Goal: Communication & Community: Answer question/provide support

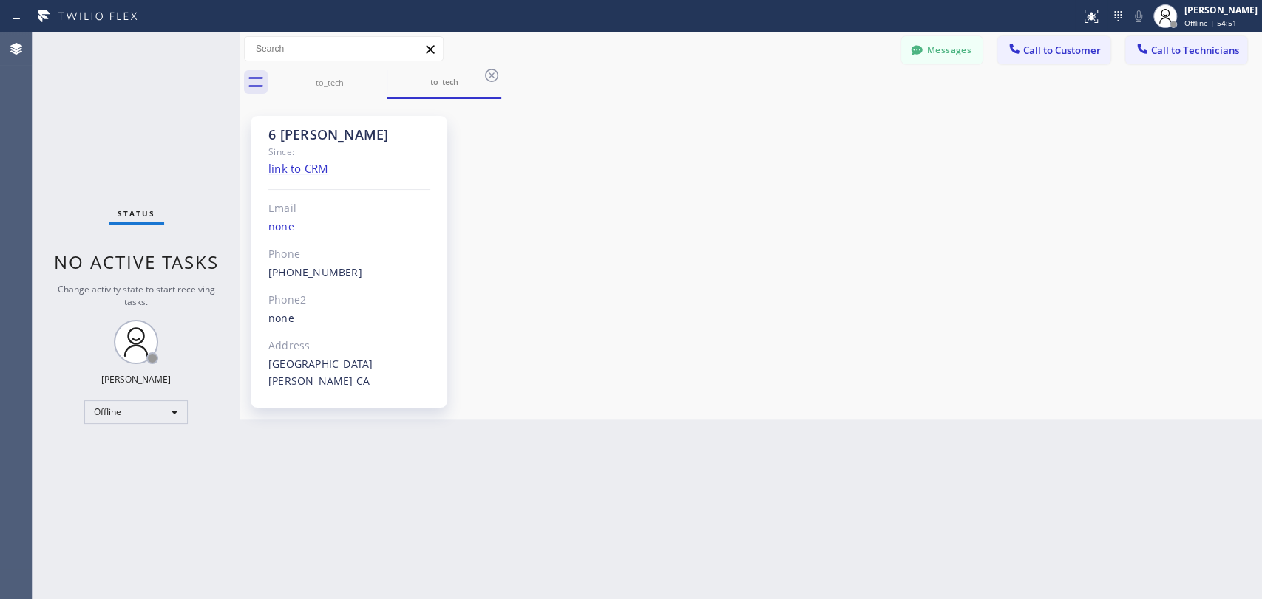
scroll to position [159629, 0]
click at [134, 410] on div "Offline" at bounding box center [135, 413] width 103 height 24
click at [125, 444] on li "Available" at bounding box center [135, 450] width 101 height 18
click at [271, 506] on div "Back to Dashboard Change Sender ID Customers Technicians KE [PERSON_NAME] [DATE…" at bounding box center [750, 316] width 1022 height 567
click at [1001, 49] on button "Call to Customer" at bounding box center [1053, 50] width 113 height 28
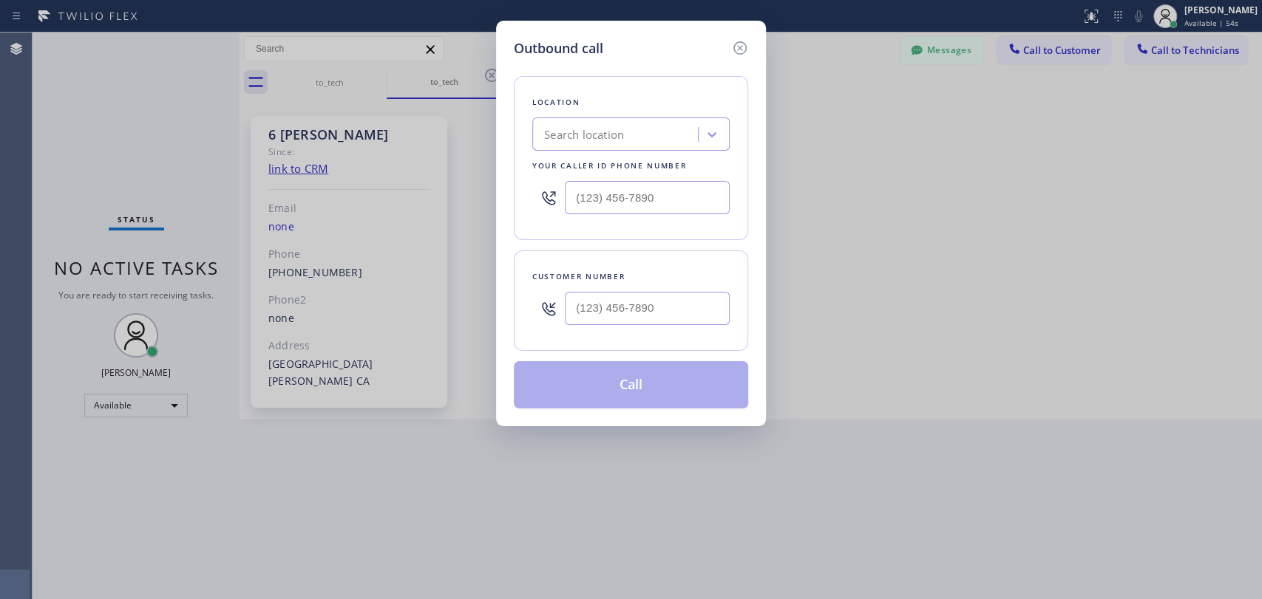
click at [964, 47] on div "Outbound call Location Search location Your caller id phone number Customer num…" at bounding box center [631, 299] width 1262 height 599
click at [738, 39] on icon at bounding box center [740, 48] width 18 height 18
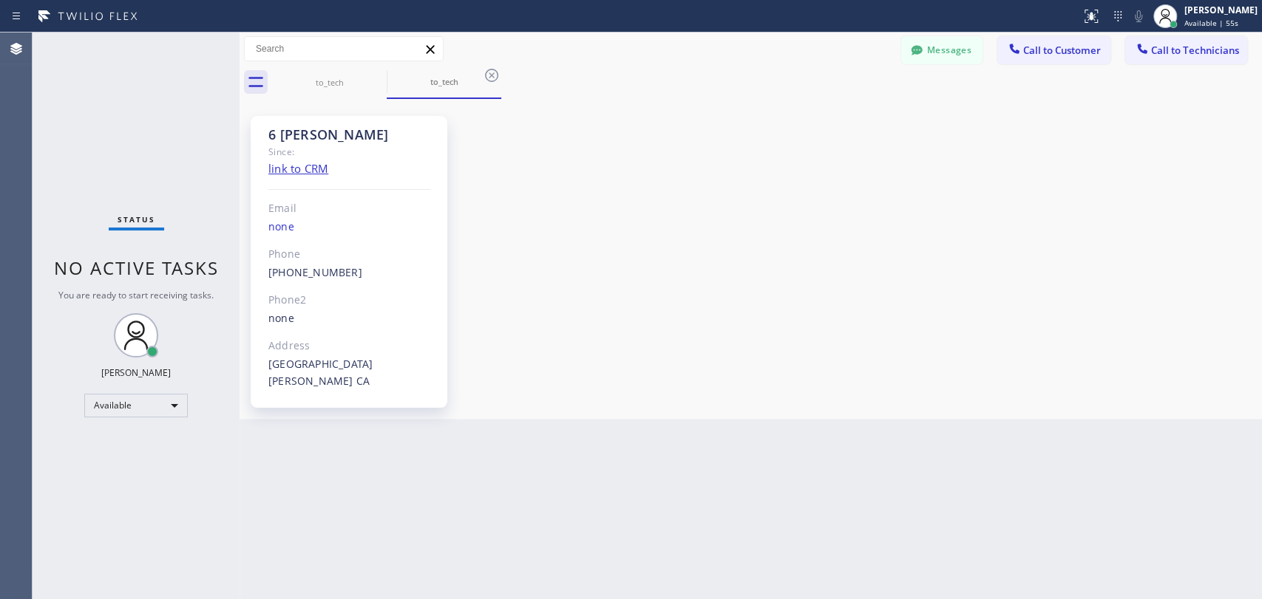
click at [877, 55] on div "Messages Call to Customer Call to Technicians Outbound call Location Search loc…" at bounding box center [750, 49] width 1022 height 26
click at [916, 50] on icon at bounding box center [916, 50] width 11 height 10
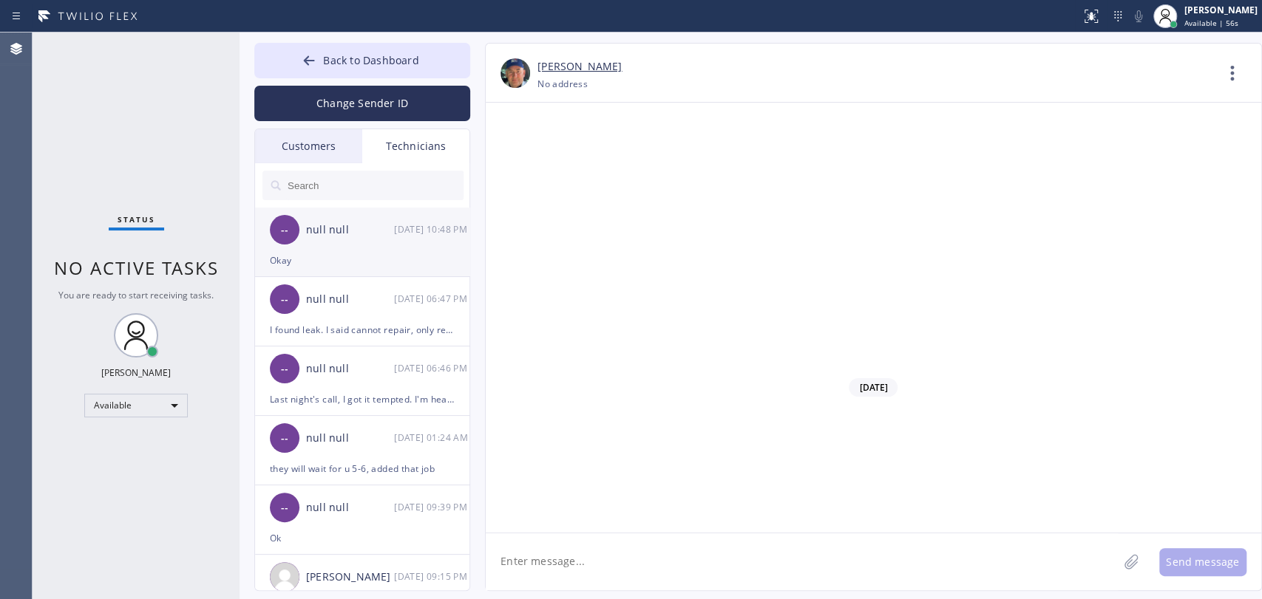
click at [343, 242] on div "-- null null [DATE] 10:48 PM" at bounding box center [363, 230] width 216 height 44
click at [299, 143] on div "Customers" at bounding box center [308, 146] width 107 height 34
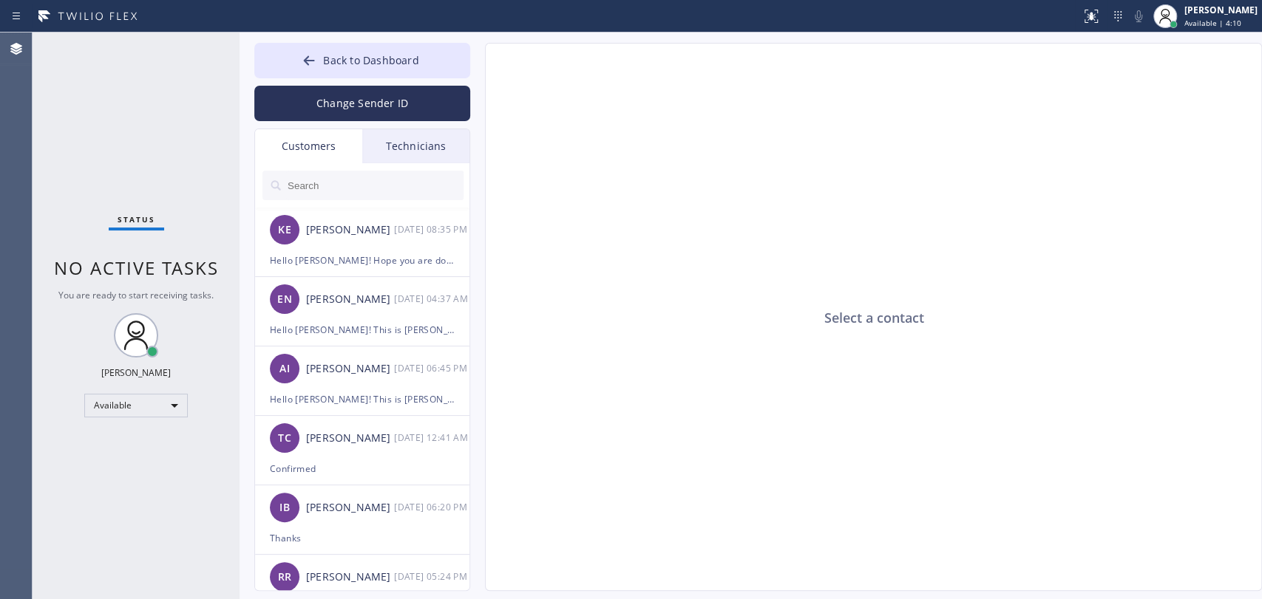
drag, startPoint x: 414, startPoint y: 54, endPoint x: 494, endPoint y: 49, distance: 80.0
click at [414, 54] on span "Back to Dashboard" at bounding box center [370, 60] width 95 height 14
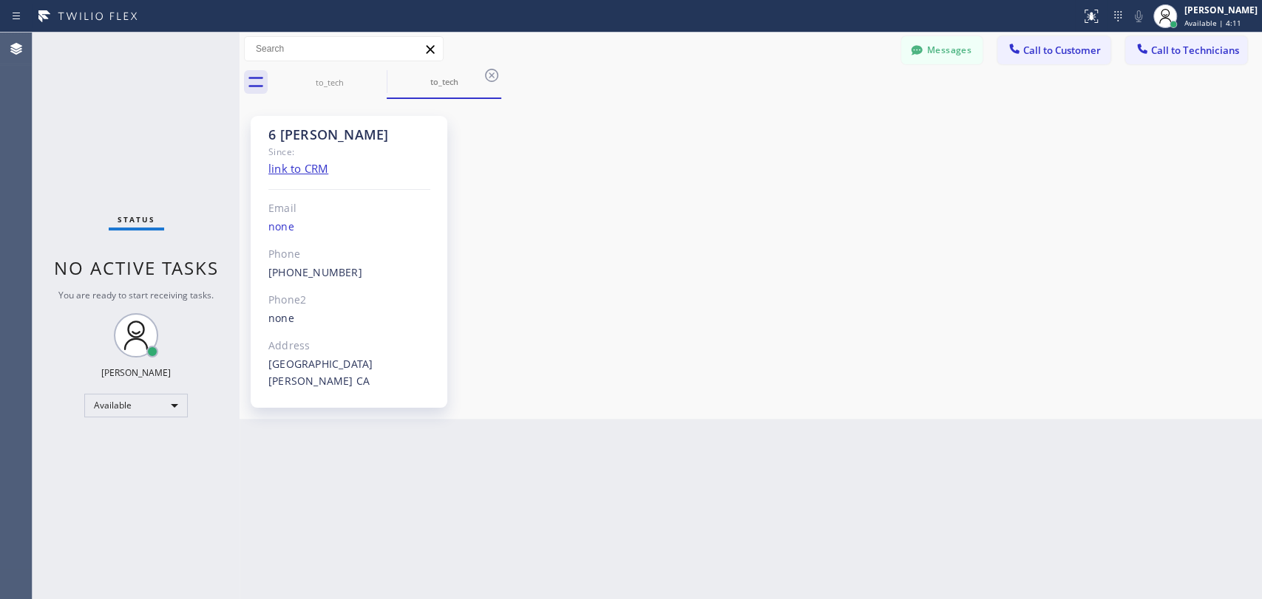
click at [1242, 27] on div "[PERSON_NAME] Available | 4:11" at bounding box center [1221, 16] width 81 height 26
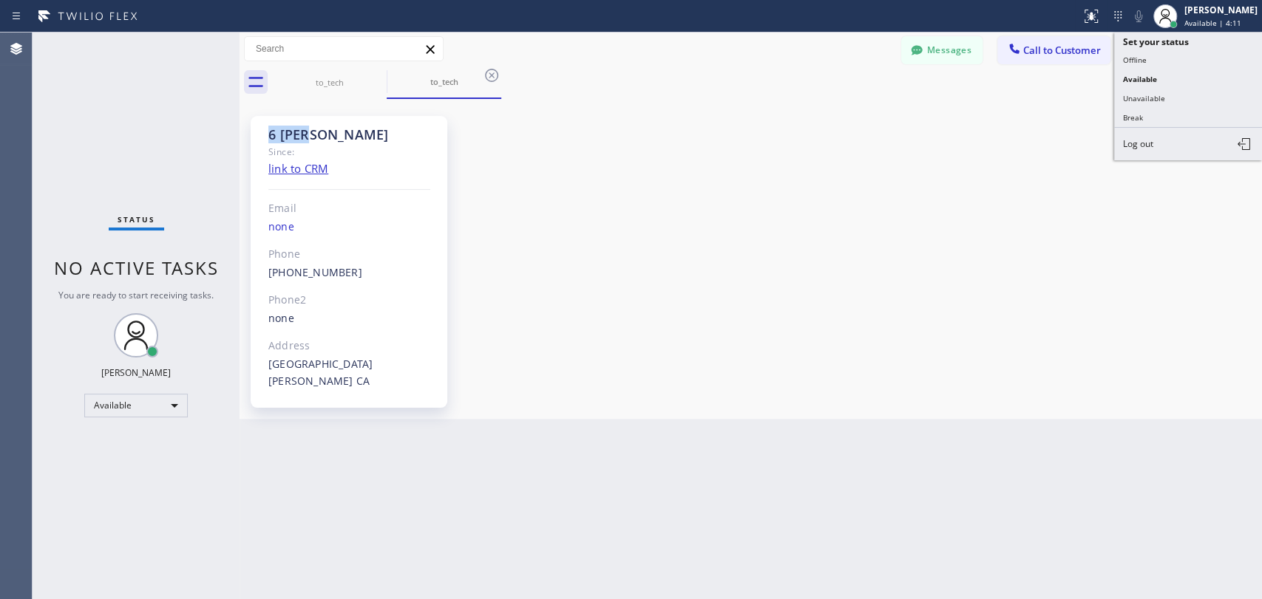
click at [924, 101] on div "to_tech to_tech Messages Call to Customer Call to Technicians Outbound call Loc…" at bounding box center [750, 226] width 1022 height 387
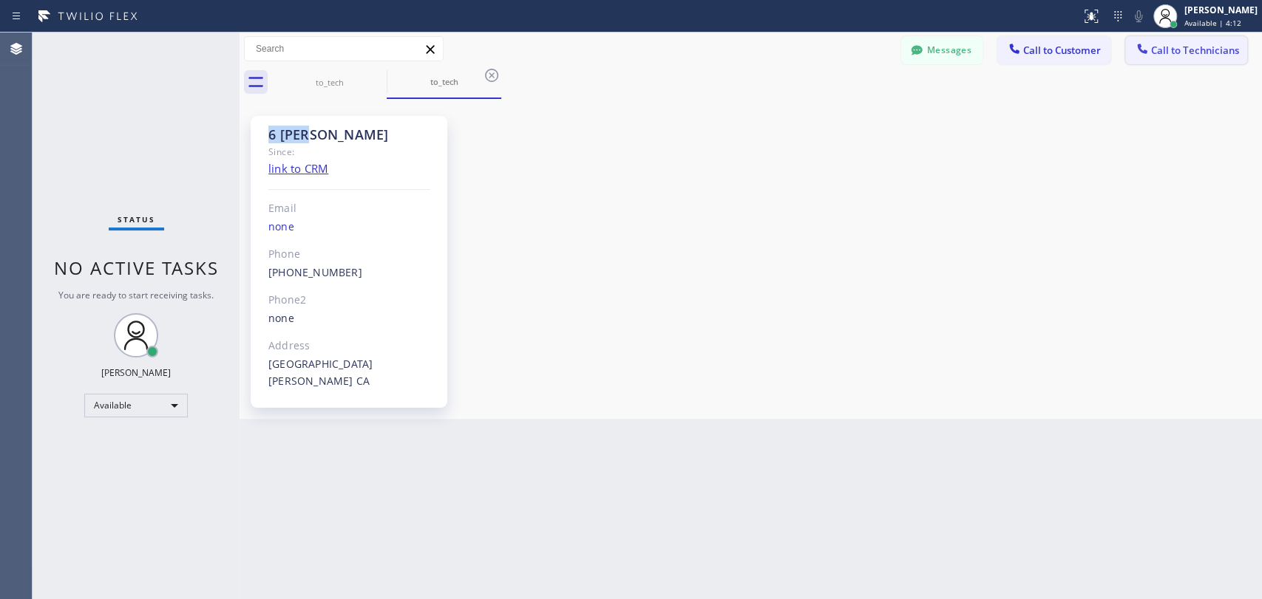
click at [1136, 52] on icon at bounding box center [1142, 48] width 15 height 15
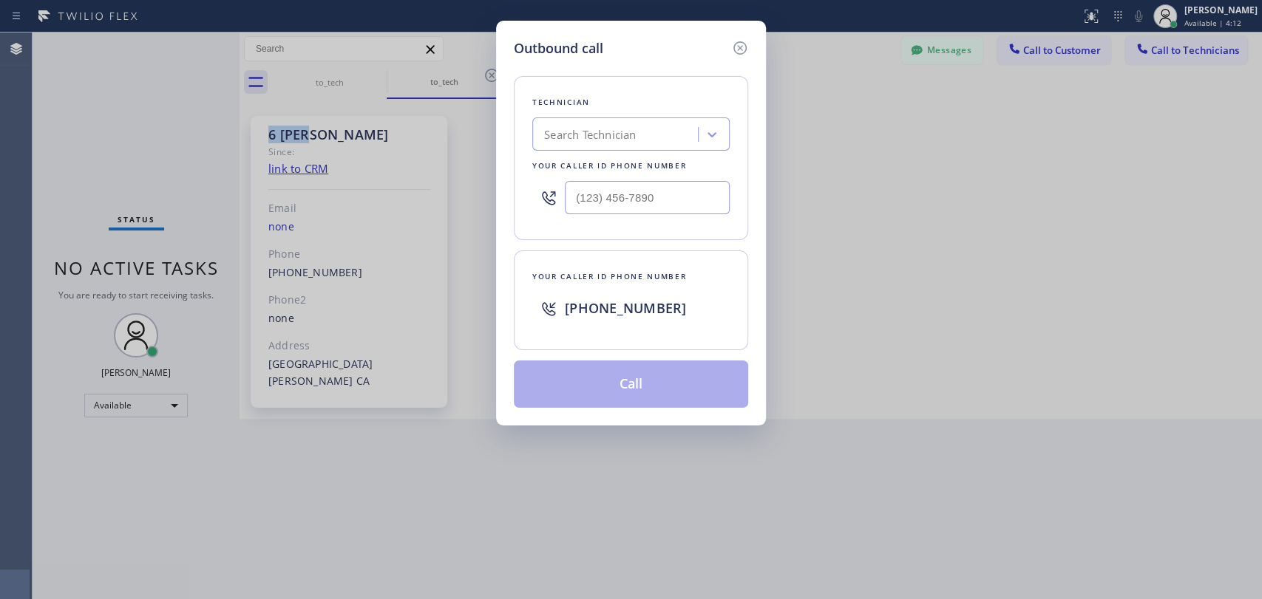
click at [614, 137] on div "Search Technician" at bounding box center [590, 134] width 92 height 17
type input "т"
type input "[PERSON_NAME]"
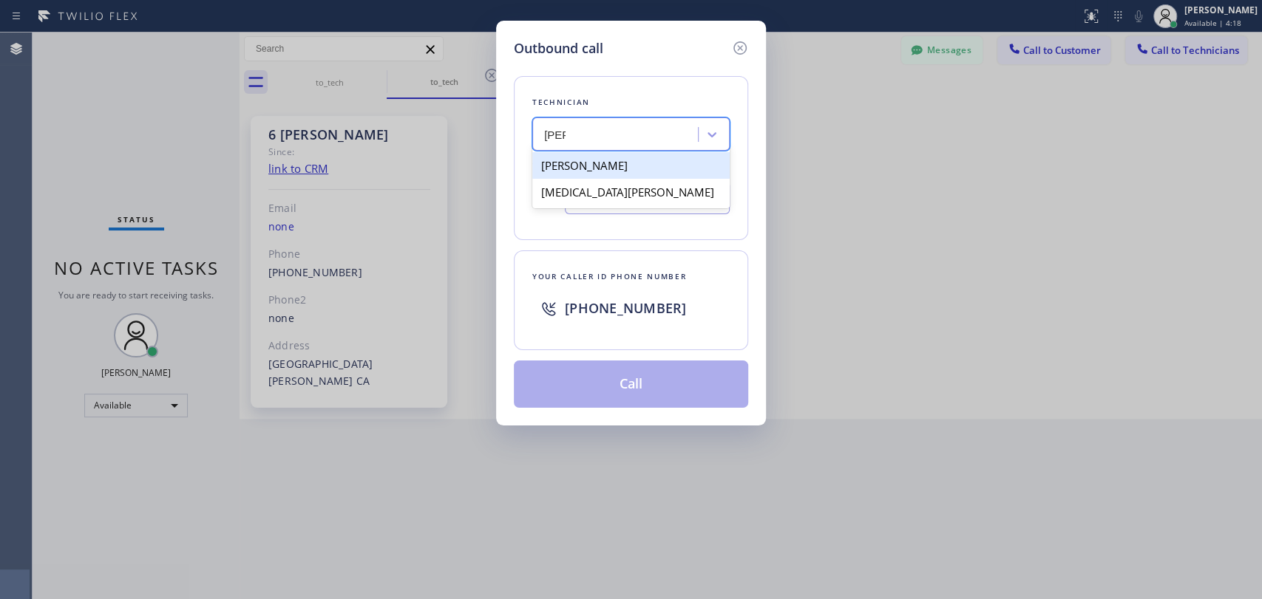
click at [598, 164] on div "[PERSON_NAME]" at bounding box center [630, 165] width 197 height 27
type input "[PHONE_NUMBER]"
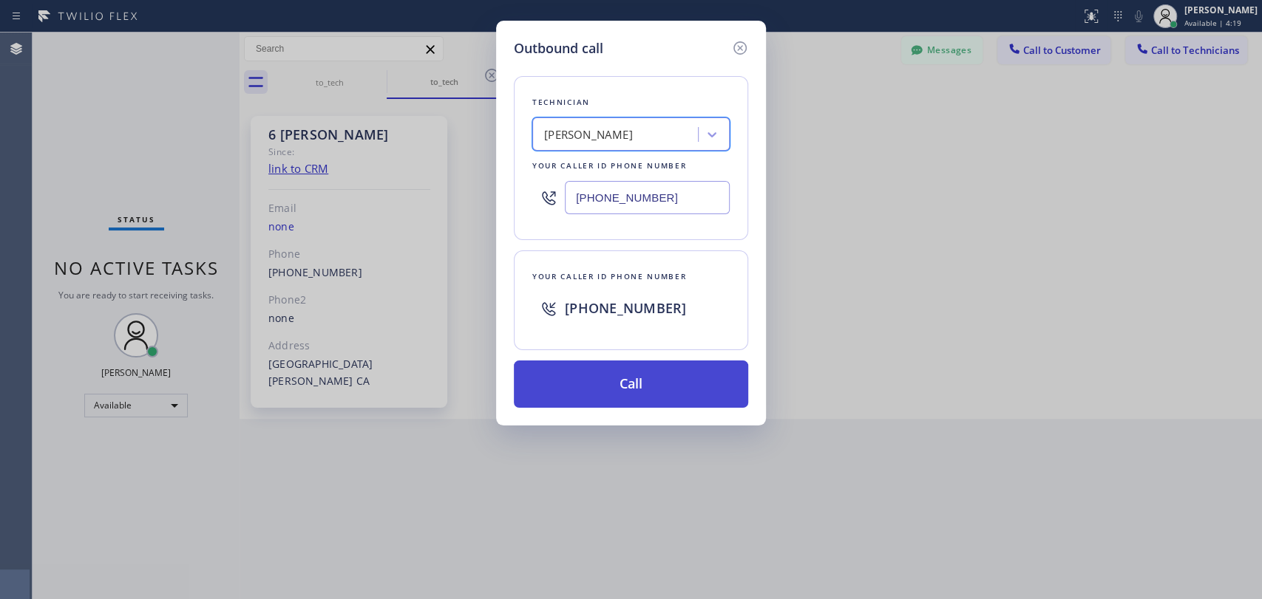
click at [571, 388] on button "Call" at bounding box center [631, 384] width 234 height 47
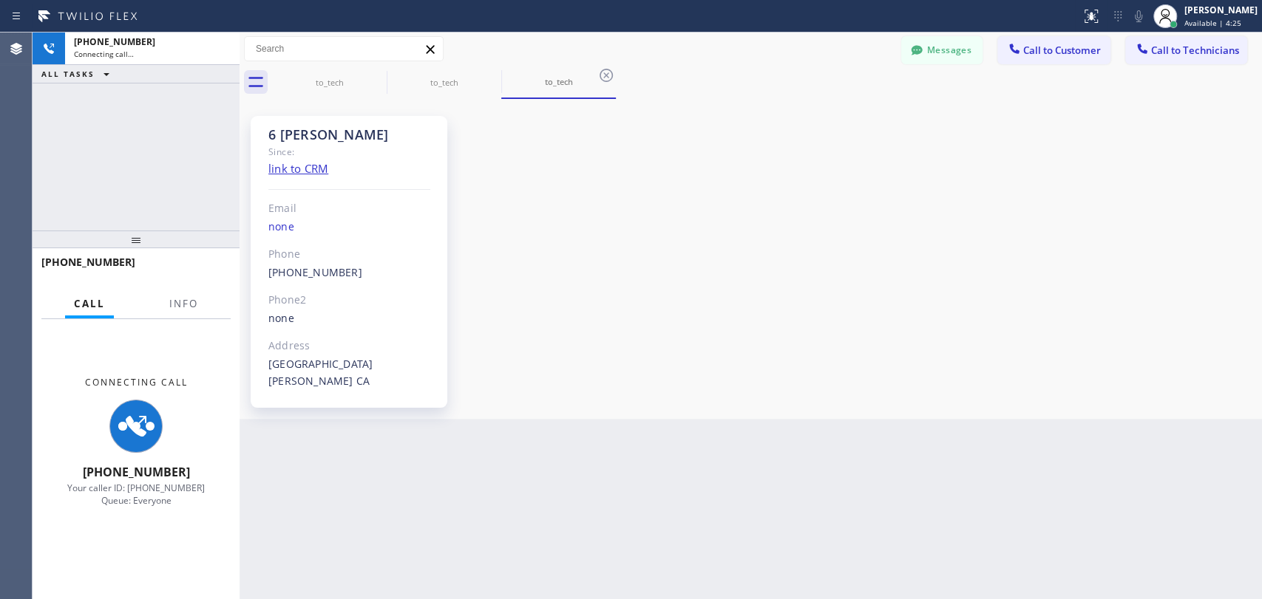
scroll to position [159629, 0]
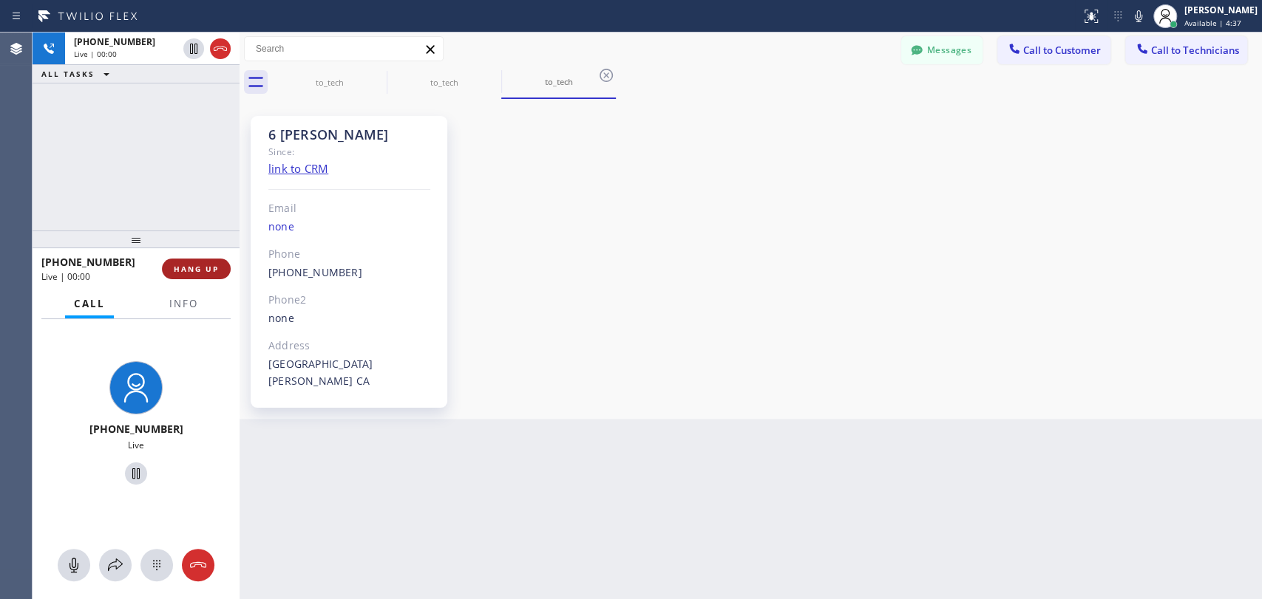
click at [194, 267] on span "HANG UP" at bounding box center [196, 269] width 45 height 10
click at [196, 273] on span "HANG UP" at bounding box center [196, 269] width 45 height 10
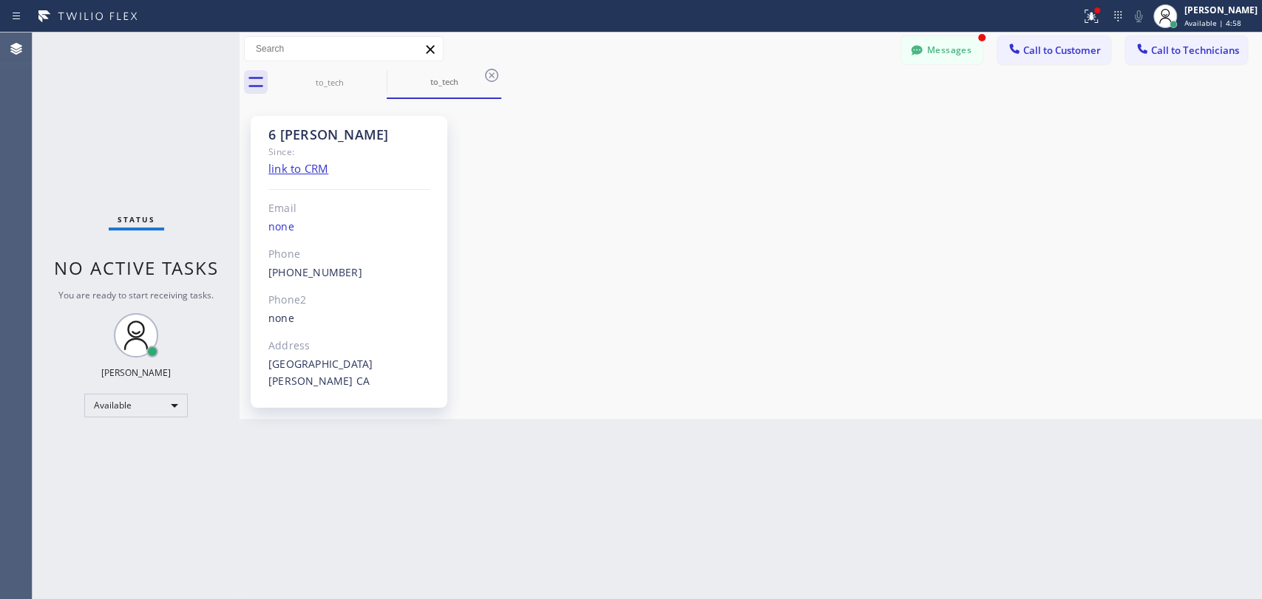
click at [956, 54] on button "Messages" at bounding box center [941, 50] width 81 height 28
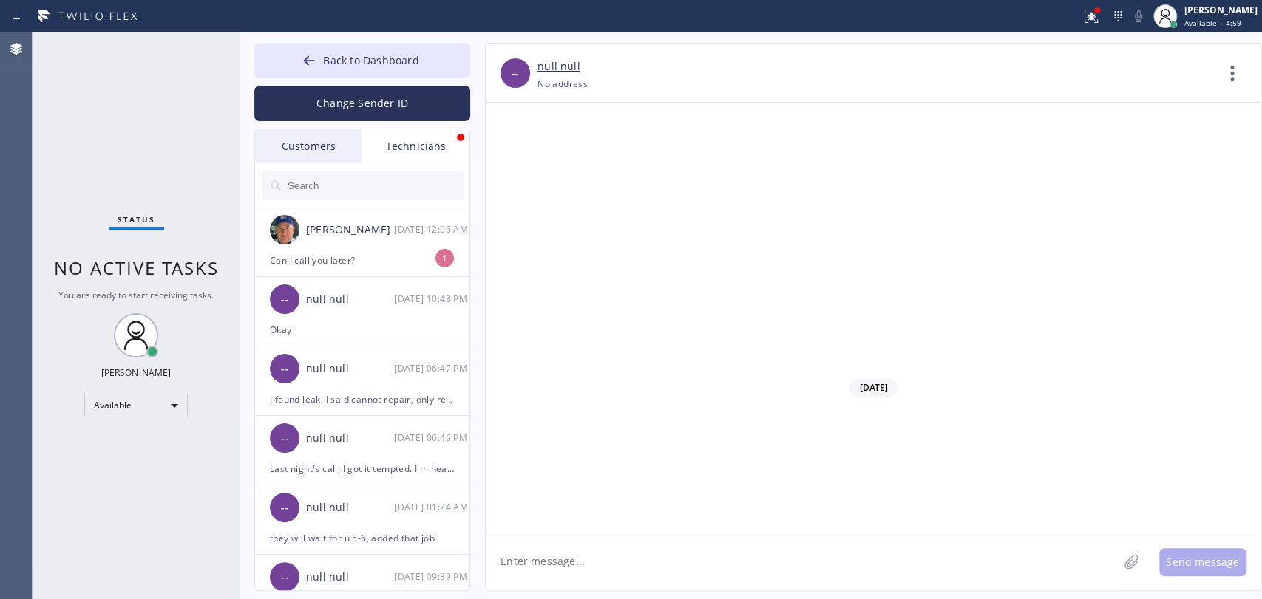
click at [303, 228] on div "[PERSON_NAME] [DATE] 12:06 AM" at bounding box center [363, 230] width 216 height 44
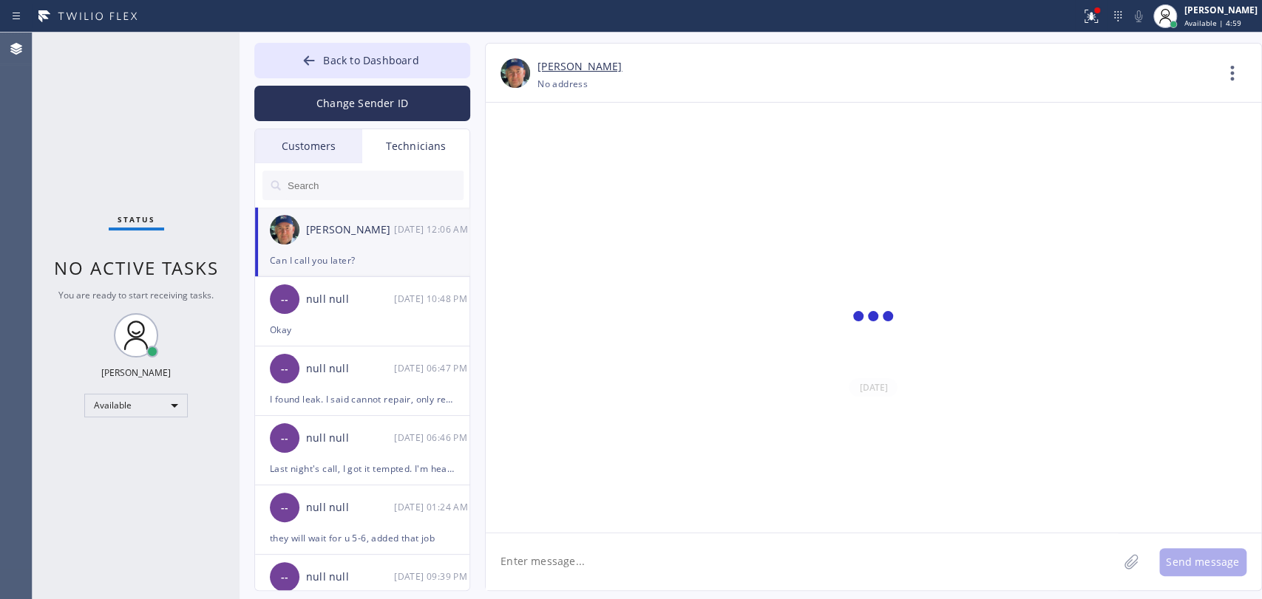
click at [557, 558] on textarea at bounding box center [802, 562] width 632 height 57
type textarea "ok"
drag, startPoint x: 375, startPoint y: 58, endPoint x: 455, endPoint y: 0, distance: 98.5
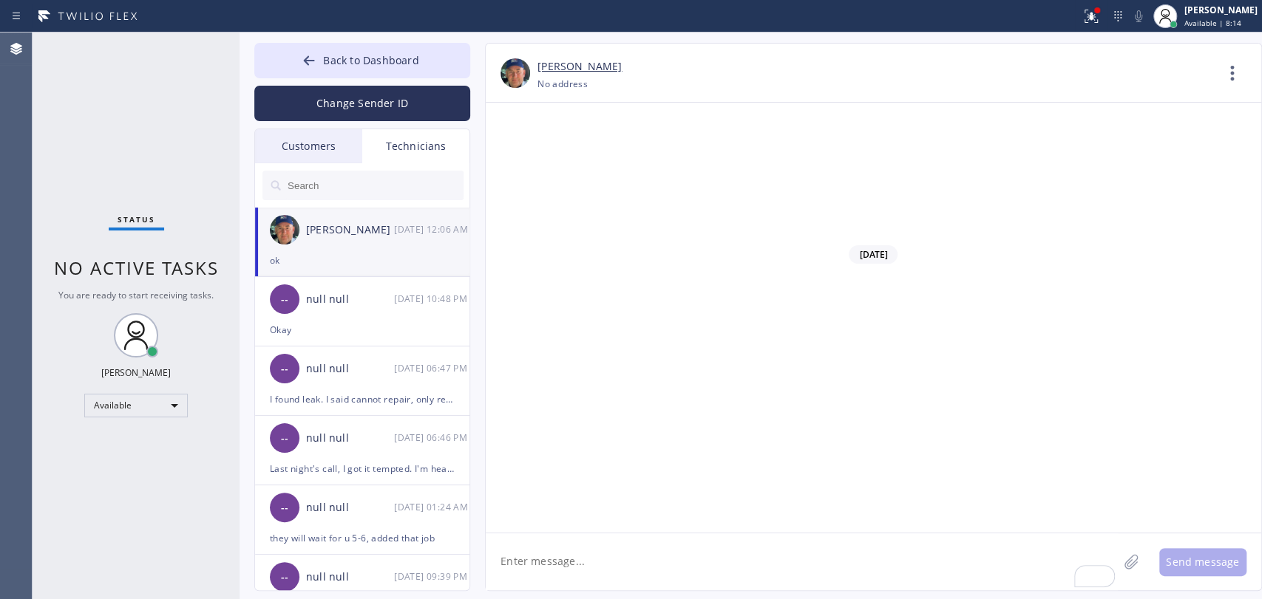
click at [375, 58] on span "Back to Dashboard" at bounding box center [370, 60] width 95 height 14
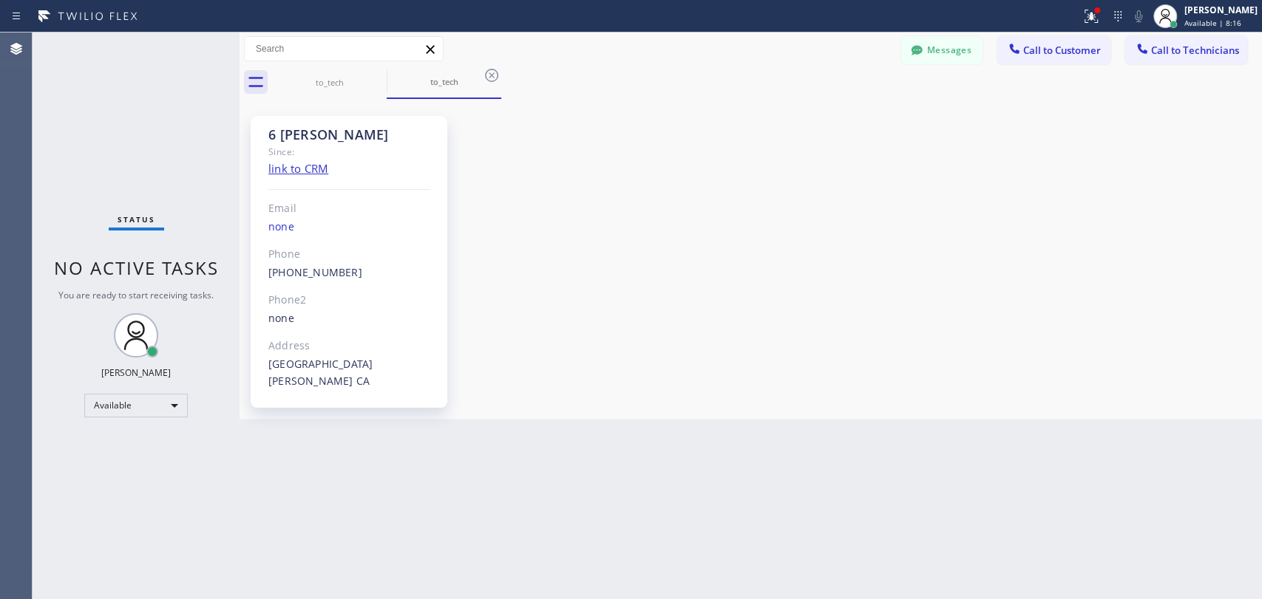
click at [366, 86] on div "to_tech" at bounding box center [329, 82] width 112 height 11
click at [0, 0] on icon at bounding box center [0, 0] width 0 height 0
click at [483, 76] on icon at bounding box center [492, 76] width 18 height 18
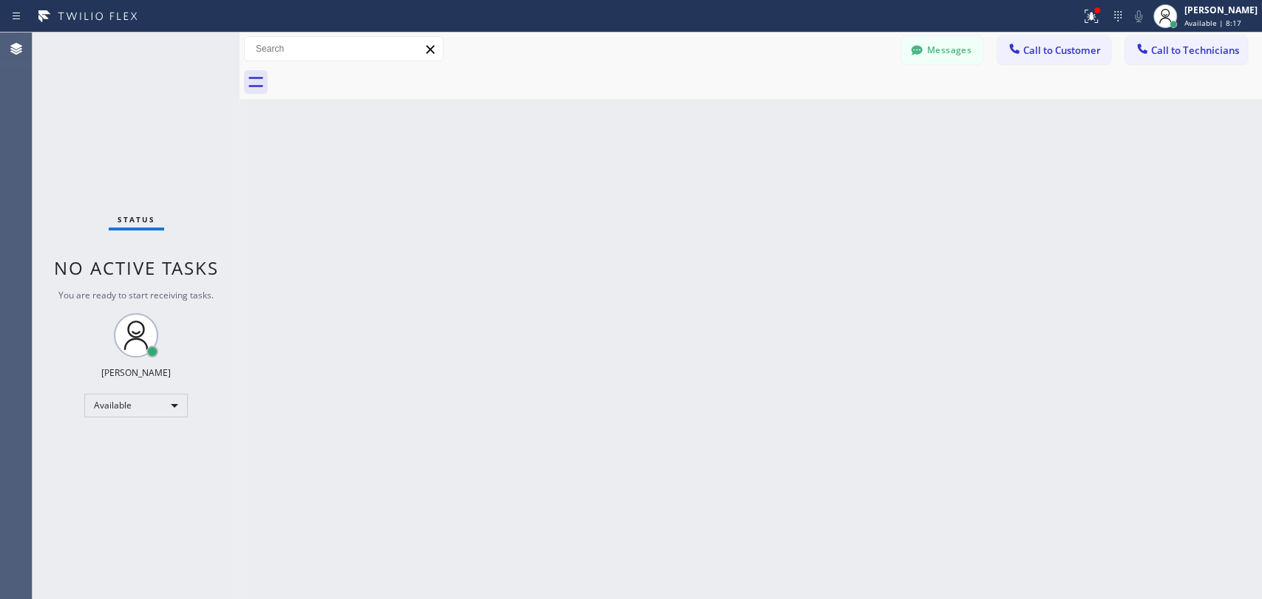
click at [361, 72] on div at bounding box center [767, 82] width 990 height 33
click at [1186, 58] on button "Call to Technicians" at bounding box center [1186, 50] width 122 height 28
click div "Your caller id phone number"
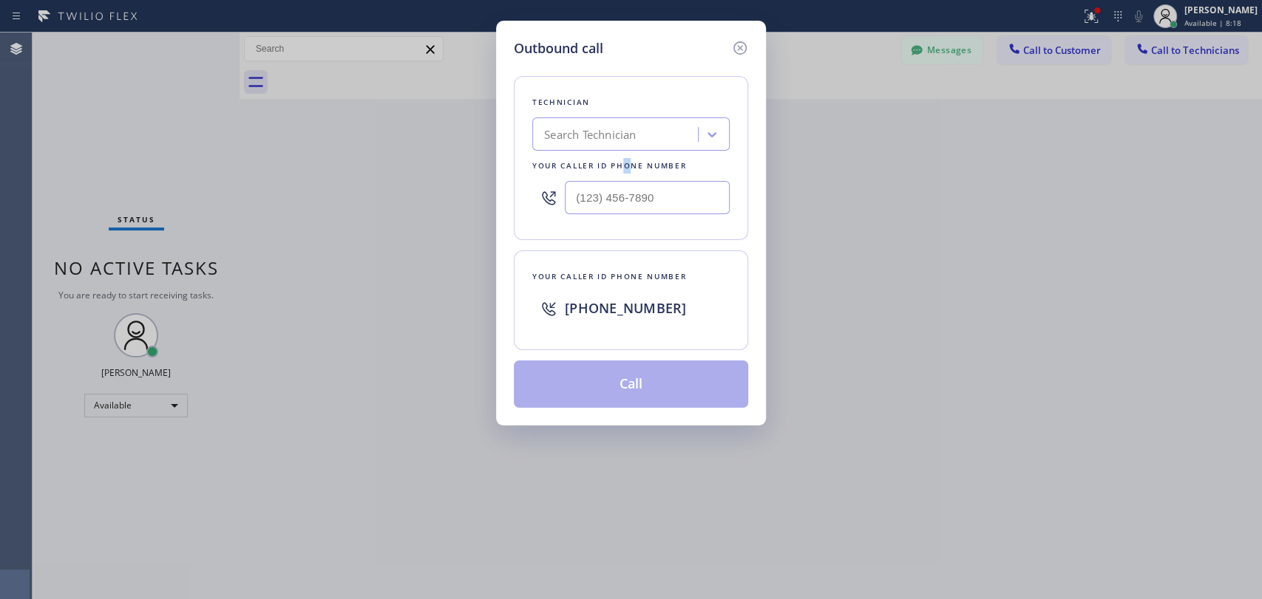
click div "Search Technician"
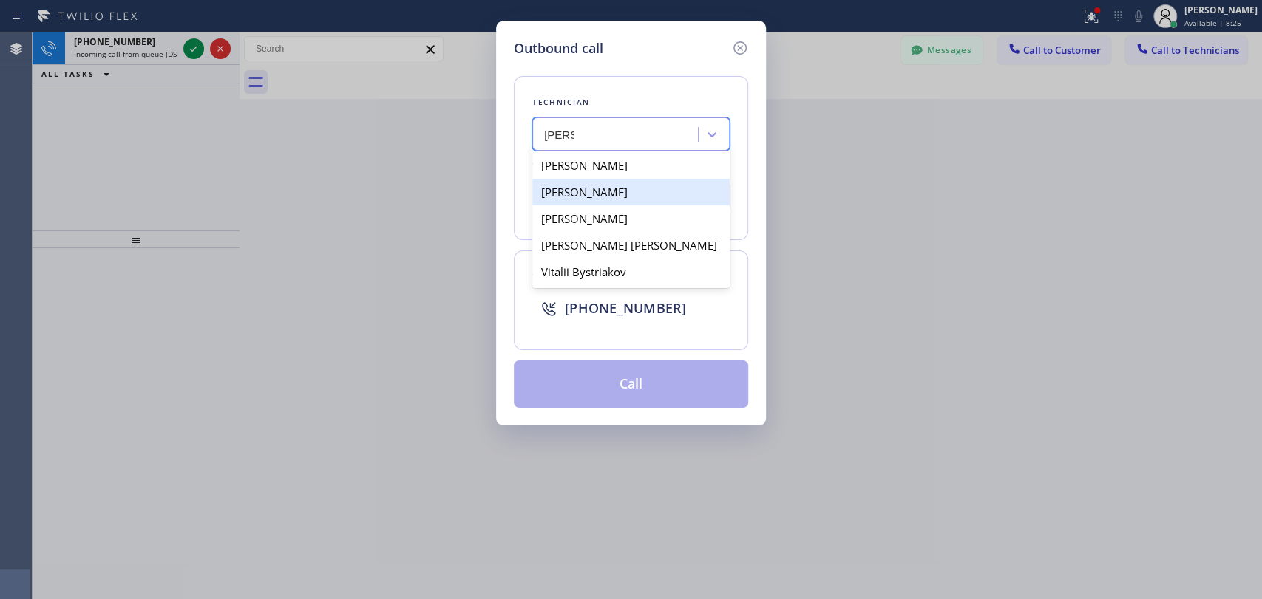
type input "[PERSON_NAME]"
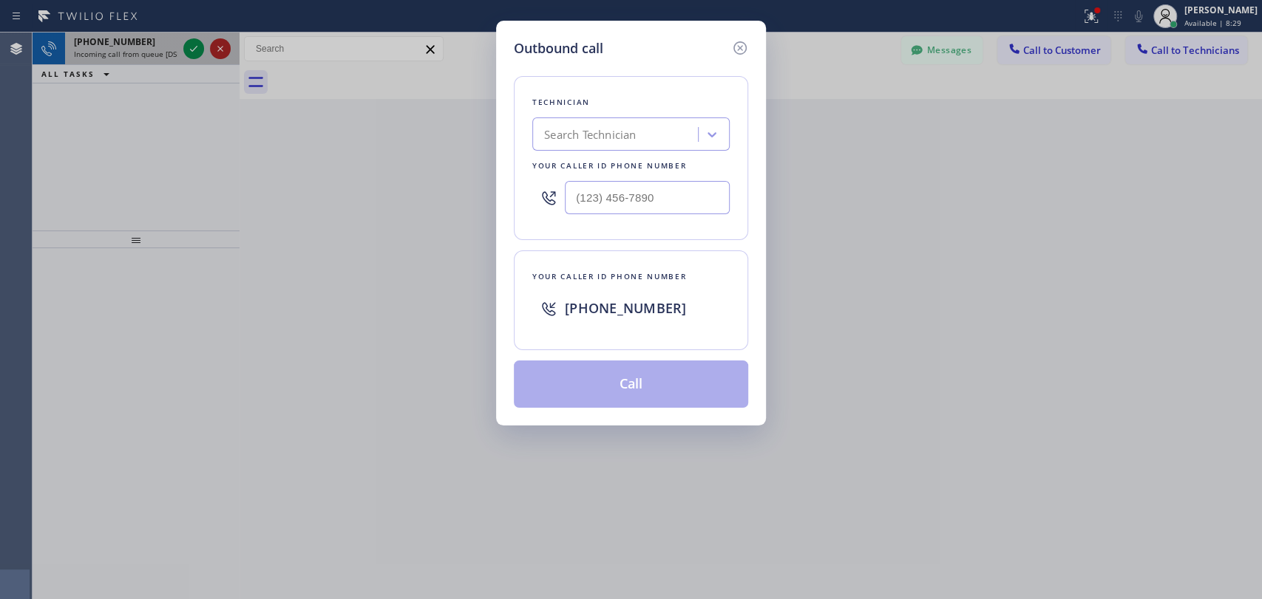
drag, startPoint x: 731, startPoint y: 43, endPoint x: 219, endPoint y: 39, distance: 512.2
click icon
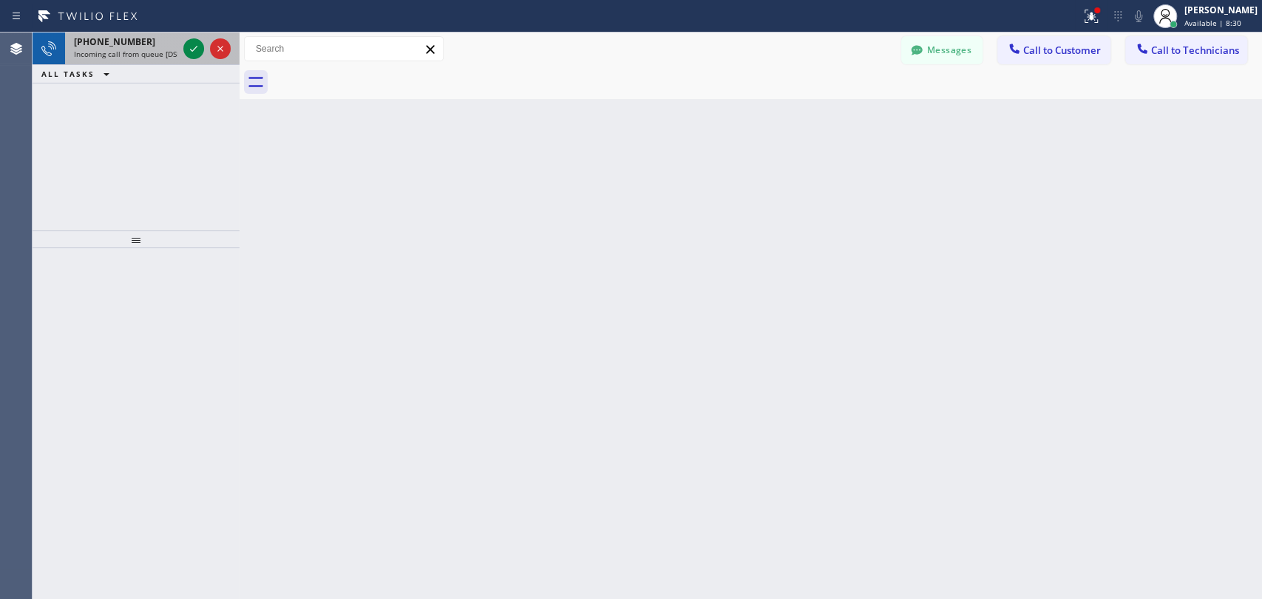
click span "[PHONE_NUMBER]"
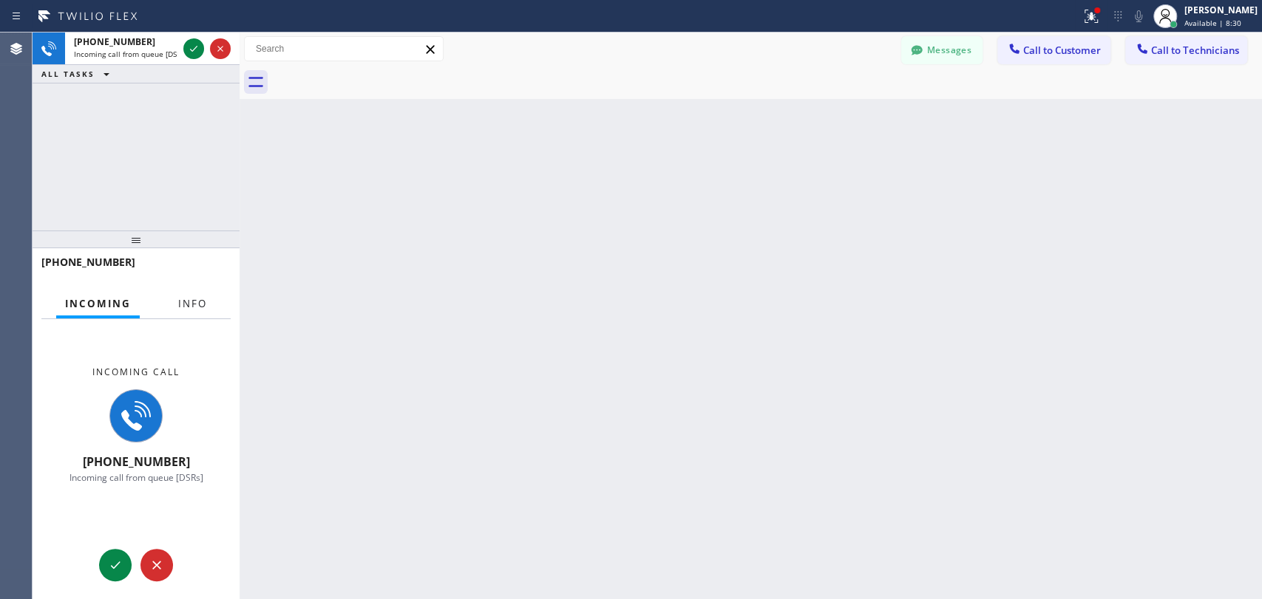
click button "Info"
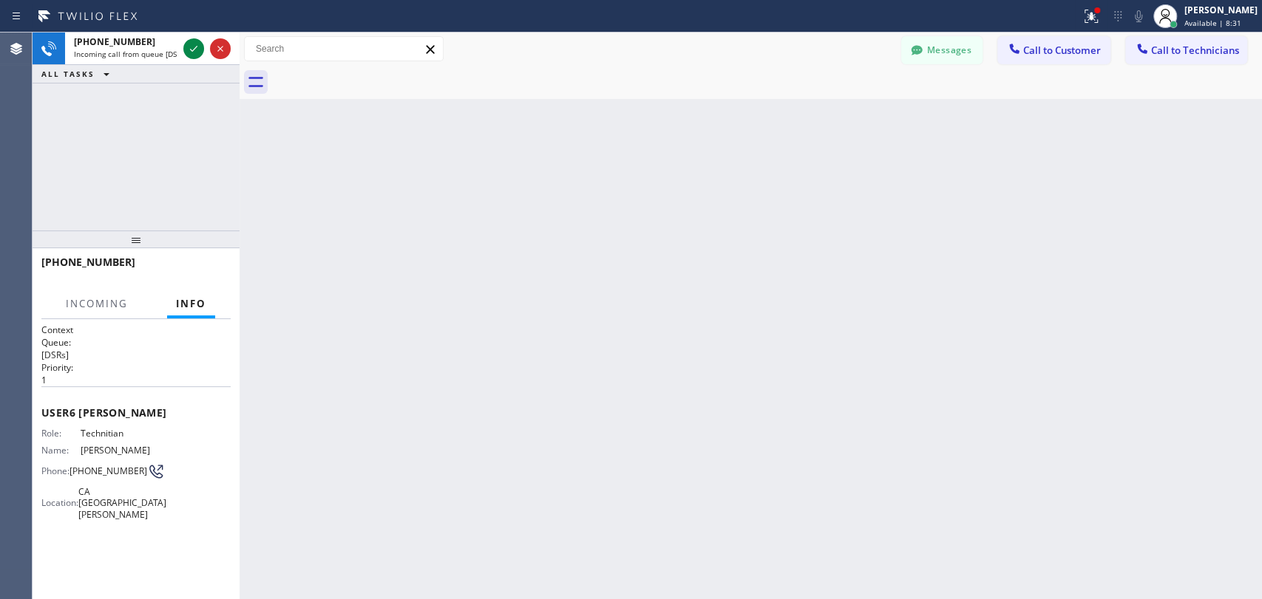
click div "[PHONE_NUMBER] Incoming call from queue [DSRs] ALL TASKS ALL TASKS ACTIVE TASKS…"
click icon
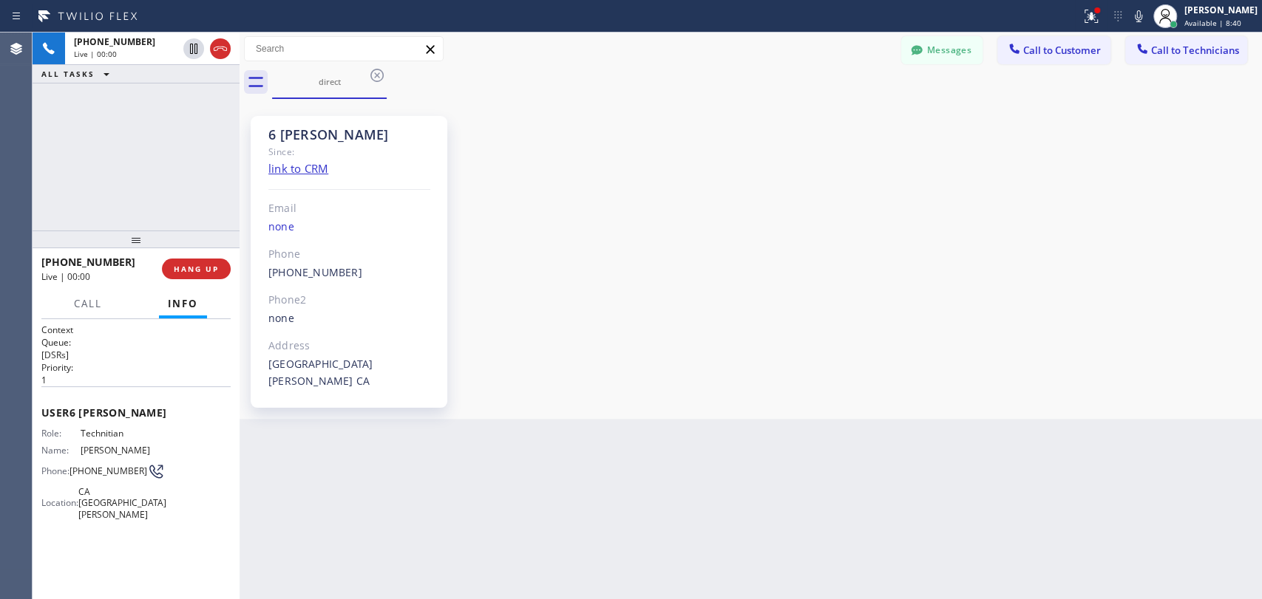
scroll to position [159762, 0]
drag, startPoint x: 207, startPoint y: 273, endPoint x: 72, endPoint y: 256, distance: 136.2
click at [206, 273] on span "HANG UP" at bounding box center [196, 269] width 45 height 10
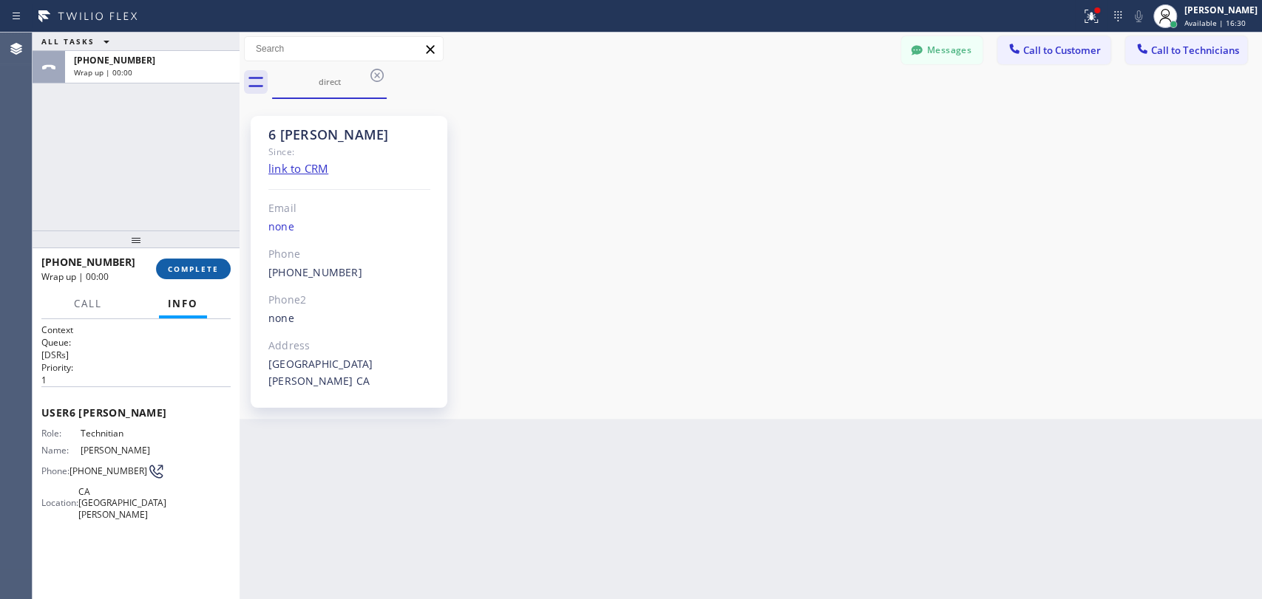
click at [171, 262] on button "COMPLETE" at bounding box center [193, 269] width 75 height 21
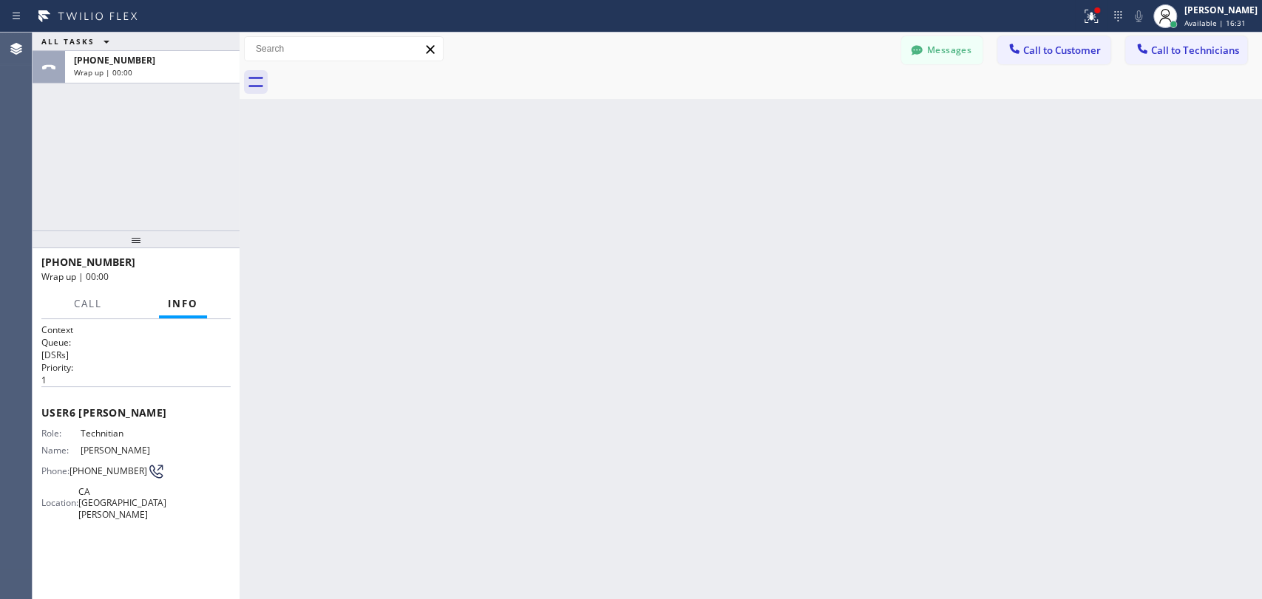
click at [1174, 52] on span "Call to Technicians" at bounding box center [1195, 50] width 88 height 13
click at [0, 0] on div "Outbound call Technician Search Technician Your caller id phone number Your cal…" at bounding box center [0, 0] width 0 height 0
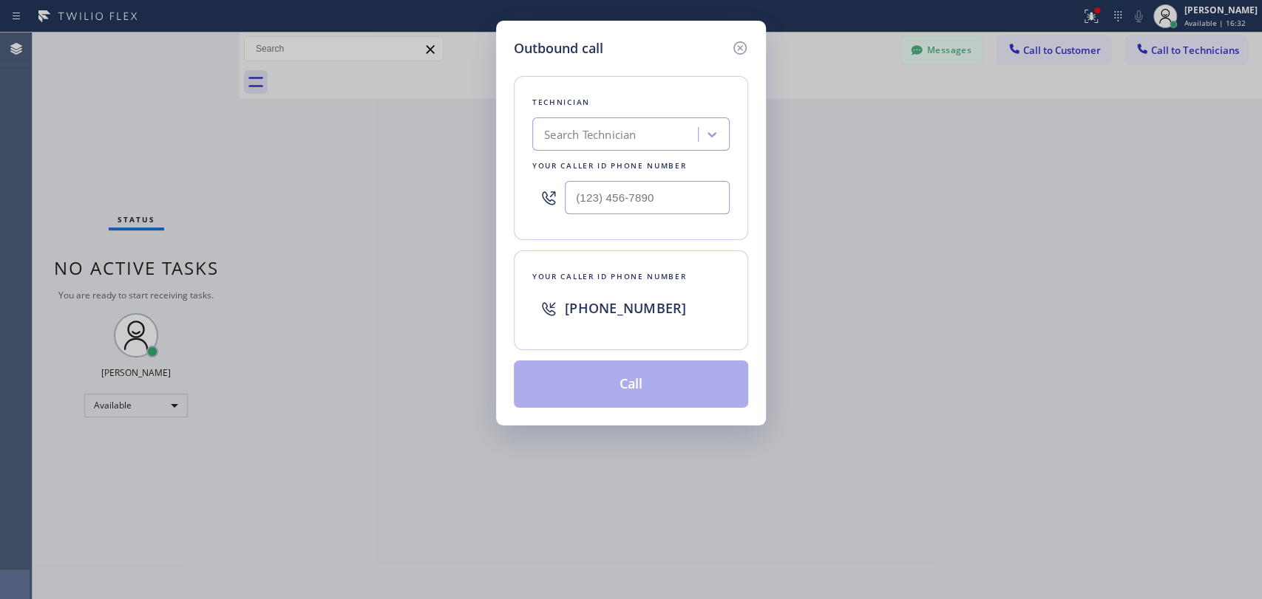
click at [603, 140] on div "Search Technician" at bounding box center [590, 134] width 92 height 17
type input "[PERSON_NAME]"
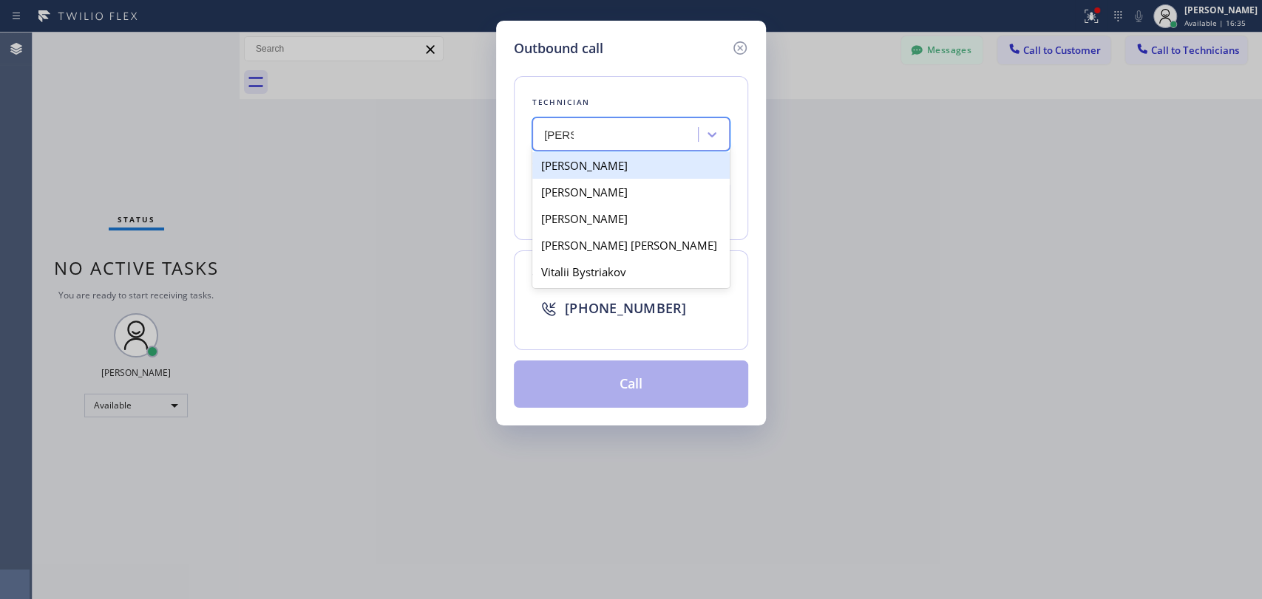
click at [602, 168] on div "[PERSON_NAME]" at bounding box center [630, 165] width 197 height 27
type input "(253) 625-6418"
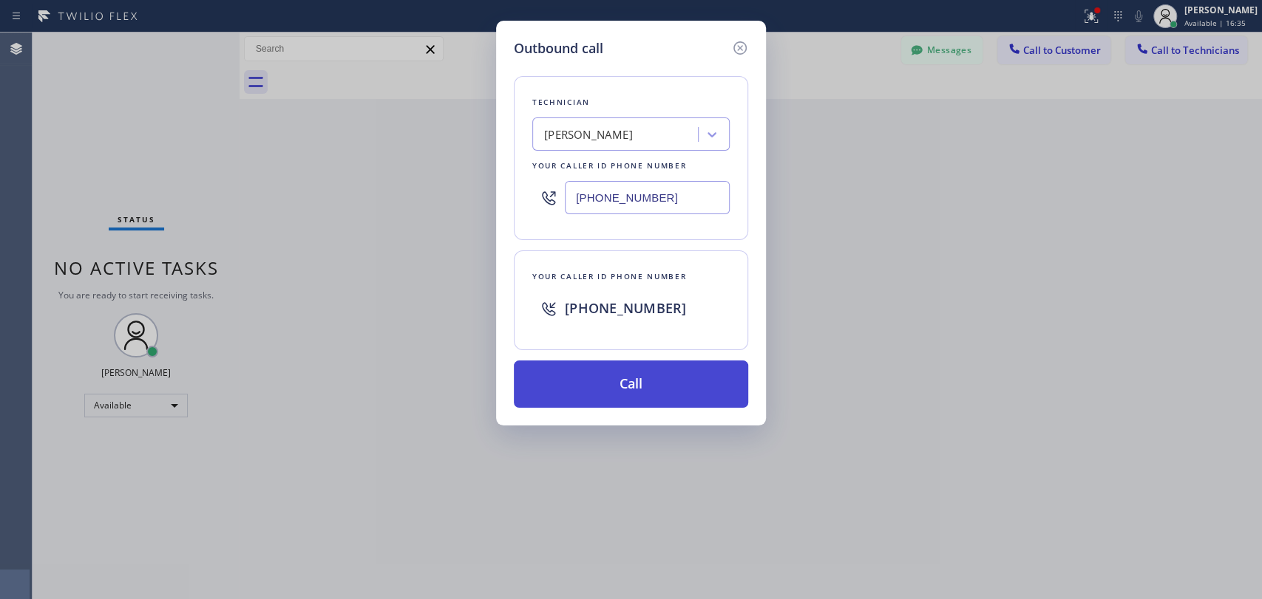
click at [568, 393] on button "Call" at bounding box center [631, 384] width 234 height 47
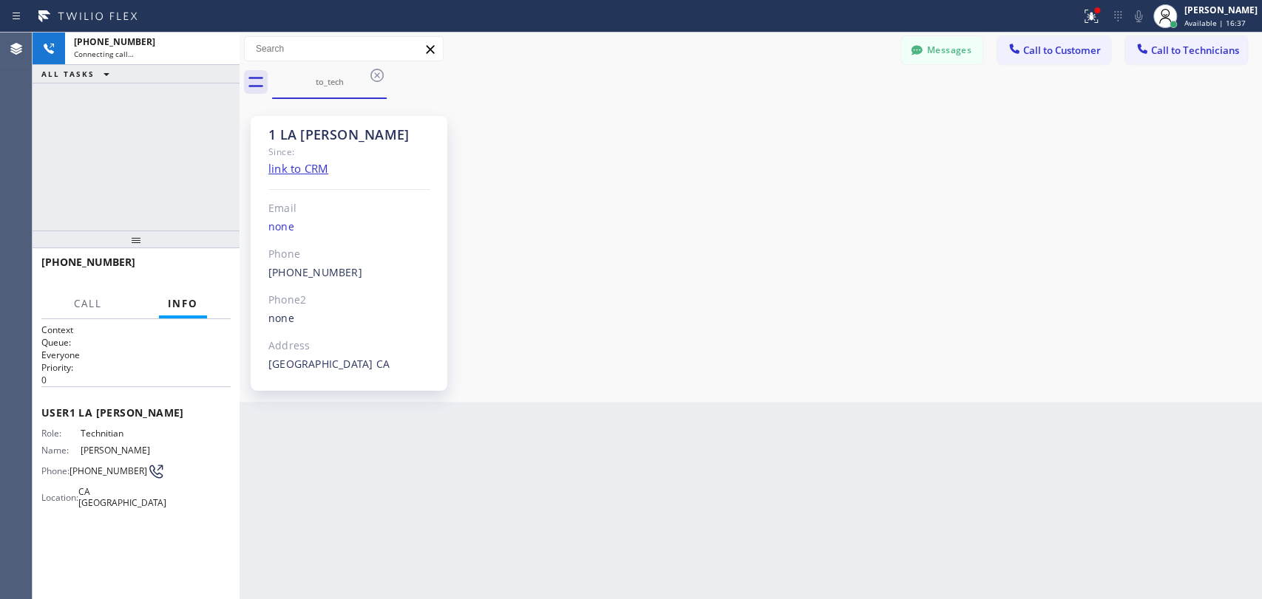
scroll to position [3416, 0]
drag, startPoint x: 345, startPoint y: 135, endPoint x: 292, endPoint y: 132, distance: 53.3
click at [292, 132] on div "1 LA Victor" at bounding box center [349, 134] width 162 height 17
drag, startPoint x: 290, startPoint y: 132, endPoint x: 315, endPoint y: 134, distance: 25.2
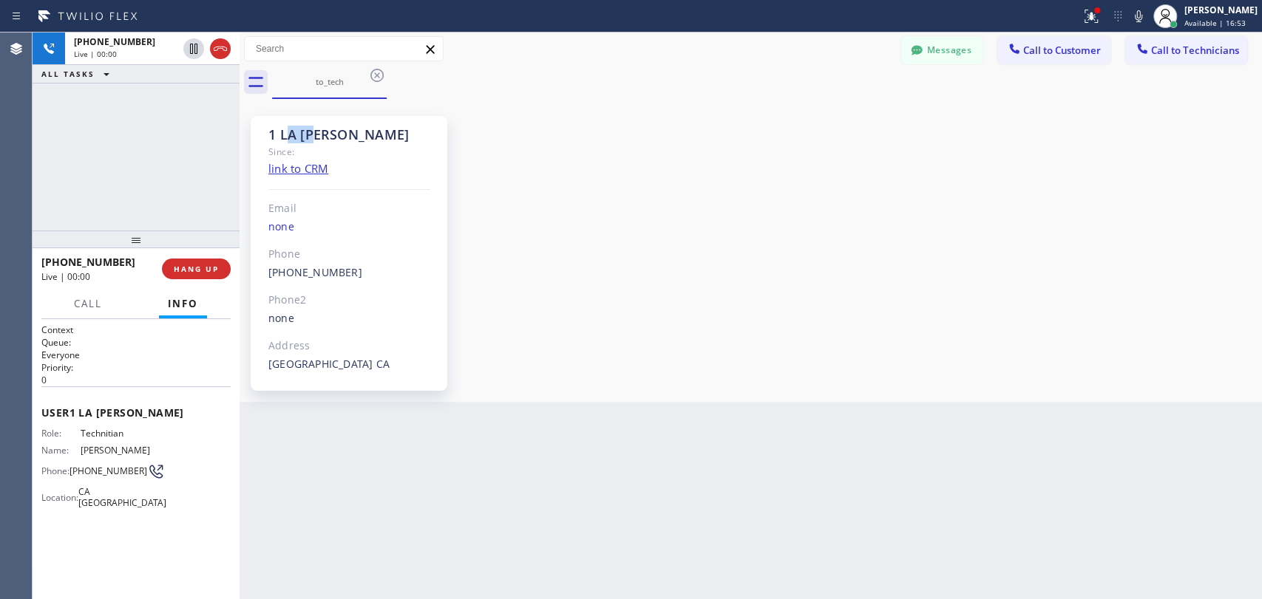
click at [315, 134] on div "1 LA Victor" at bounding box center [349, 134] width 162 height 17
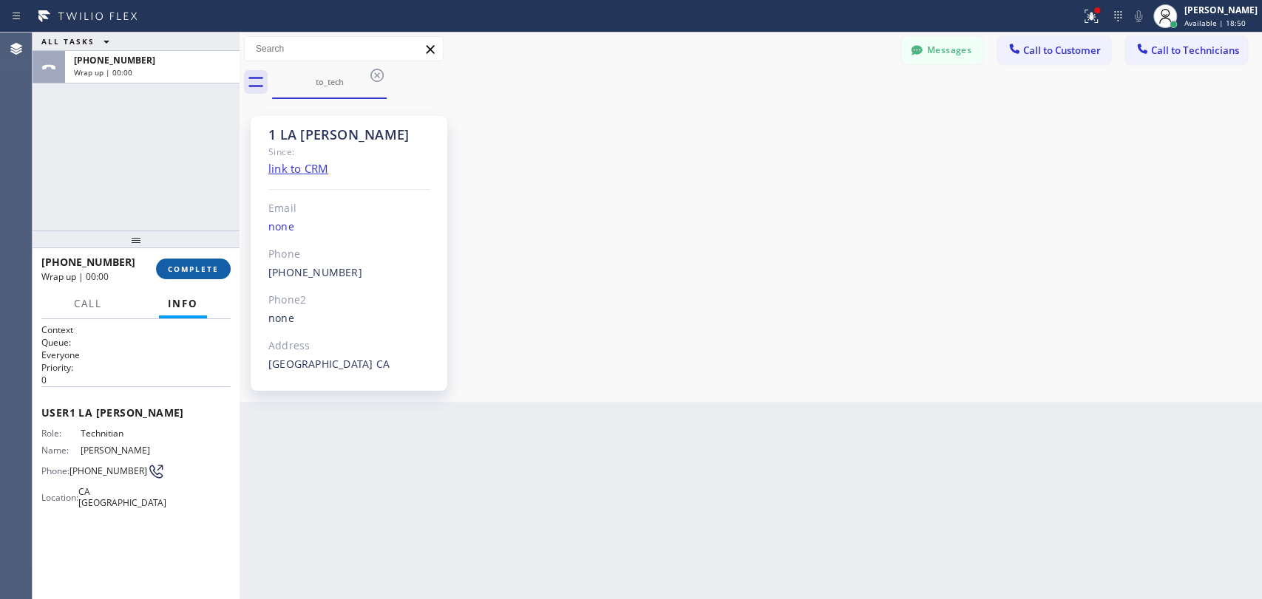
click at [209, 268] on span "COMPLETE" at bounding box center [193, 269] width 51 height 10
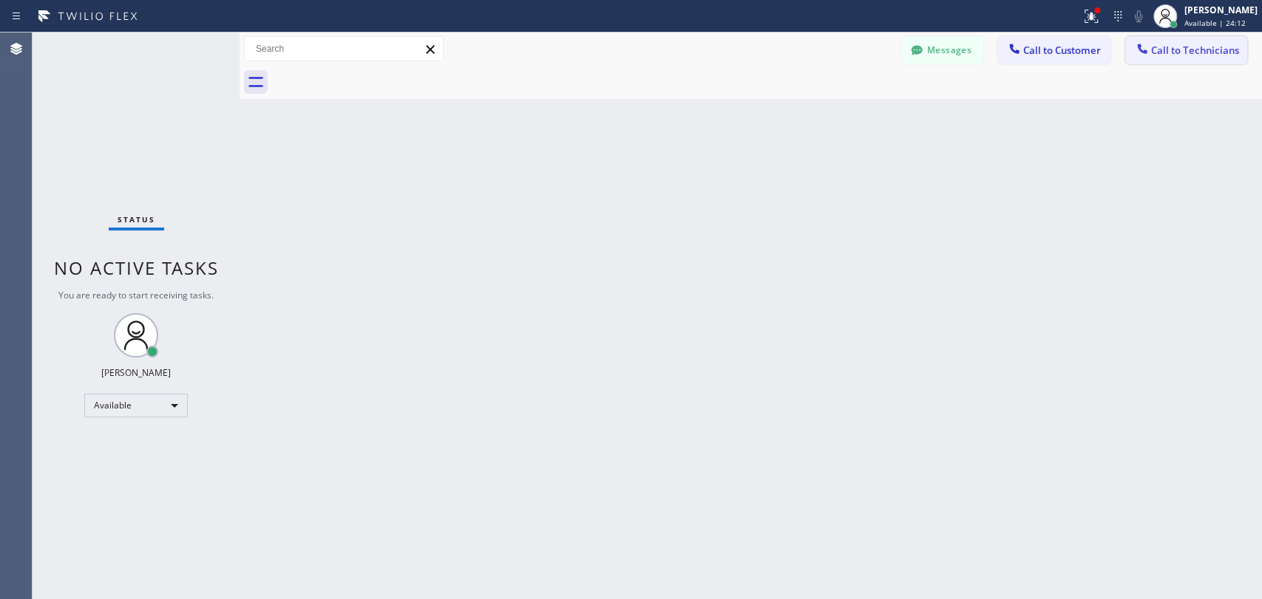
click at [1194, 55] on span "Call to Technicians" at bounding box center [1195, 50] width 88 height 13
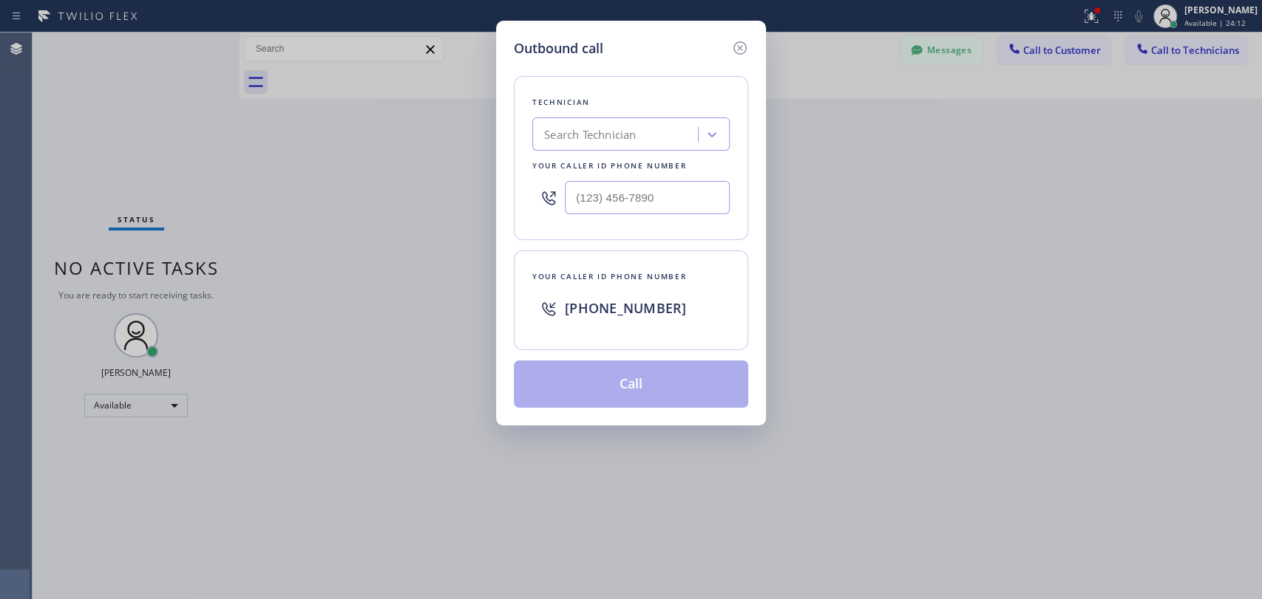
click at [697, 114] on div "Technician Search Technician Your caller id phone number" at bounding box center [631, 158] width 234 height 164
click at [659, 129] on div "Search Technician" at bounding box center [617, 135] width 161 height 26
type input "Seva"
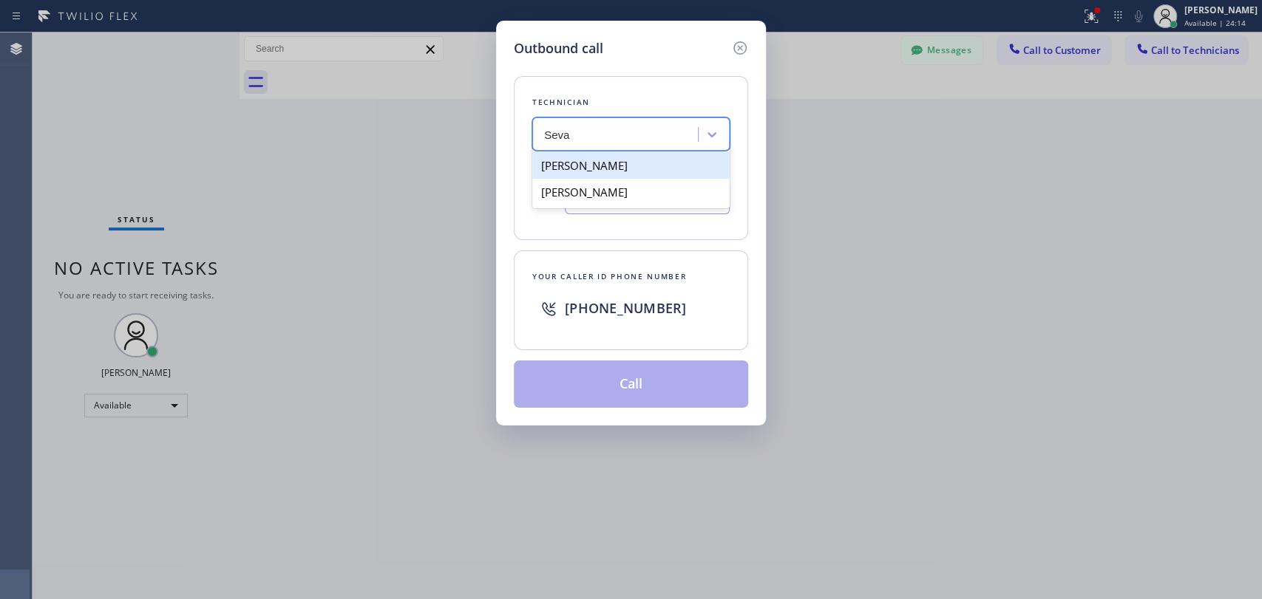
click at [608, 167] on div "Sevan Parseghian" at bounding box center [630, 165] width 197 height 27
type input "(818) 480-0219"
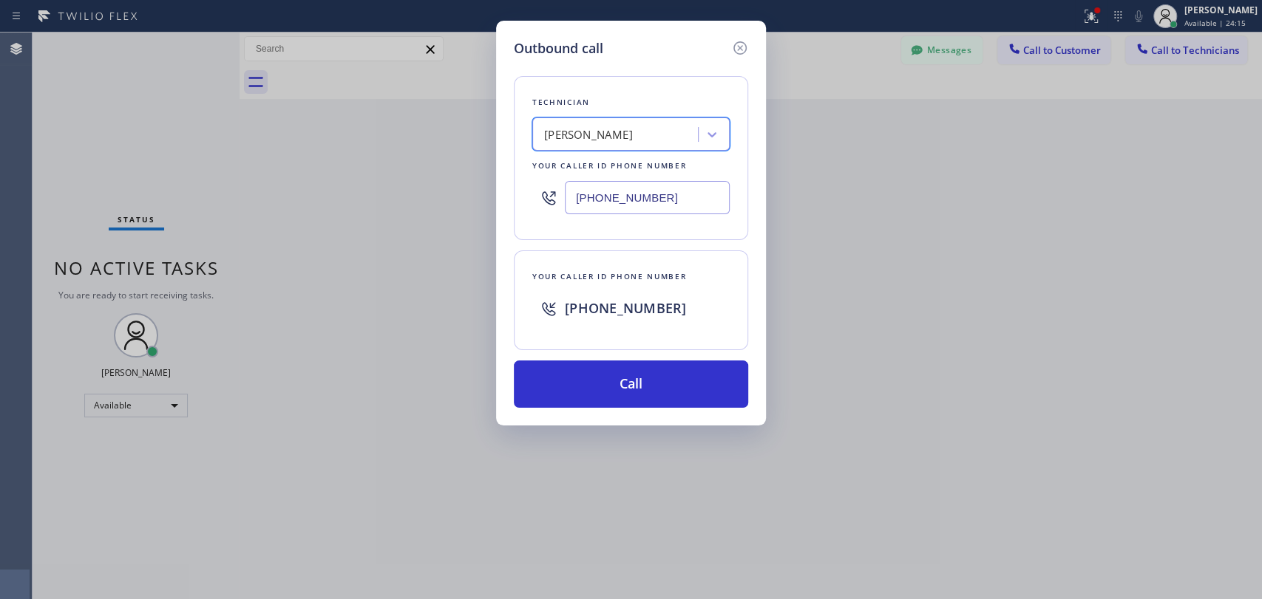
click at [546, 343] on div "Your caller id phone number +13236796146" at bounding box center [631, 301] width 234 height 100
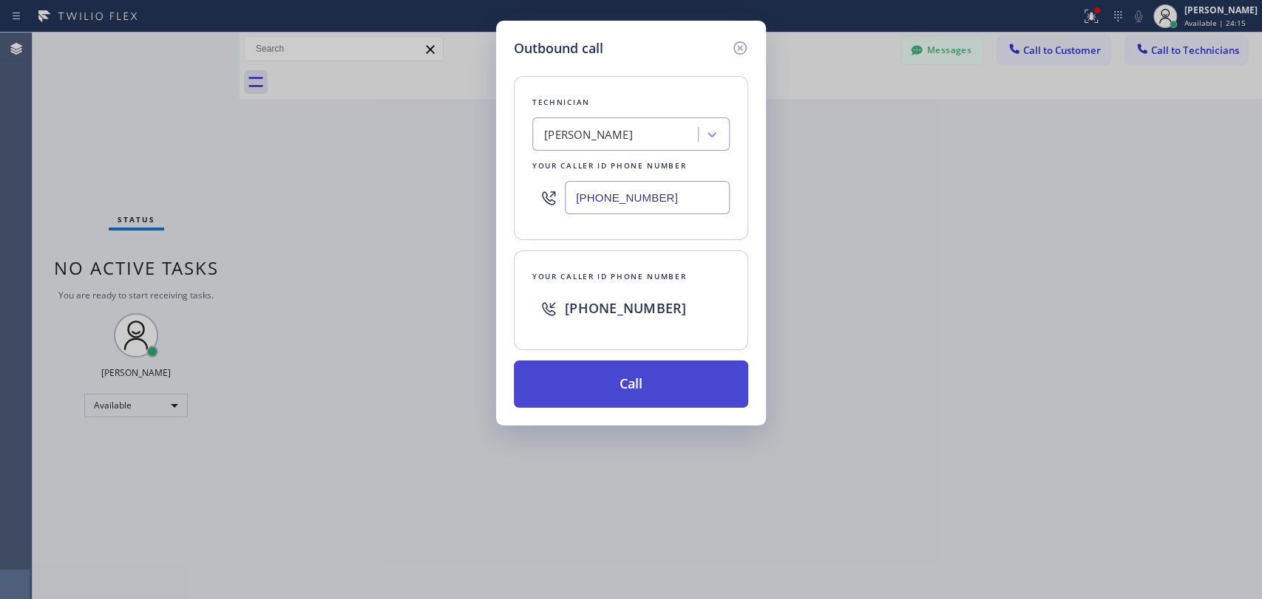
click at [551, 369] on button "Call" at bounding box center [631, 384] width 234 height 47
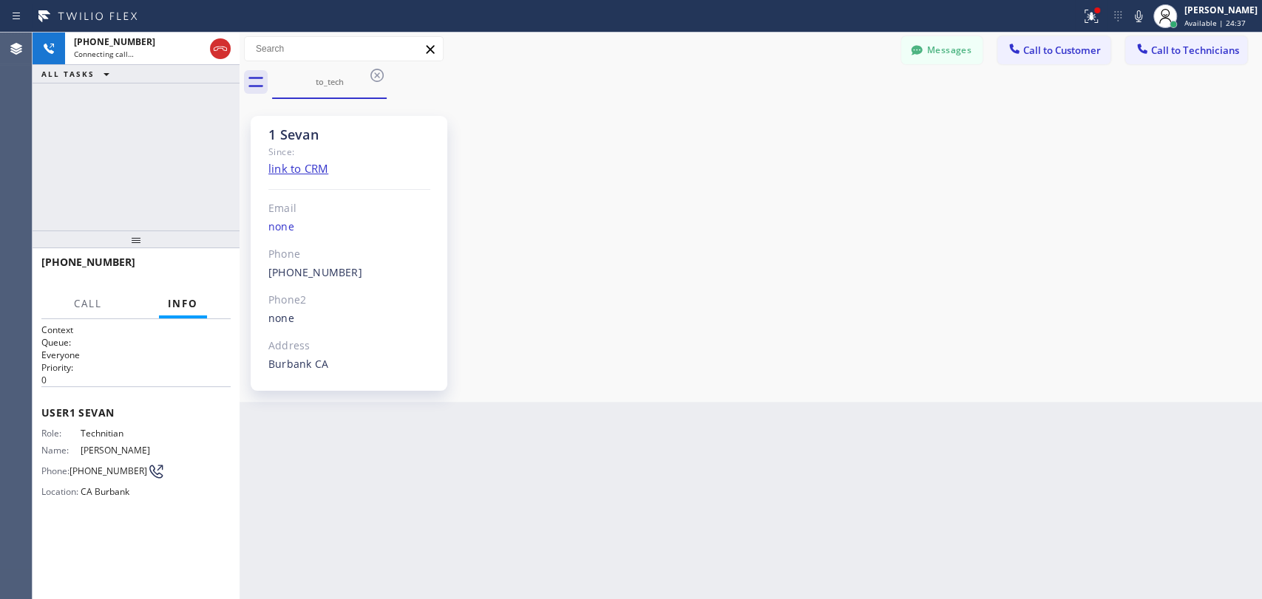
scroll to position [4520, 0]
click at [218, 54] on icon at bounding box center [220, 49] width 18 height 18
drag, startPoint x: 1200, startPoint y: 50, endPoint x: 1146, endPoint y: 45, distance: 54.1
click at [1197, 50] on span "Call to Technicians" at bounding box center [1195, 50] width 88 height 13
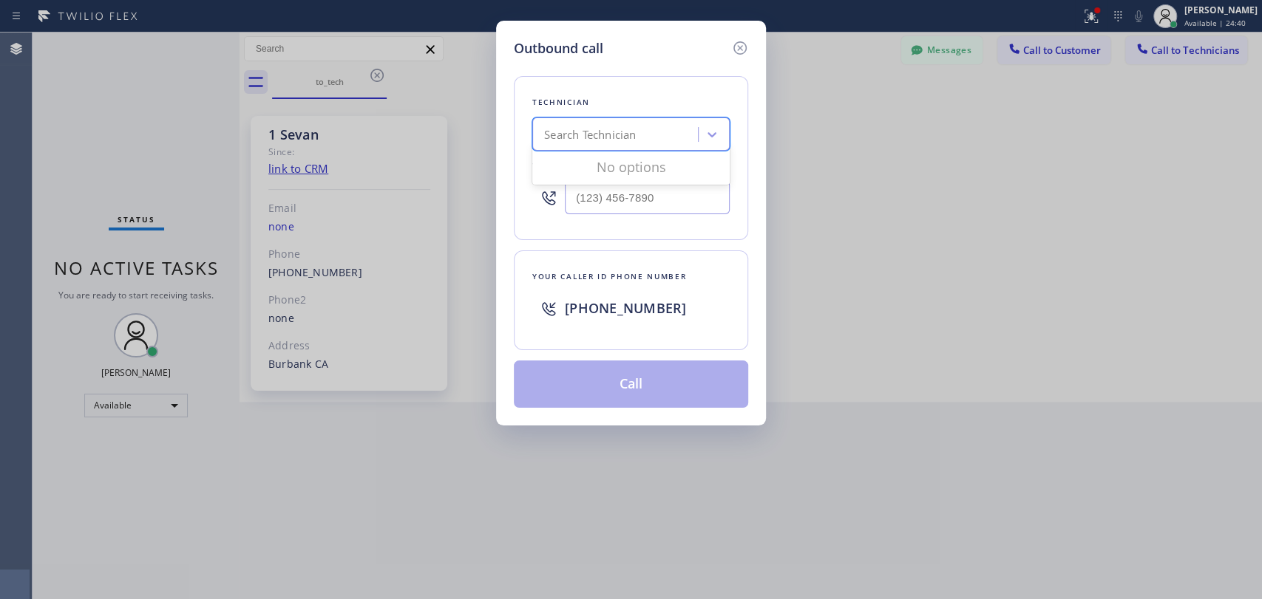
click at [607, 132] on div "Search Technician" at bounding box center [590, 134] width 92 height 17
type input "dav"
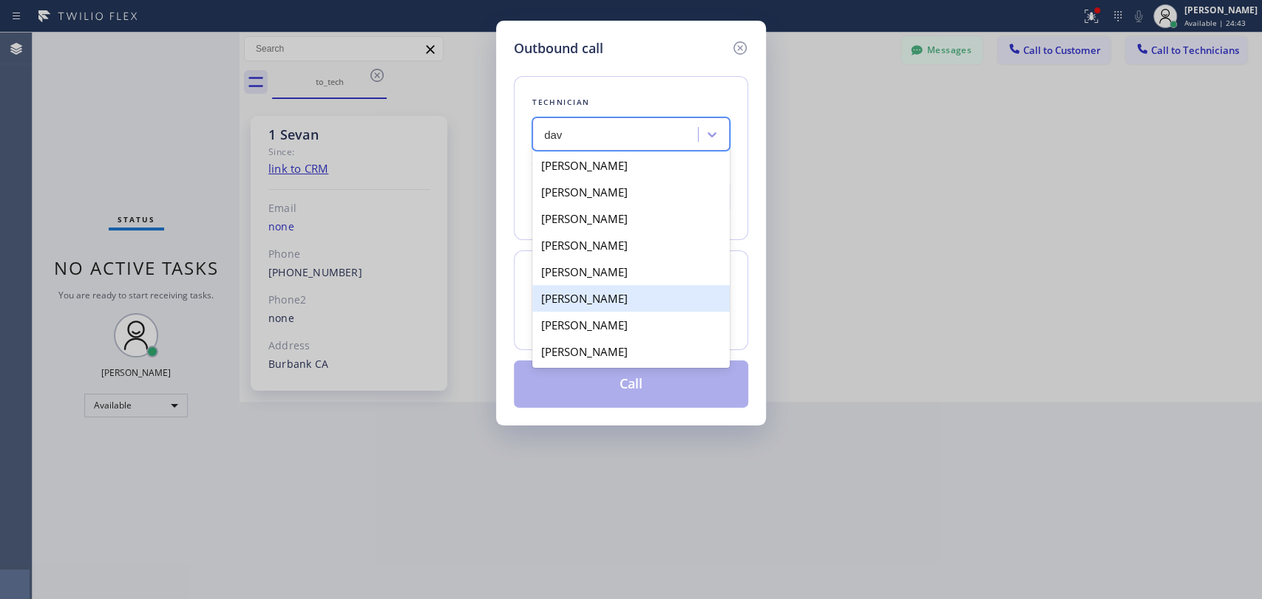
click at [582, 282] on div "David Romero" at bounding box center [630, 272] width 197 height 27
type input "(323) 579-9547"
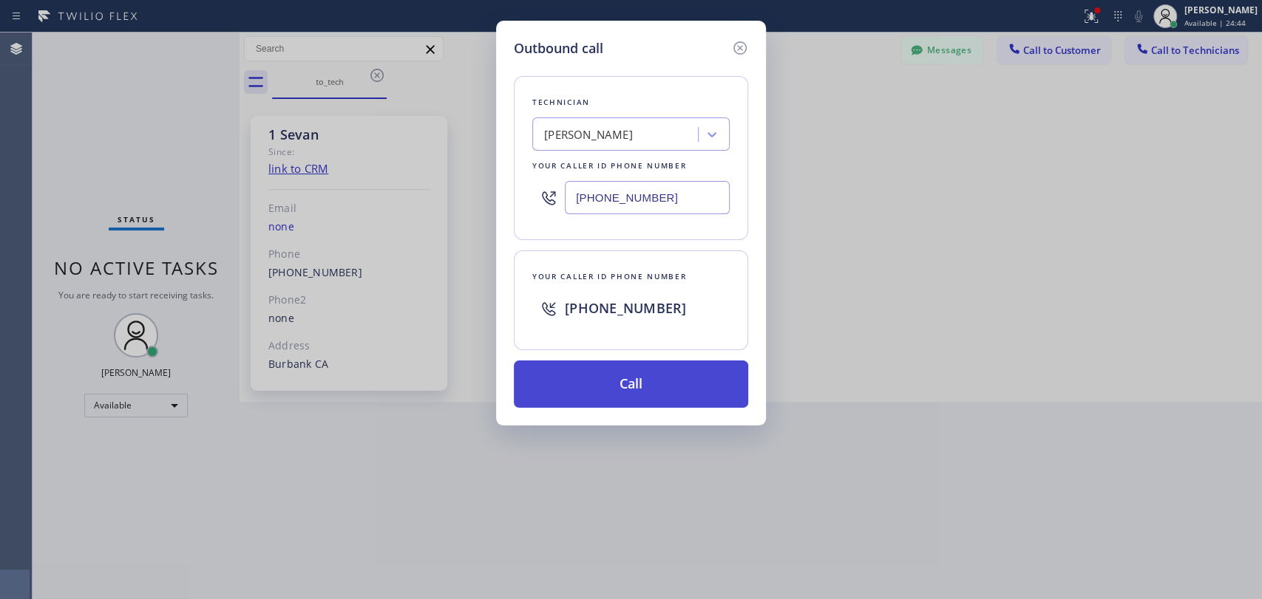
click at [586, 380] on button "Call" at bounding box center [631, 384] width 234 height 47
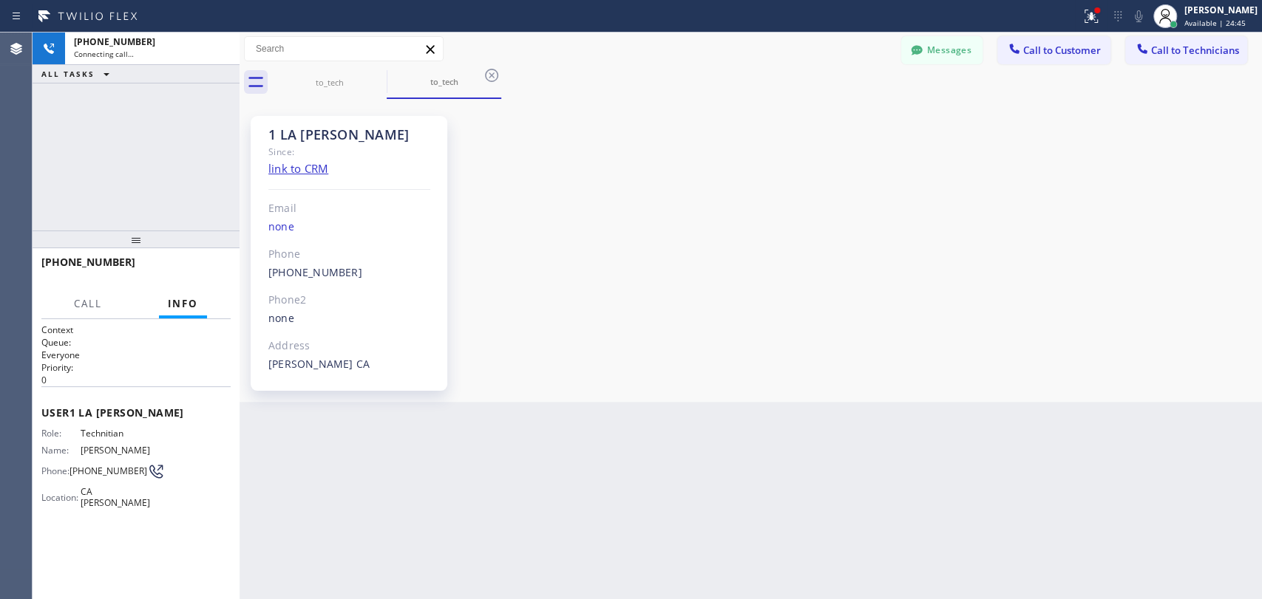
scroll to position [351, 0]
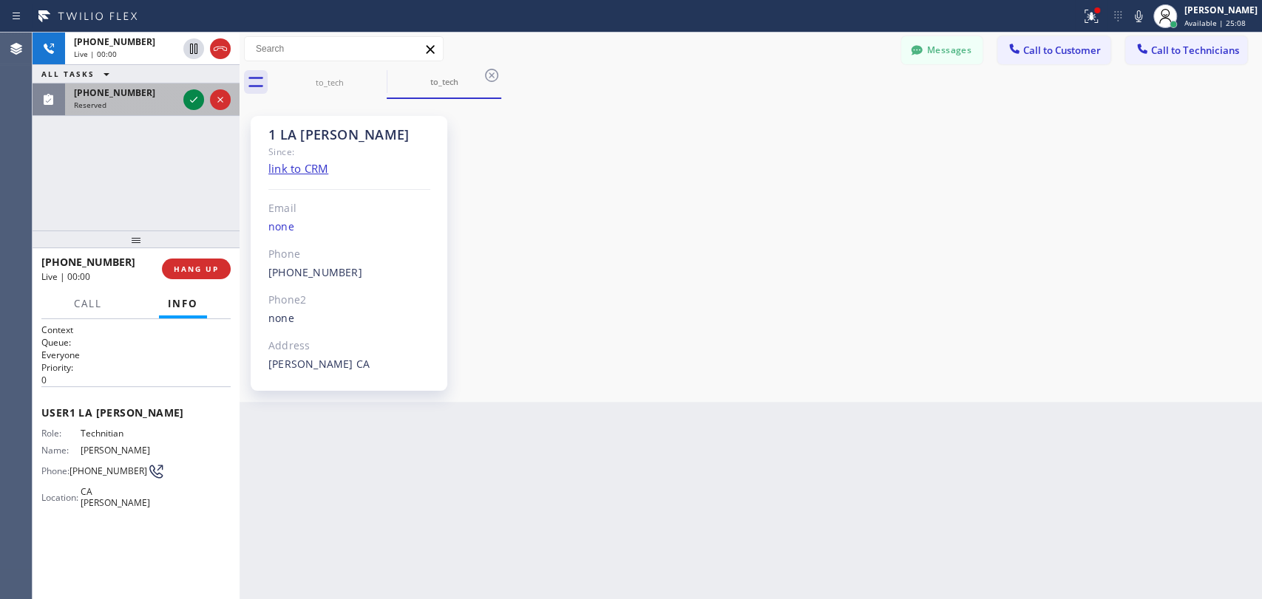
click at [81, 106] on span "Reserved" at bounding box center [90, 105] width 33 height 10
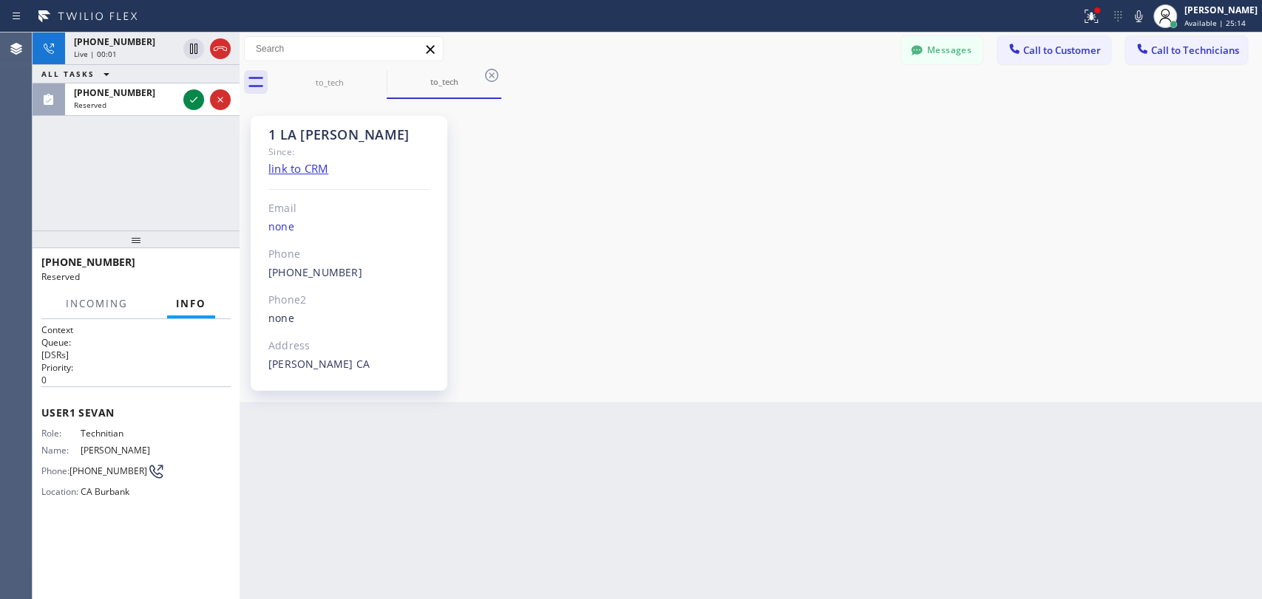
click at [273, 143] on div "Since:" at bounding box center [349, 151] width 162 height 17
click at [271, 135] on div "1 LA David" at bounding box center [349, 134] width 162 height 17
drag, startPoint x: 271, startPoint y: 135, endPoint x: 373, endPoint y: 139, distance: 102.1
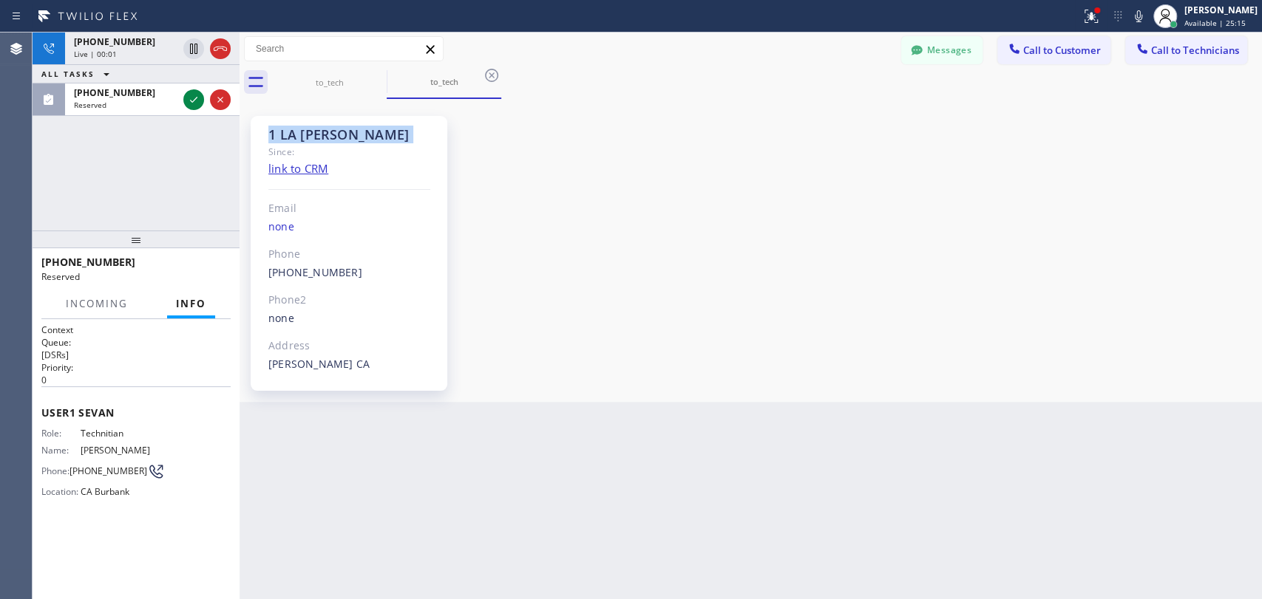
click at [373, 139] on div "1 LA David" at bounding box center [349, 134] width 162 height 17
drag, startPoint x: 365, startPoint y: 139, endPoint x: 266, endPoint y: 136, distance: 99.1
click at [266, 136] on div "1 LA David Since: link to CRM Email none Phone (323) 579-9547 Outbound call Tec…" at bounding box center [349, 253] width 197 height 275
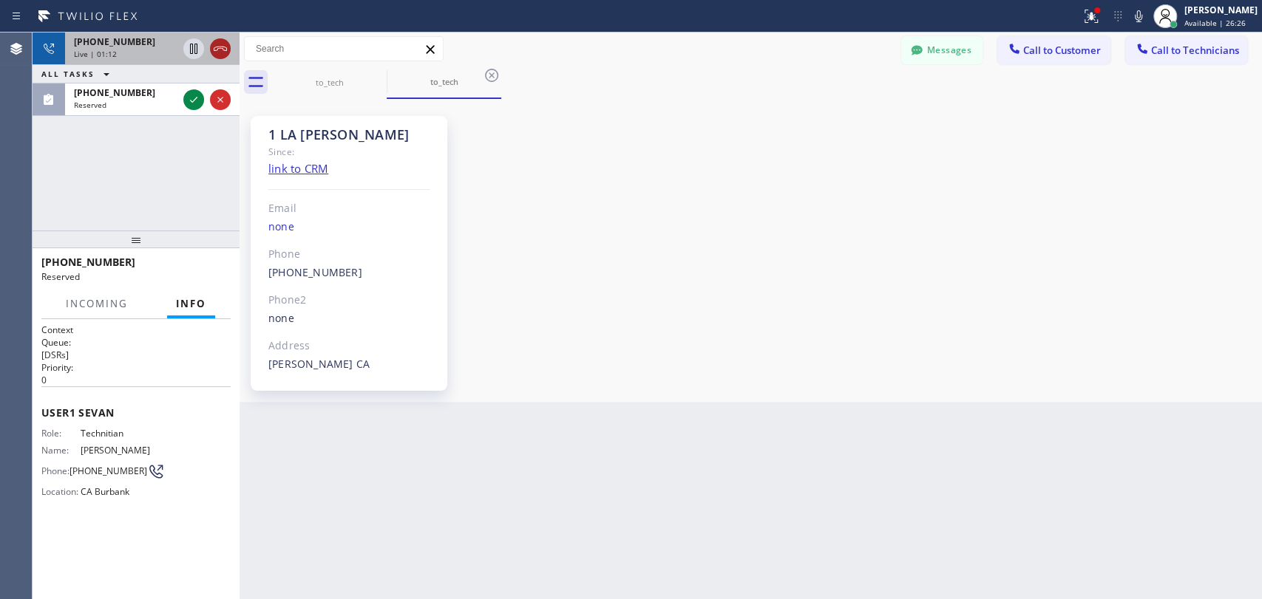
click at [218, 49] on icon at bounding box center [220, 49] width 18 height 18
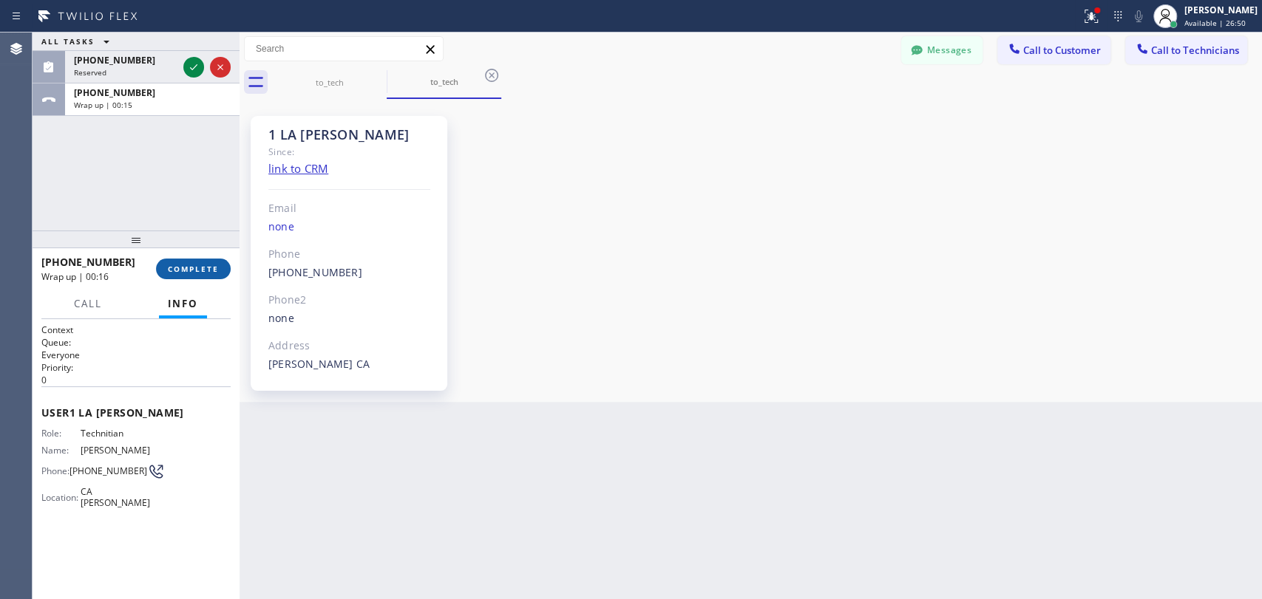
click at [197, 277] on button "COMPLETE" at bounding box center [193, 269] width 75 height 21
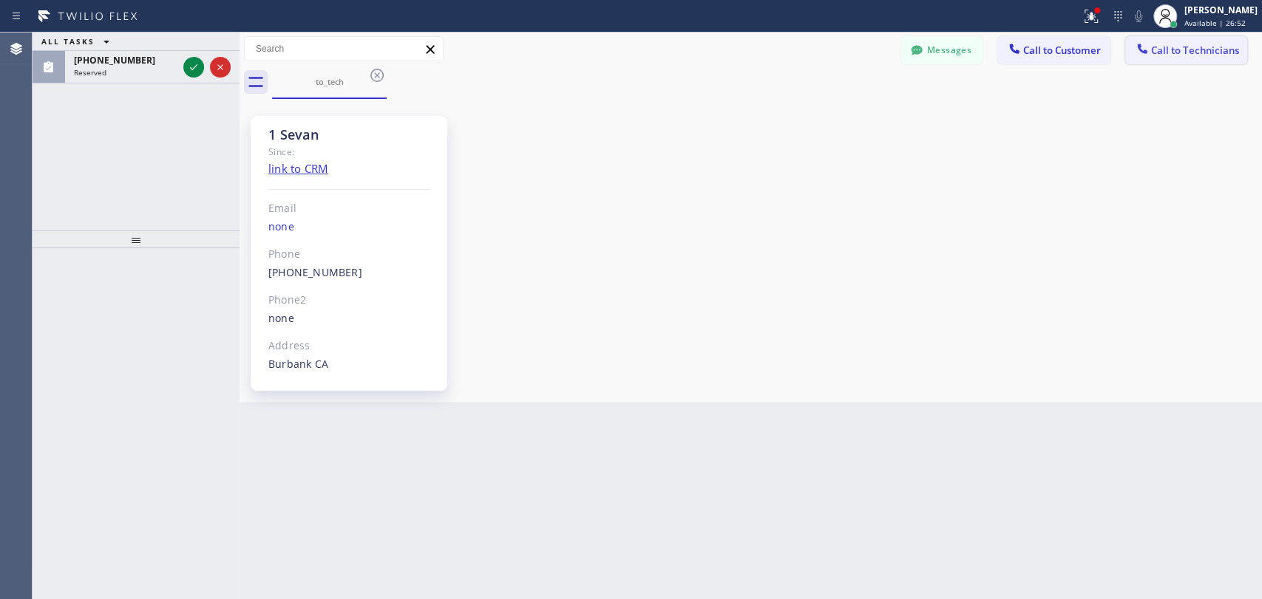
click at [1191, 46] on span "Call to Technicians" at bounding box center [1195, 50] width 88 height 13
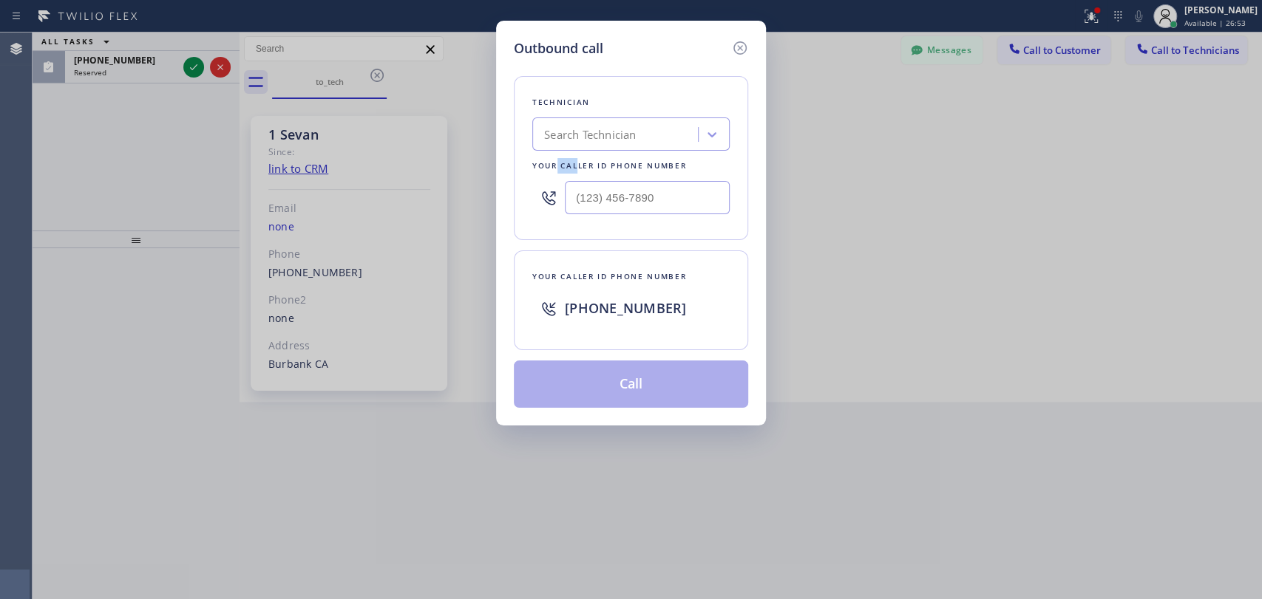
drag, startPoint x: 579, startPoint y: 154, endPoint x: 557, endPoint y: 161, distance: 22.7
click at [557, 161] on div "Technician Search Technician Your caller id phone number" at bounding box center [631, 158] width 234 height 164
click at [554, 126] on div "Search Technician" at bounding box center [590, 134] width 92 height 17
type input "seva"
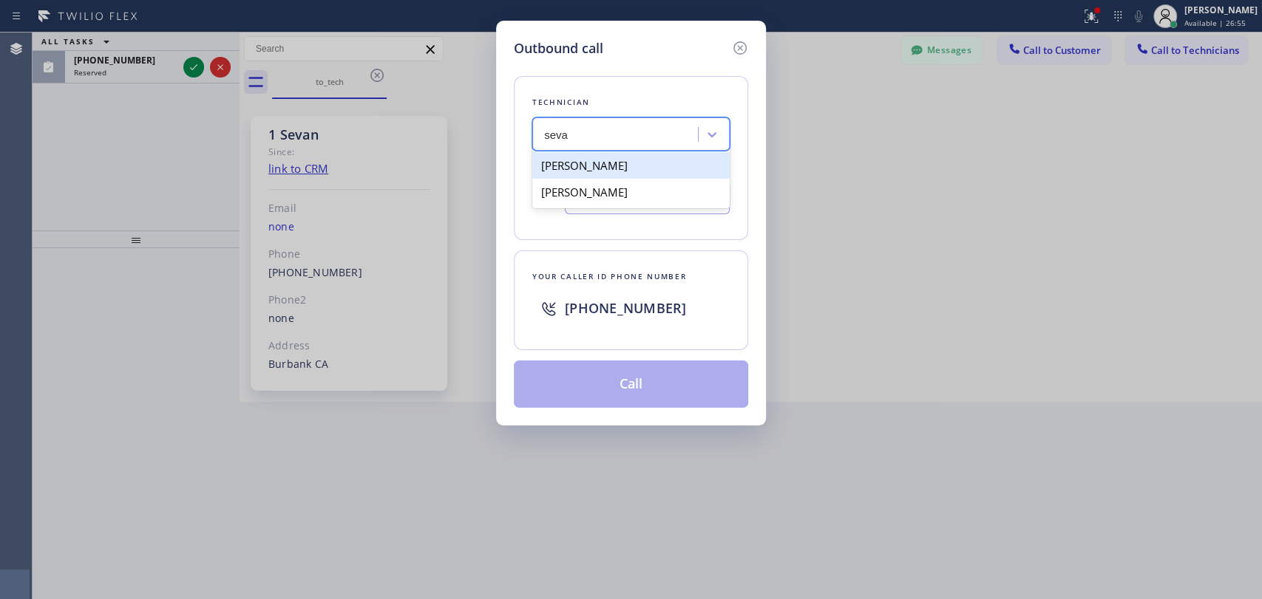
click at [565, 163] on div "Sevan Parseghian" at bounding box center [630, 165] width 197 height 27
type input "(818) 480-0219"
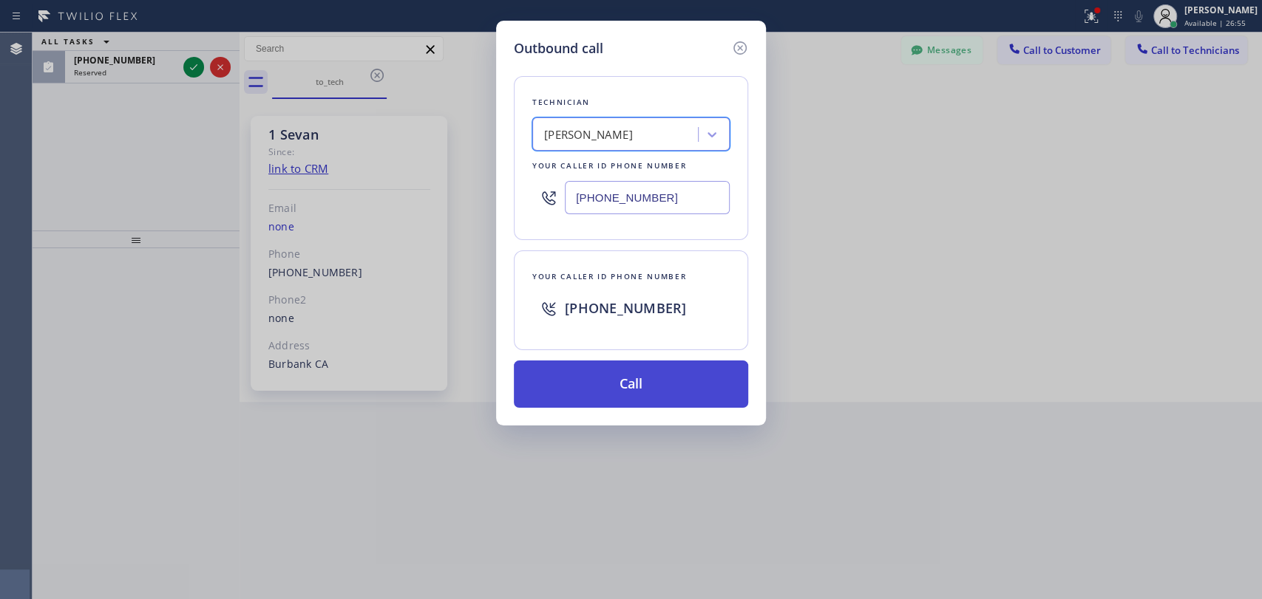
click at [592, 394] on button "Call" at bounding box center [631, 384] width 234 height 47
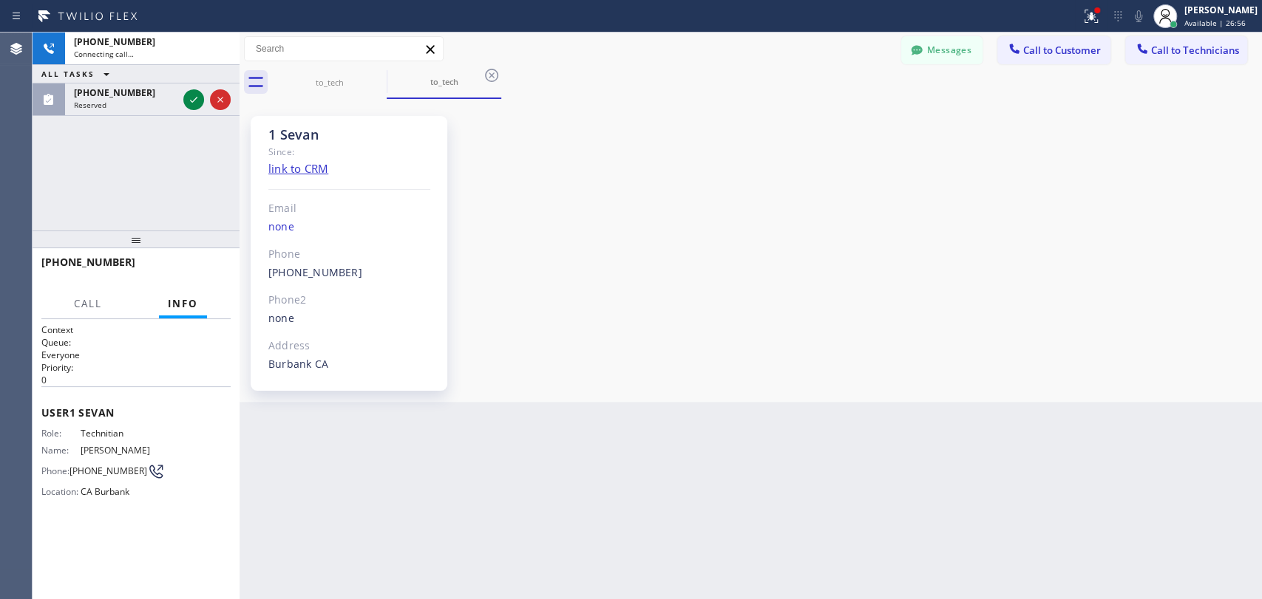
scroll to position [4520, 0]
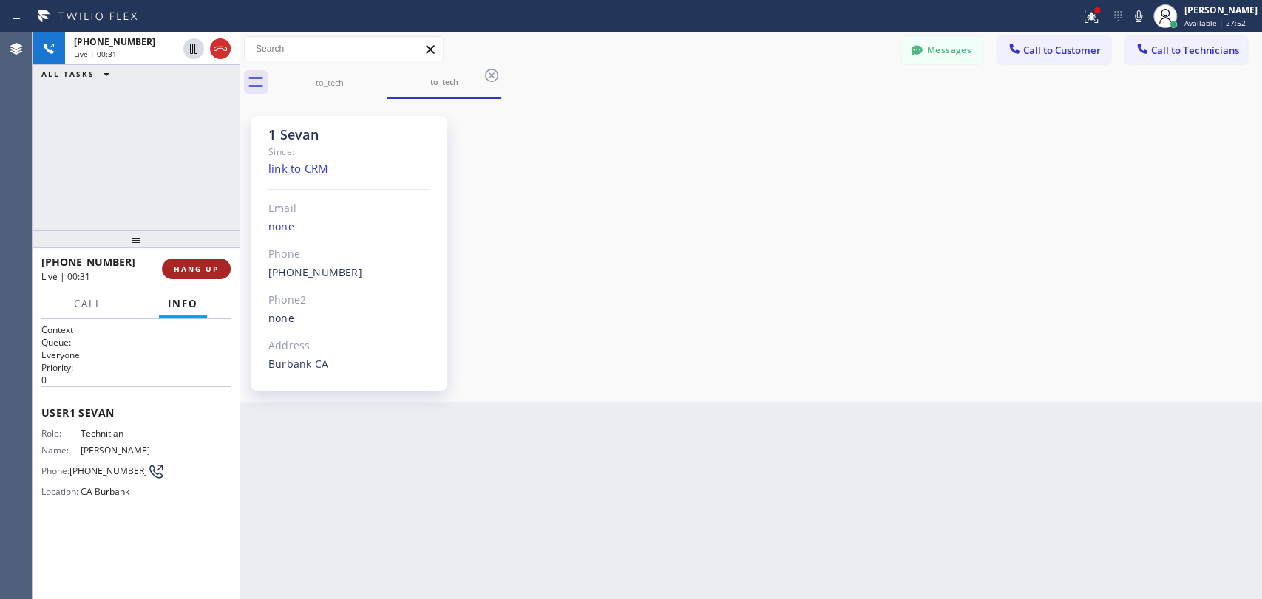
click at [189, 262] on button "HANG UP" at bounding box center [196, 269] width 69 height 21
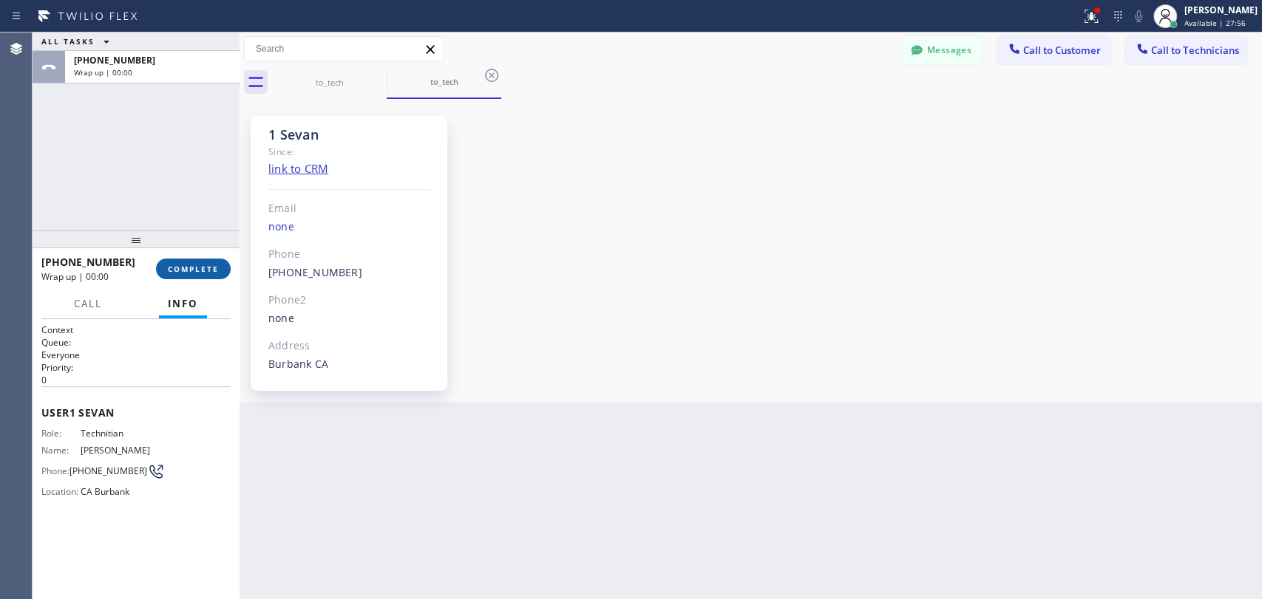
click at [174, 269] on span "COMPLETE" at bounding box center [193, 269] width 51 height 10
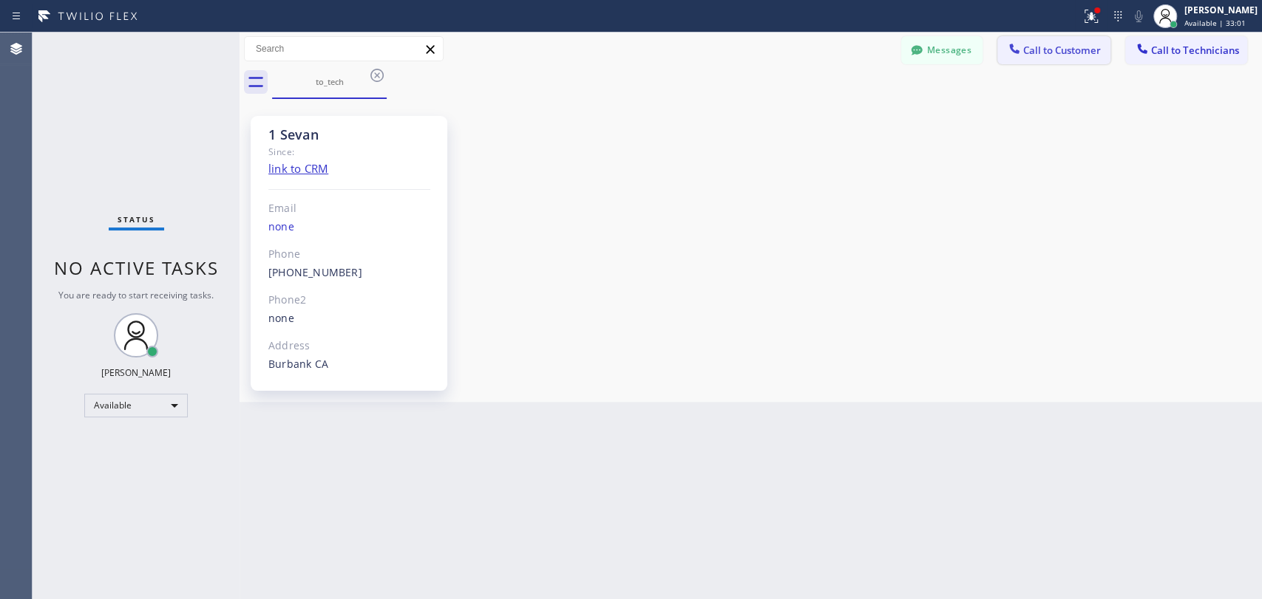
click at [1109, 41] on button "Call to Customer" at bounding box center [1053, 50] width 113 height 28
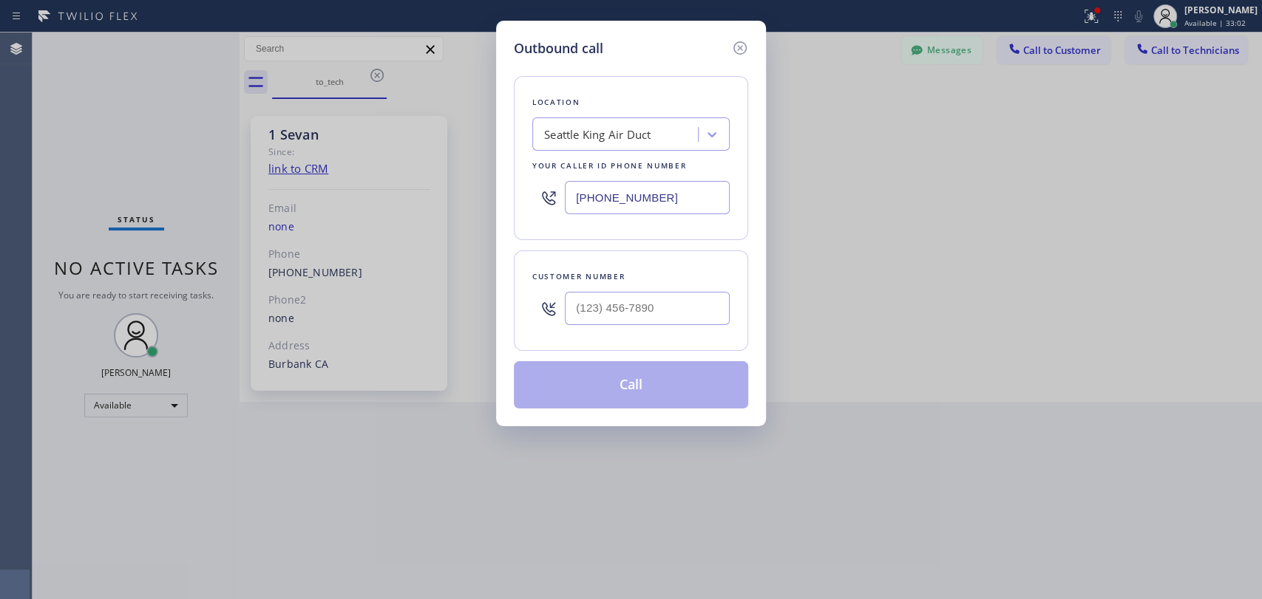
click at [761, 43] on div "Outbound call Location Seattle King Air Duct Your caller id phone number (206) …" at bounding box center [631, 224] width 270 height 406
click at [746, 44] on icon at bounding box center [740, 48] width 18 height 18
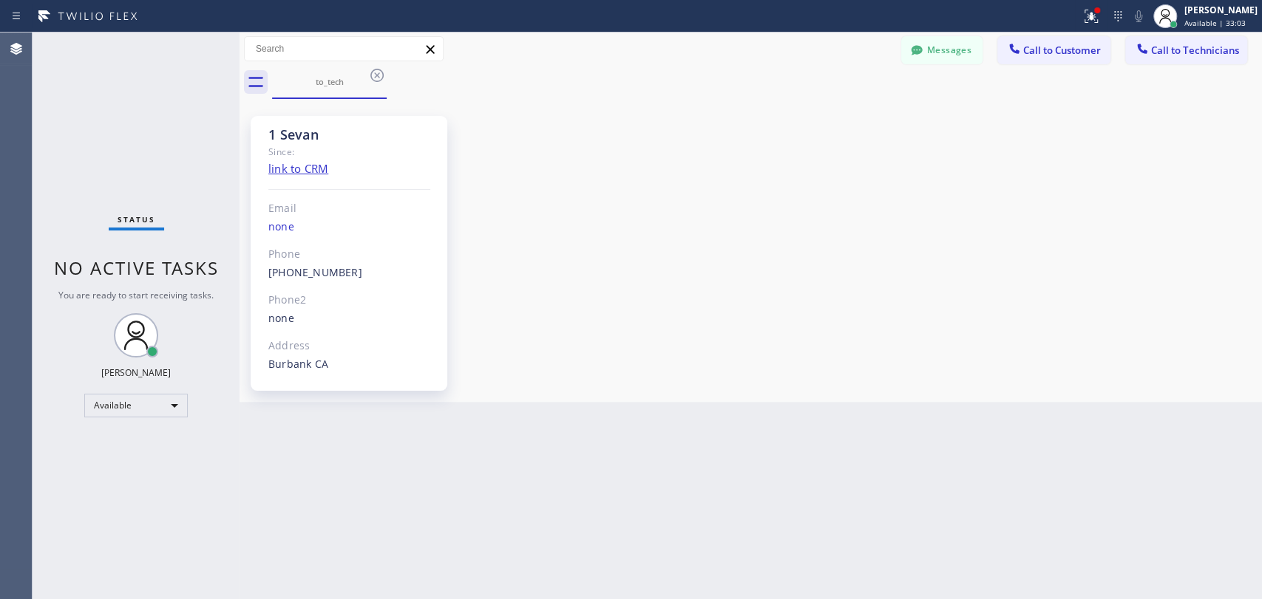
click at [1153, 49] on span "Call to Technicians" at bounding box center [1195, 50] width 88 height 13
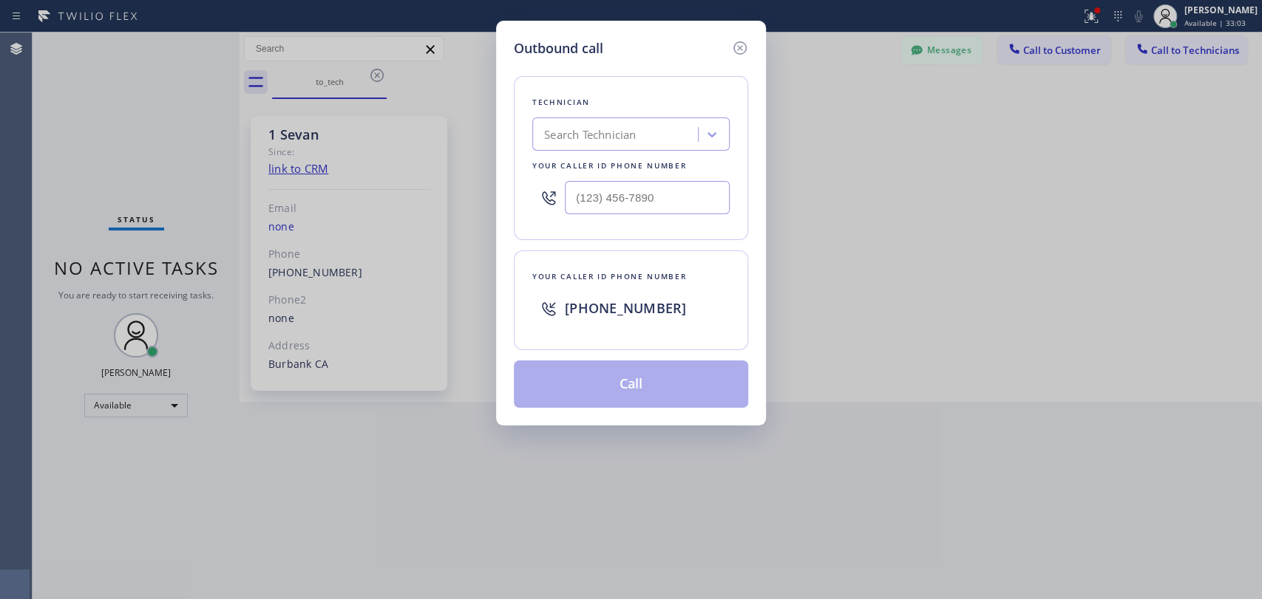
click at [610, 142] on div "Search Technician" at bounding box center [590, 134] width 92 height 17
type input "serg"
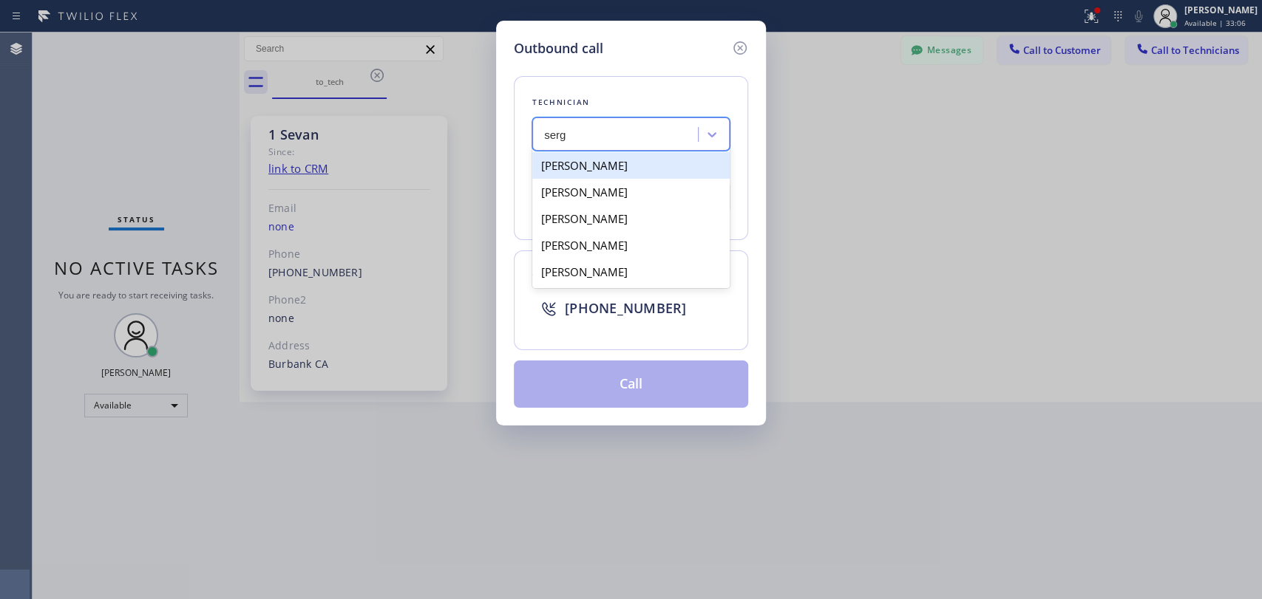
click at [596, 163] on div "[PERSON_NAME]" at bounding box center [630, 165] width 197 height 27
type input "(323) 304-1325"
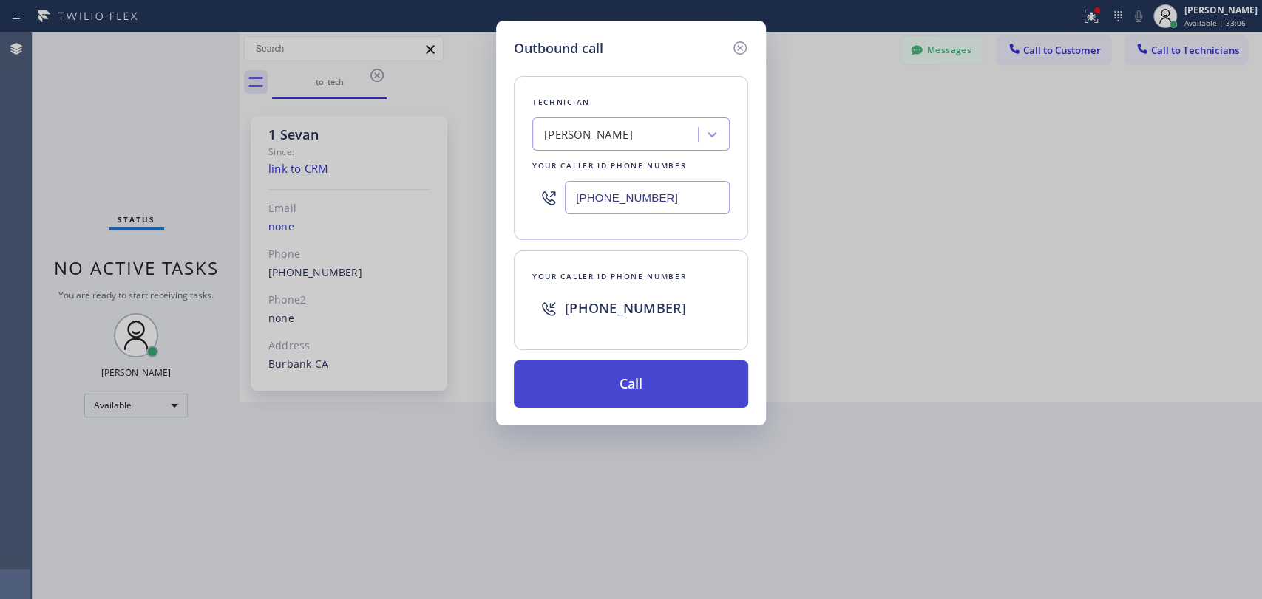
click at [597, 387] on button "Call" at bounding box center [631, 384] width 234 height 47
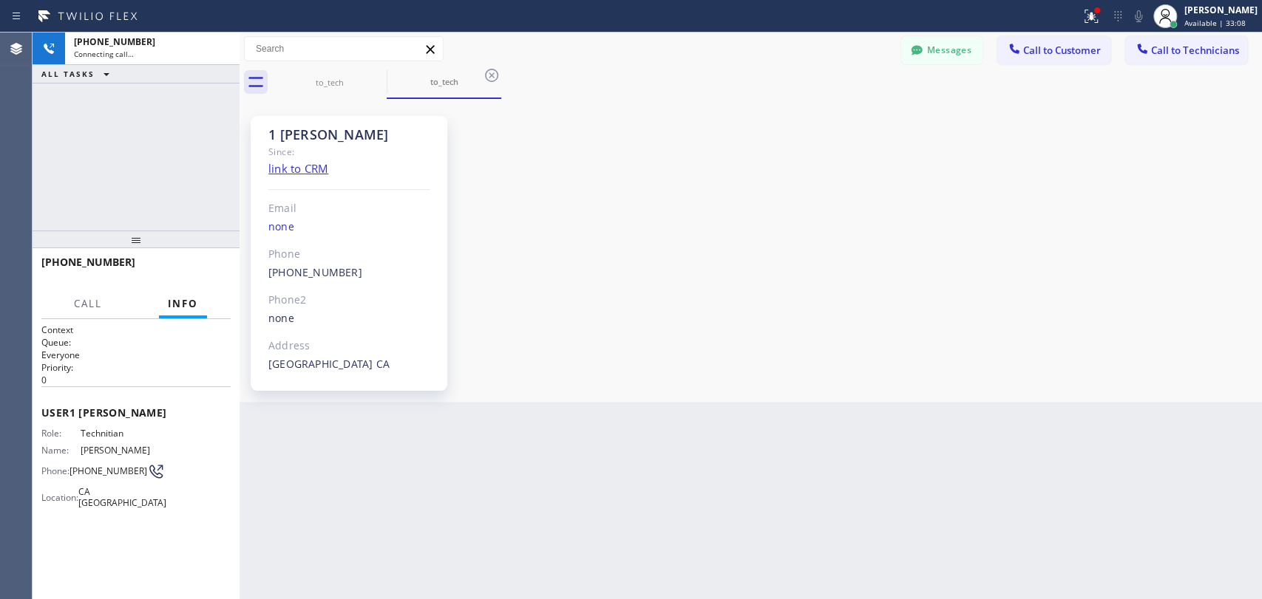
scroll to position [1586, 0]
click at [205, 266] on span "HANG UP" at bounding box center [196, 269] width 45 height 10
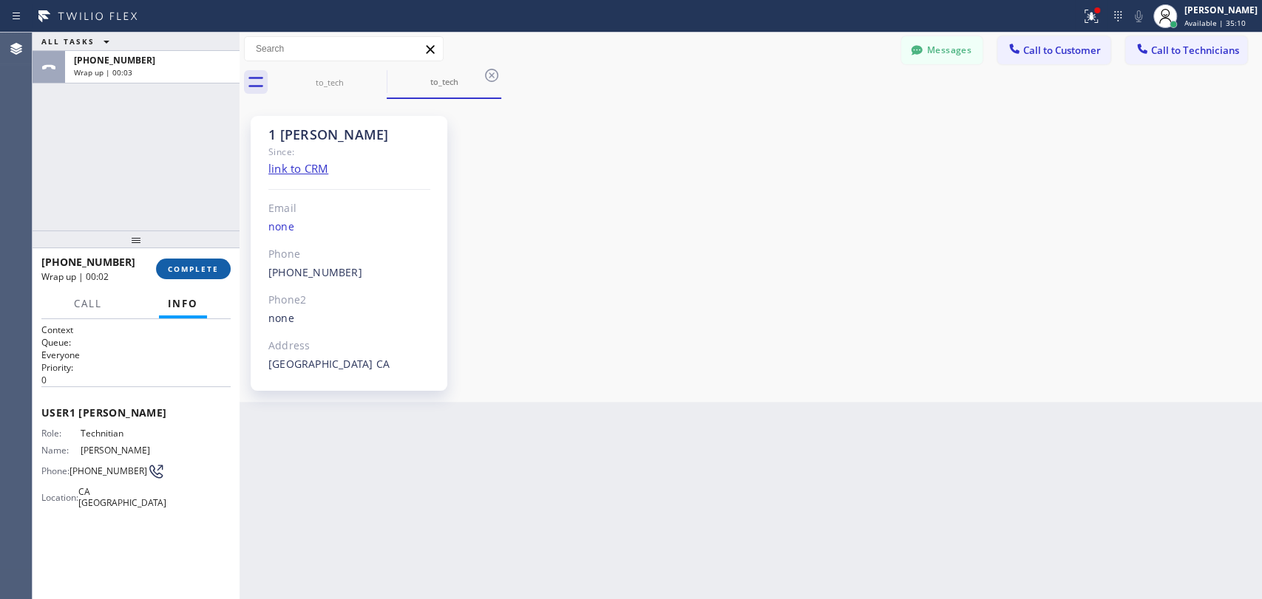
click at [186, 259] on button "COMPLETE" at bounding box center [193, 269] width 75 height 21
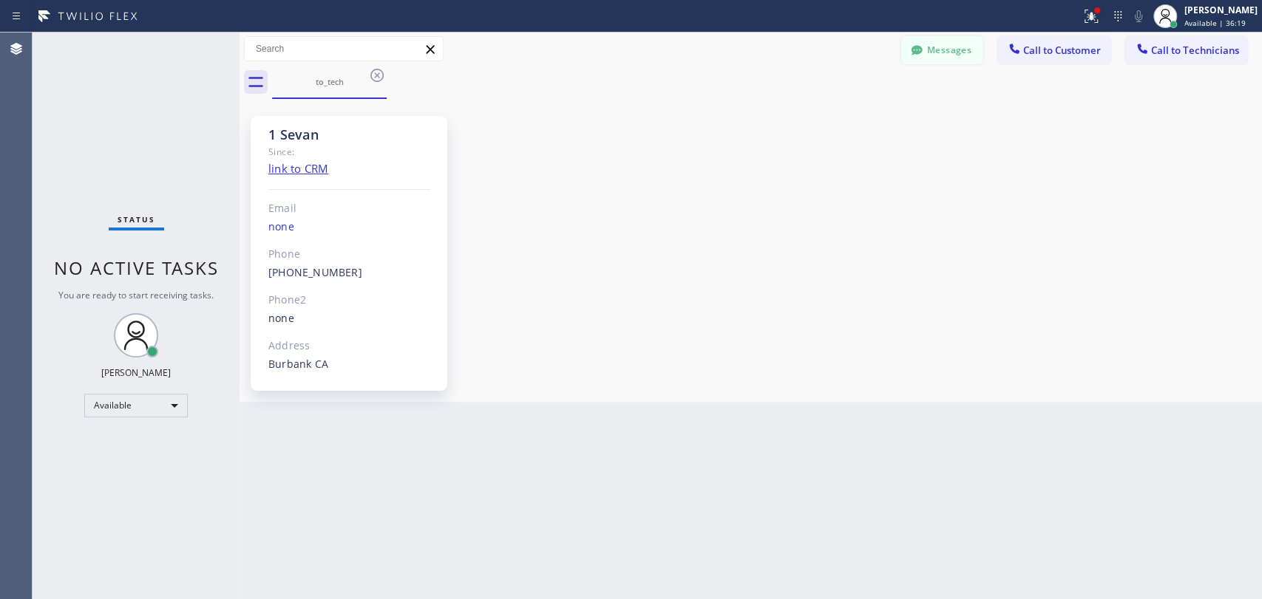
click at [940, 57] on button "Messages" at bounding box center [941, 50] width 81 height 28
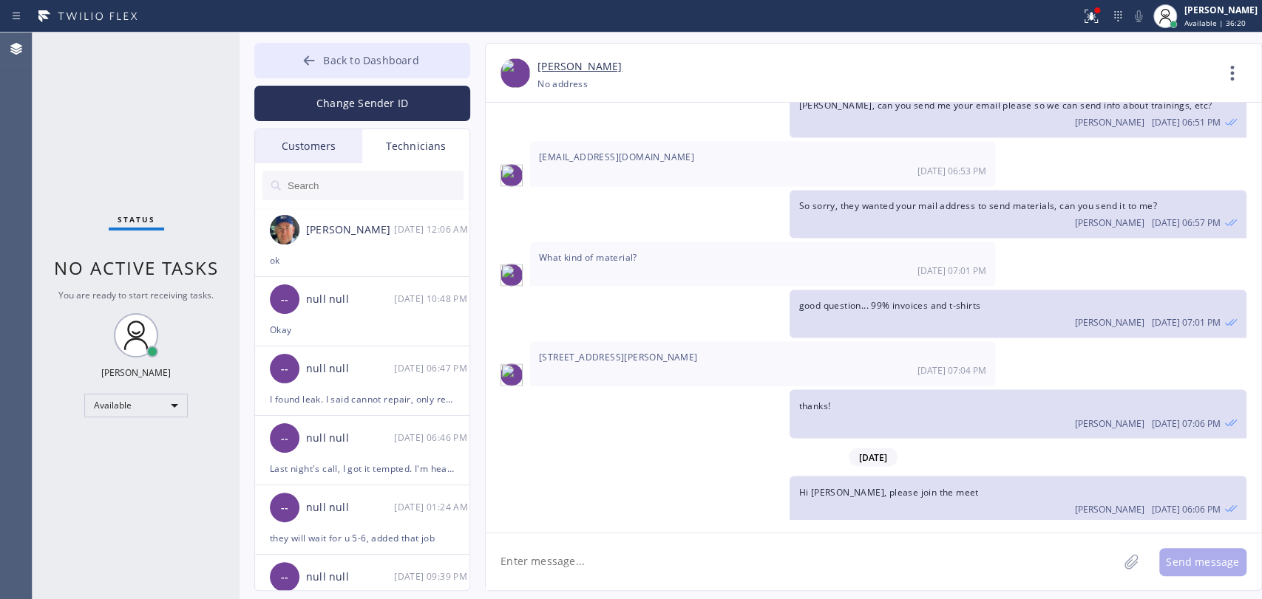
click at [396, 67] on span "Back to Dashboard" at bounding box center [370, 60] width 95 height 14
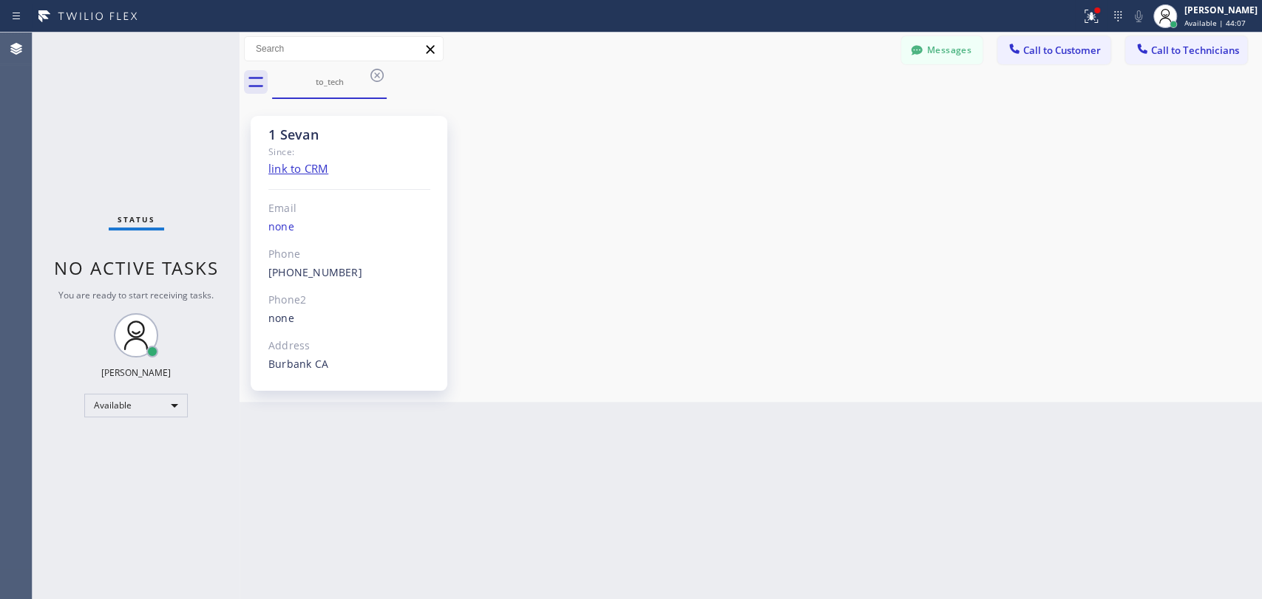
click at [948, 54] on button "Messages" at bounding box center [941, 50] width 81 height 28
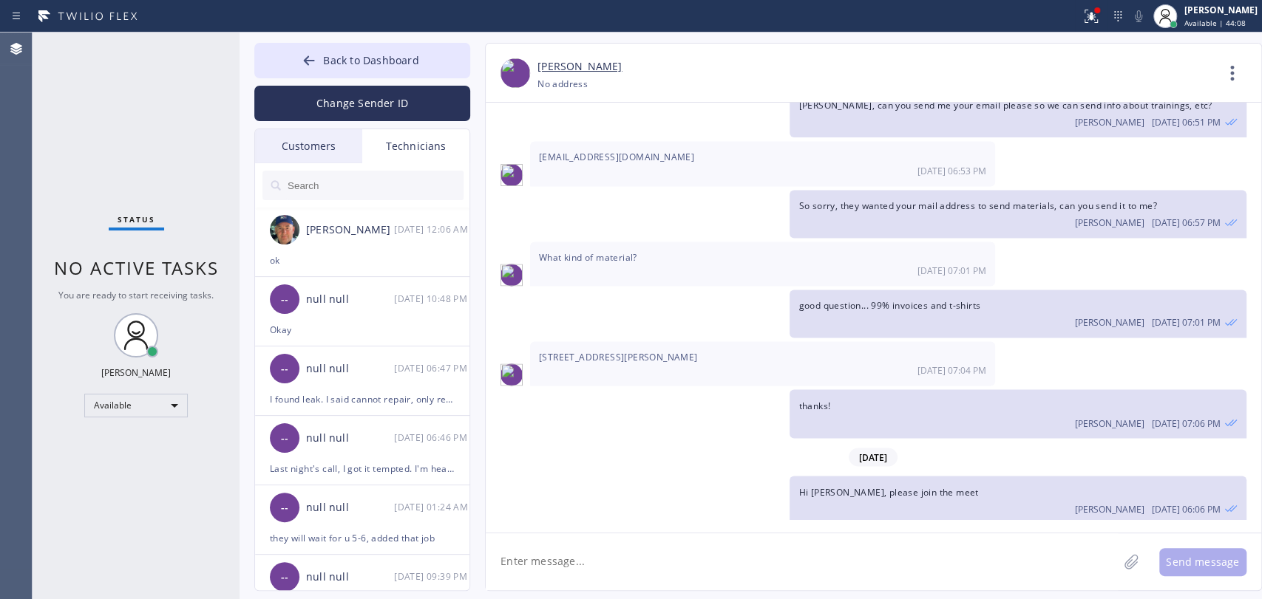
click at [344, 183] on input "text" at bounding box center [374, 186] width 177 height 30
click at [280, 248] on div "[PERSON_NAME] [DATE] 12:06 AM" at bounding box center [363, 230] width 216 height 44
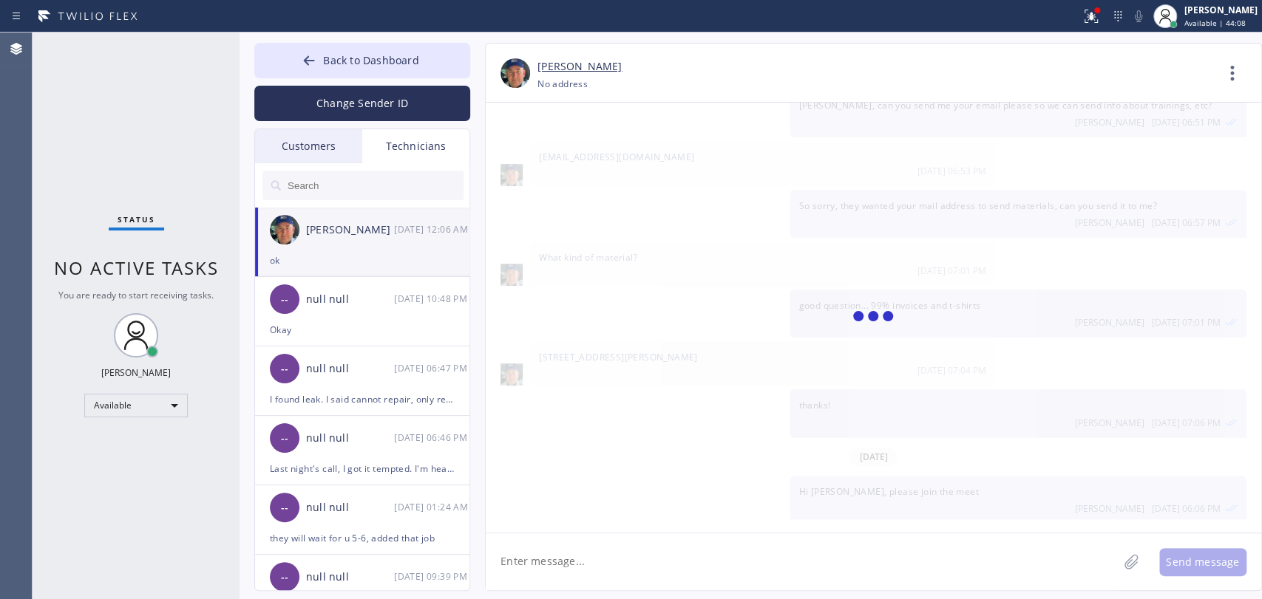
click at [579, 546] on textarea at bounding box center [802, 562] width 632 height 57
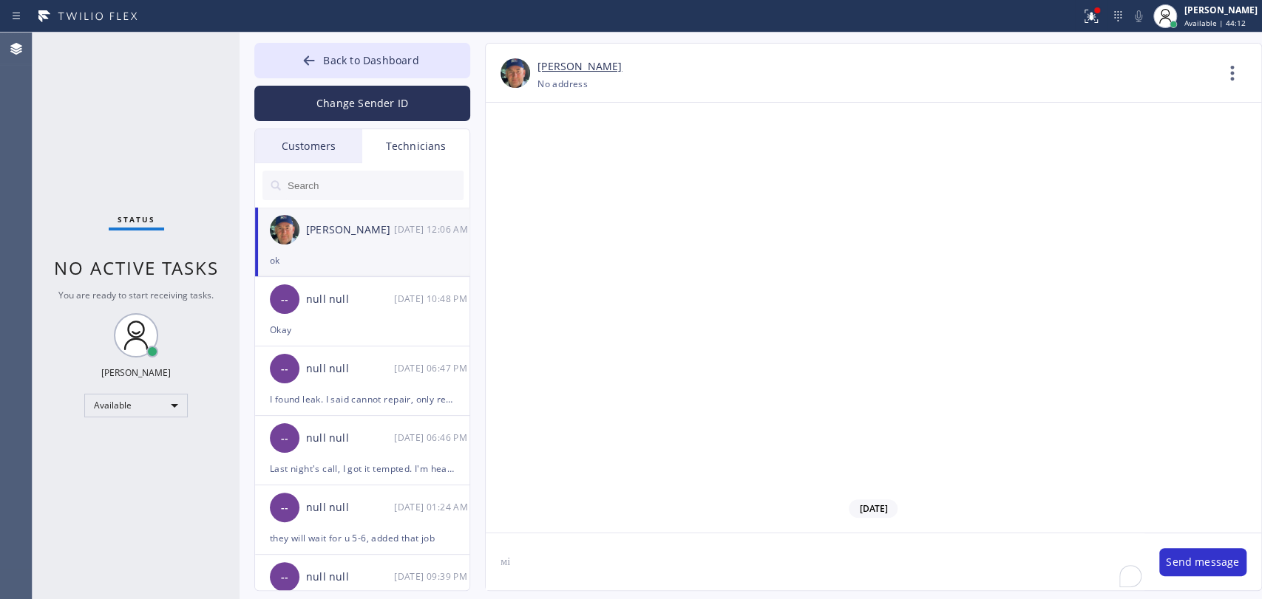
scroll to position [159762, 0]
drag, startPoint x: 579, startPoint y: 546, endPoint x: 559, endPoint y: 590, distance: 48.3
click at [560, 591] on div "Back to Dashboard Change Sender ID Customers Technicians KE [PERSON_NAME] [DATE…" at bounding box center [750, 316] width 1022 height 567
click at [552, 558] on textarea "мі" at bounding box center [815, 562] width 659 height 57
type textarea "мы написали, что у вас emergency and u won't be able to come on Friday"
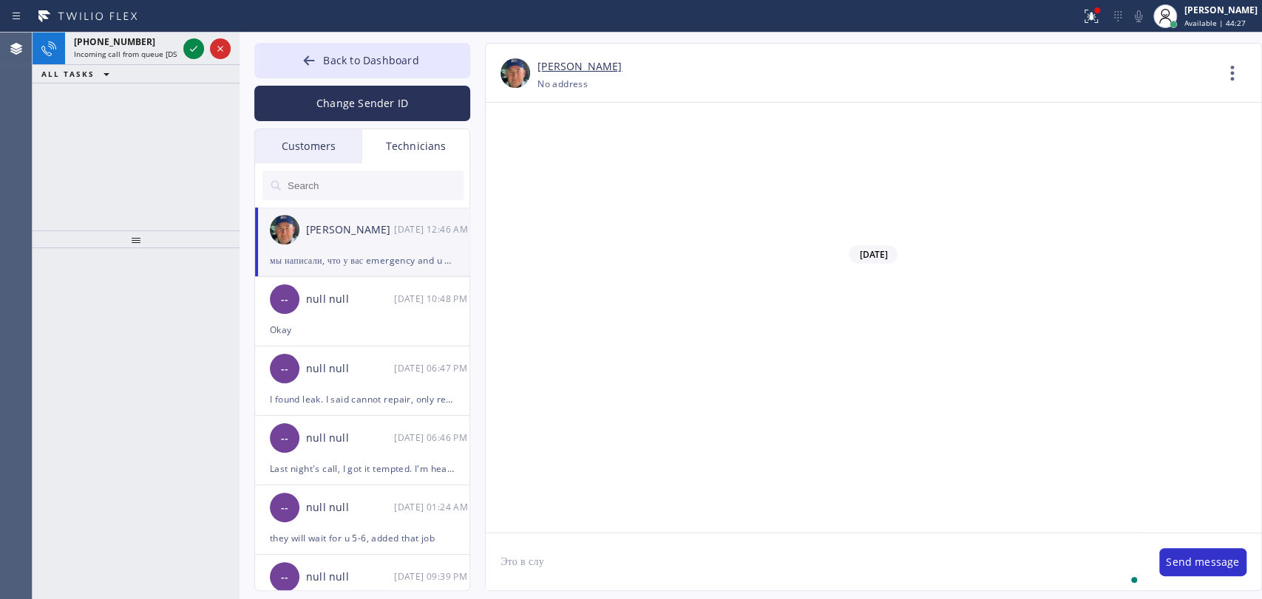
scroll to position [159813, 0]
type textarea "Это в случае если он вам наберет"
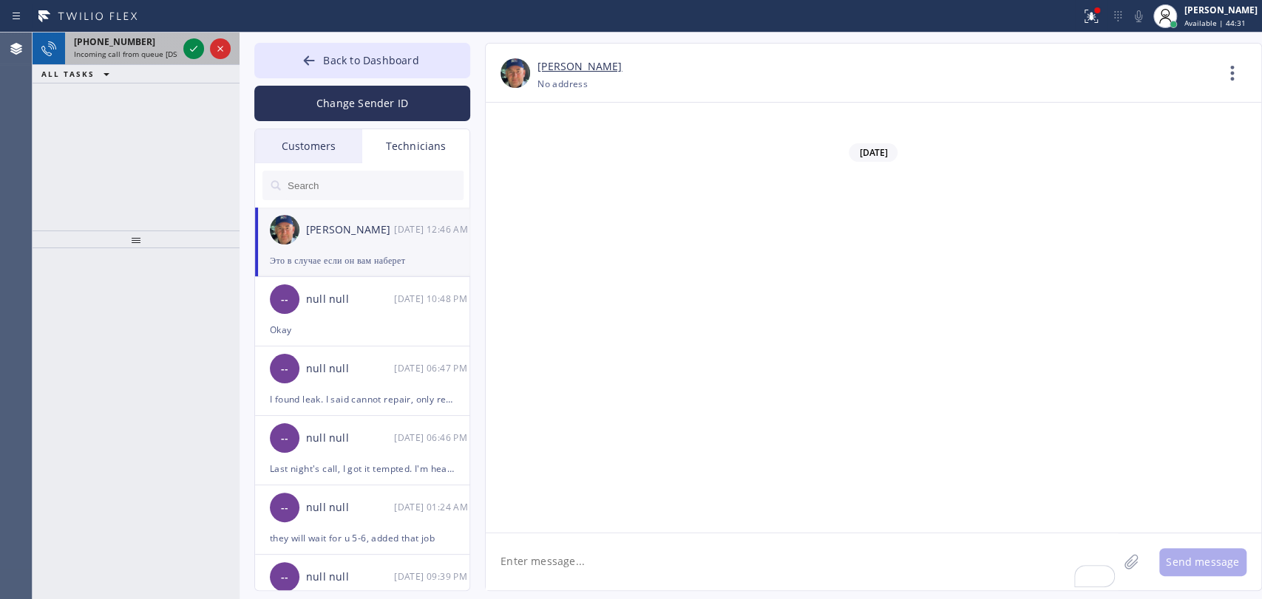
drag, startPoint x: 98, startPoint y: 67, endPoint x: 101, endPoint y: 58, distance: 9.3
click at [100, 60] on div "+18189669606 Incoming call from queue [DSRs] ALL TASKS ALL TASKS ACTIVE TASKS T…" at bounding box center [136, 58] width 207 height 51
click at [101, 55] on span "Incoming call from queue [DSRs]" at bounding box center [130, 54] width 113 height 10
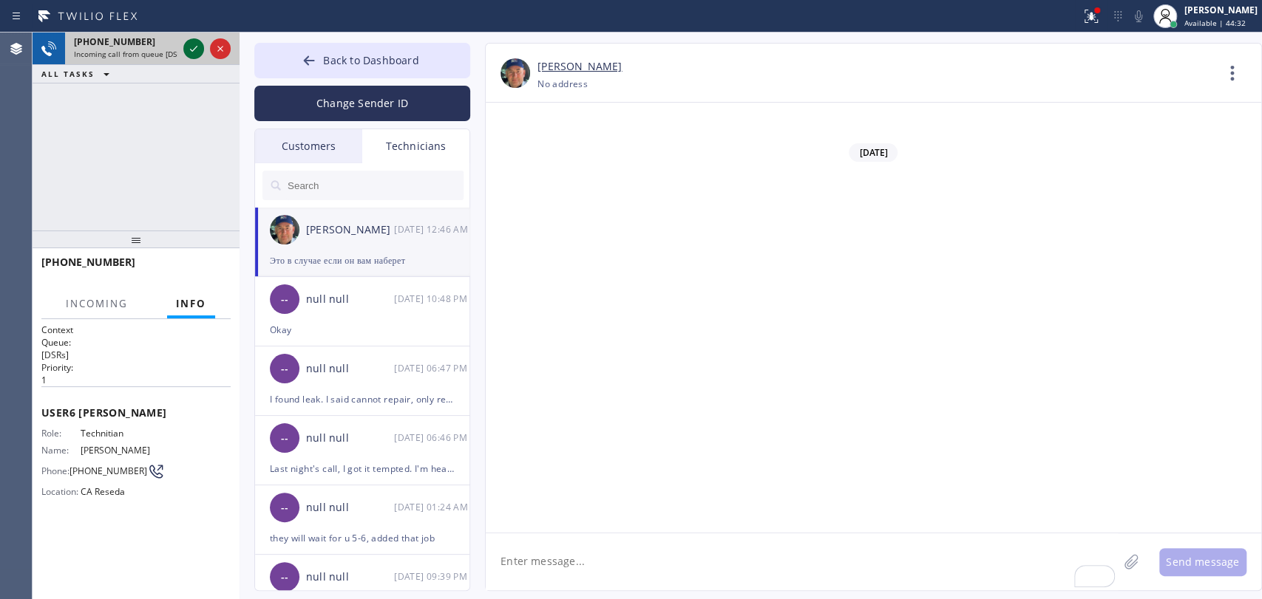
click at [189, 47] on icon at bounding box center [194, 49] width 18 height 18
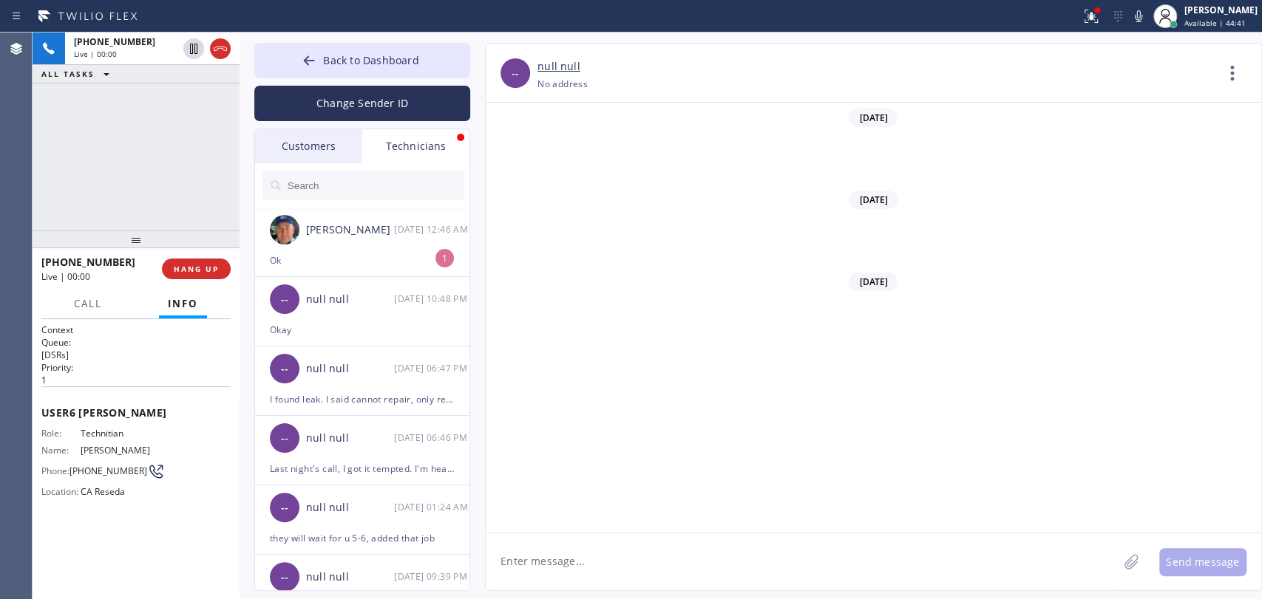
scroll to position [120703, 0]
click at [190, 266] on span "HANG UP" at bounding box center [196, 269] width 45 height 10
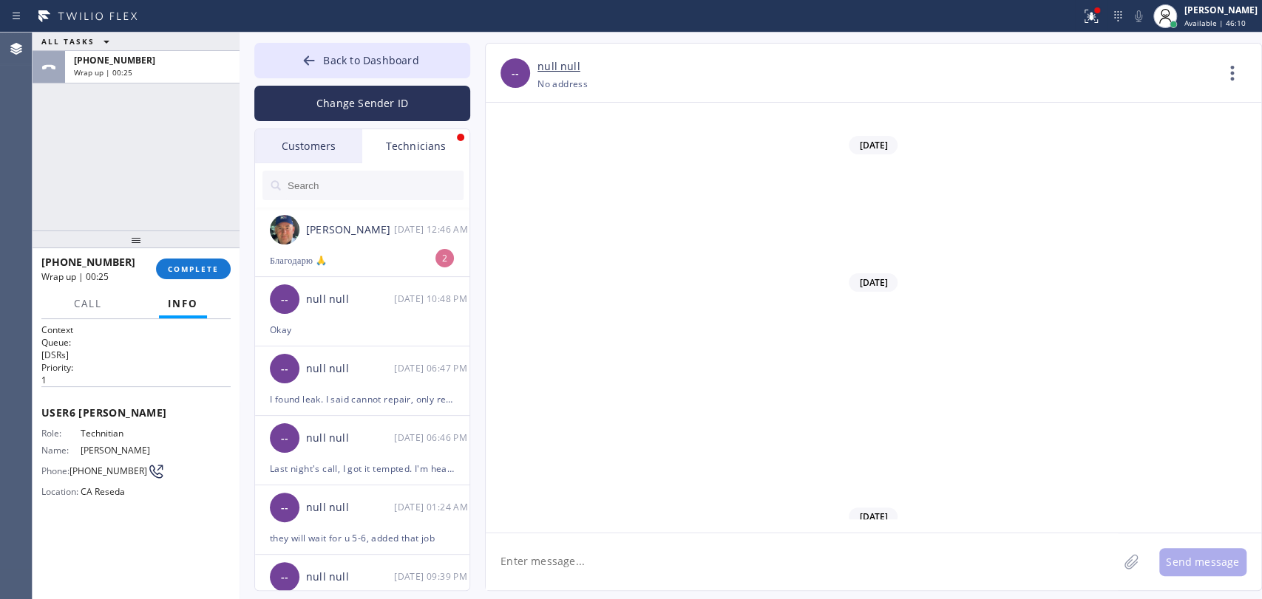
click at [316, 160] on div "Customers" at bounding box center [308, 146] width 107 height 34
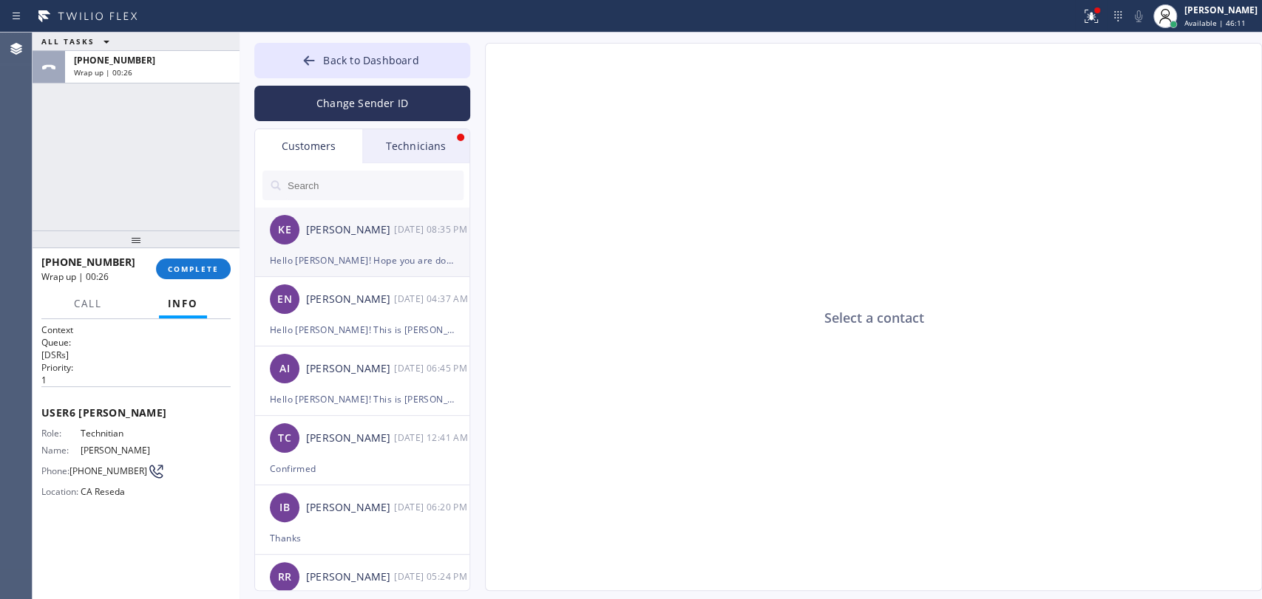
click at [339, 245] on div "KE Konstantin Epishin 09/09 08:35 PM" at bounding box center [363, 230] width 216 height 44
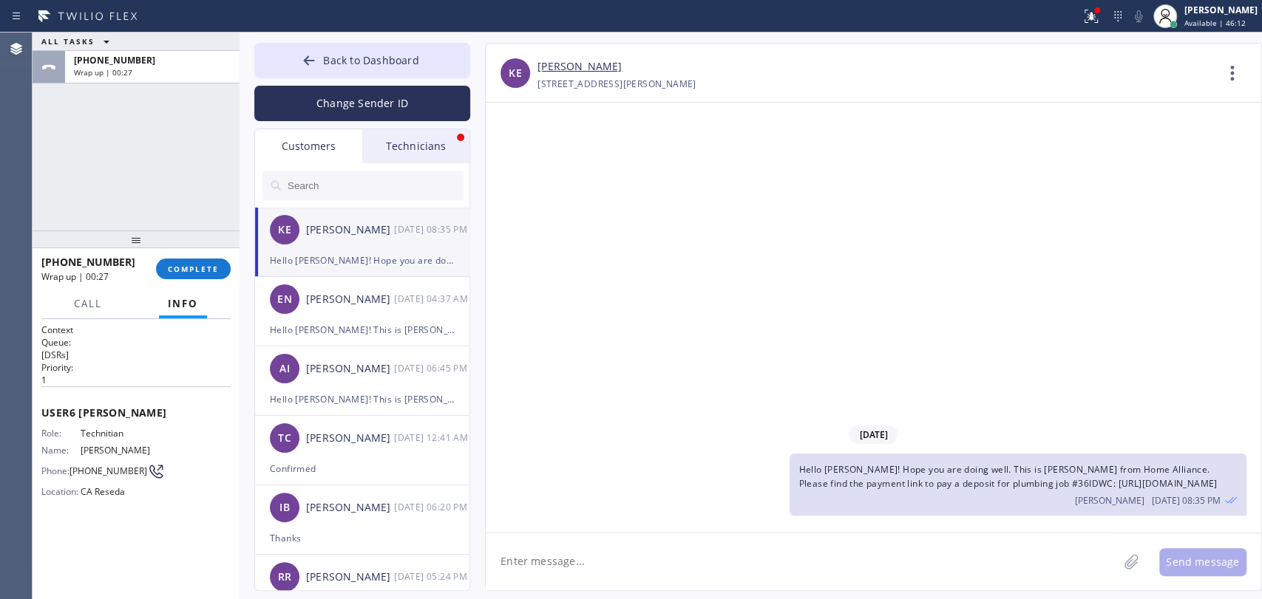
click at [603, 569] on textarea at bounding box center [802, 562] width 632 height 57
paste textarea "https://swipesimple.com/links/lnk_331535347ad49d0ca8a4a2b35bd69845"
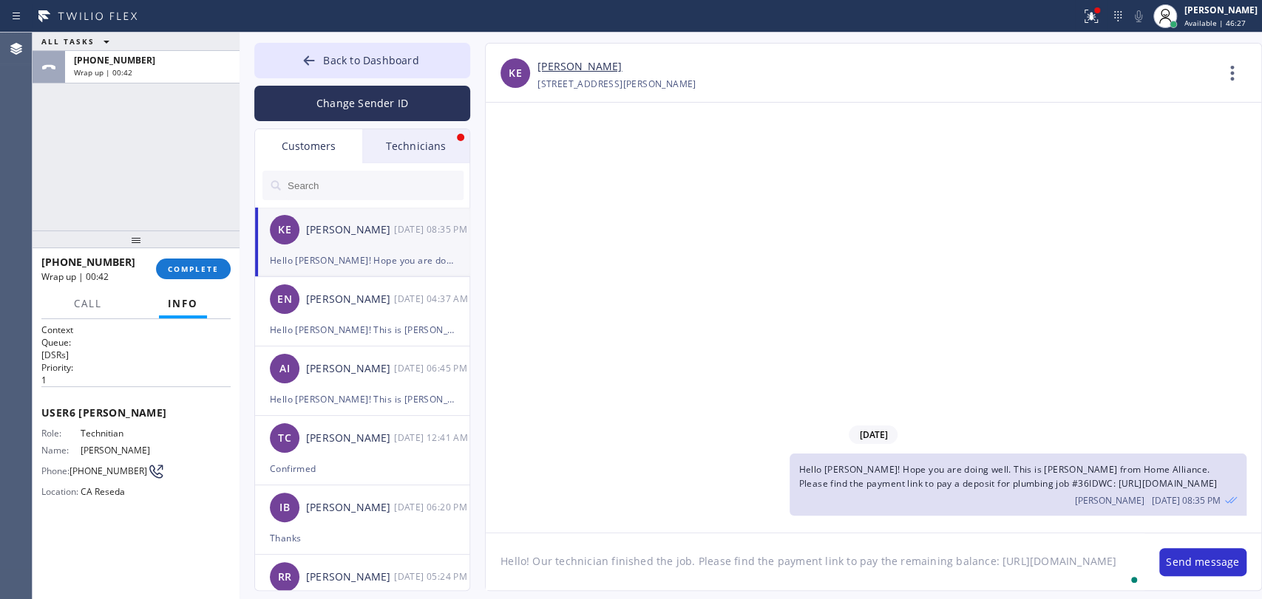
type textarea "Hello! Our technician finished the job. Please find the payment link to pay the…"
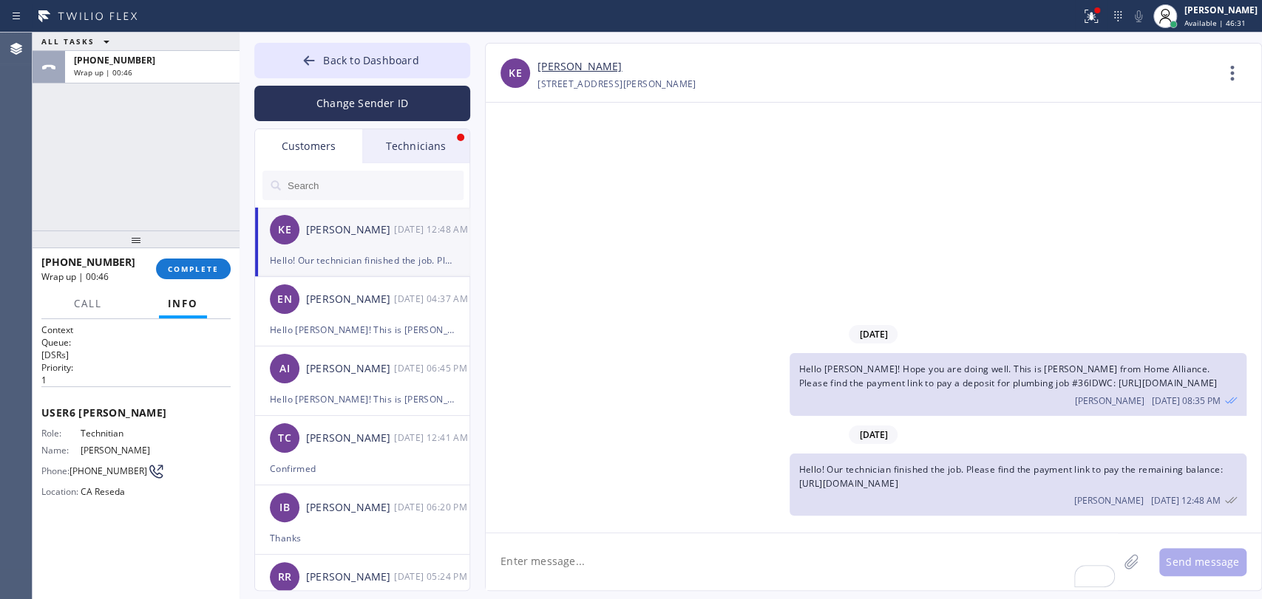
click at [875, 488] on span "Hello! Our technician finished the job. Please find the payment link to pay the…" at bounding box center [1010, 476] width 424 height 27
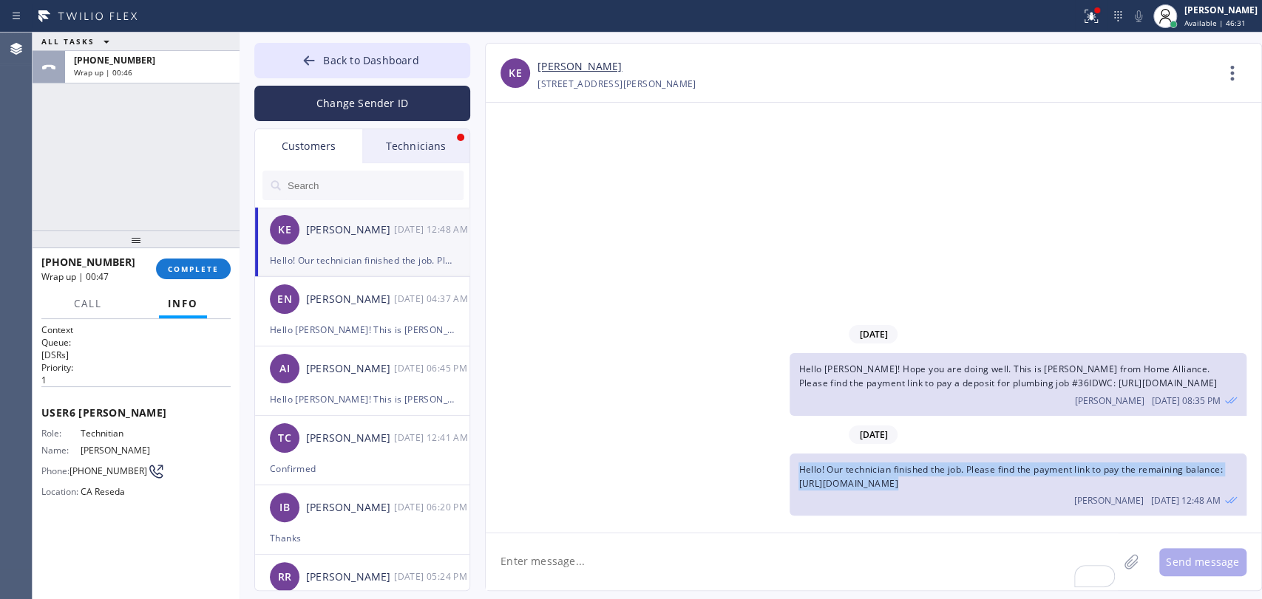
click at [877, 485] on span "Hello! Our technician finished the job. Please find the payment link to pay the…" at bounding box center [1010, 476] width 424 height 27
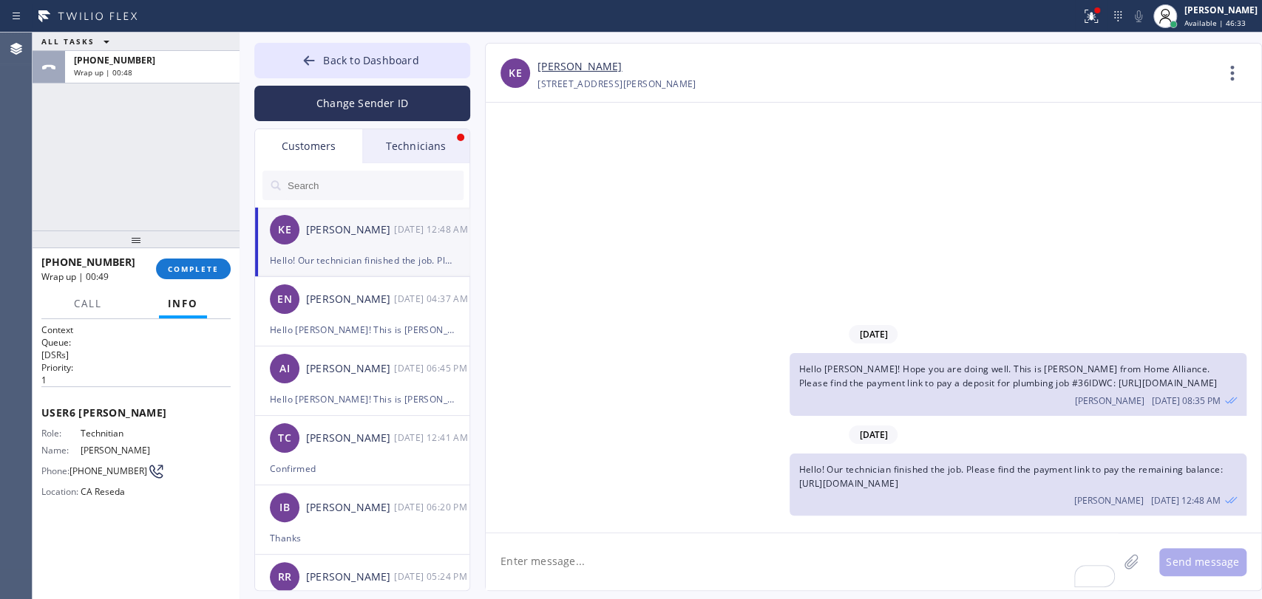
drag, startPoint x: 1130, startPoint y: 480, endPoint x: 798, endPoint y: 481, distance: 331.9
click at [798, 481] on div "Hello! Our technician finished the job. Please find the payment link to pay the…" at bounding box center [1017, 485] width 456 height 62
click at [404, 156] on div "Technicians" at bounding box center [415, 146] width 107 height 34
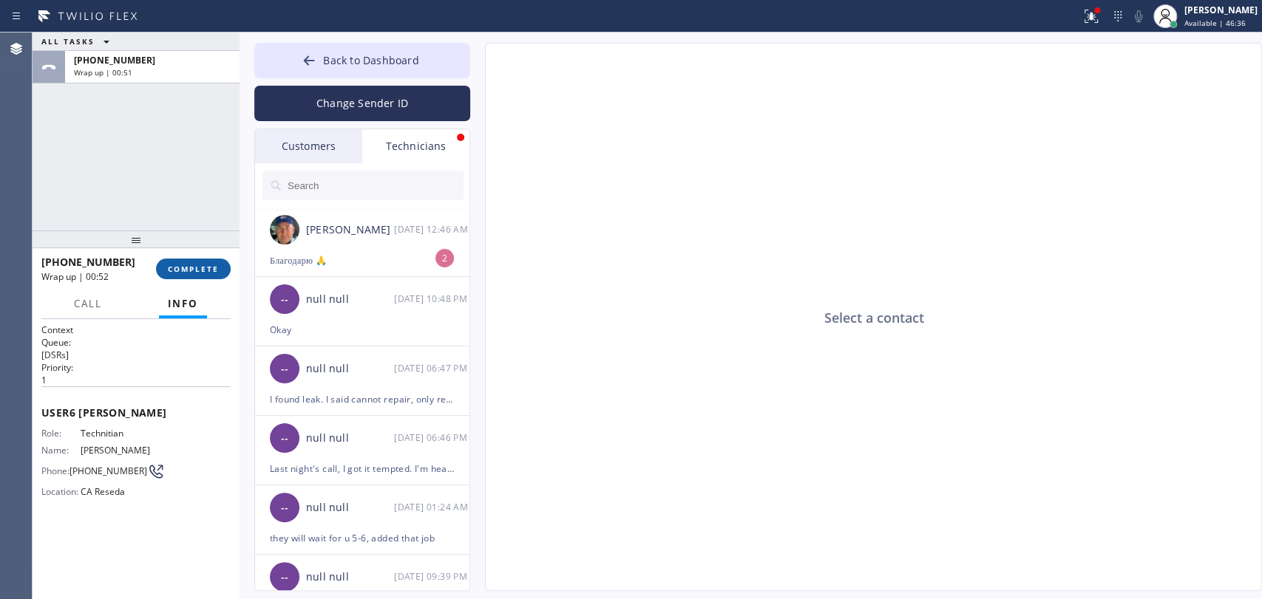
click at [179, 279] on button "COMPLETE" at bounding box center [193, 269] width 75 height 21
click at [361, 278] on div "-- null null [DATE] 10:48 PM" at bounding box center [363, 299] width 216 height 44
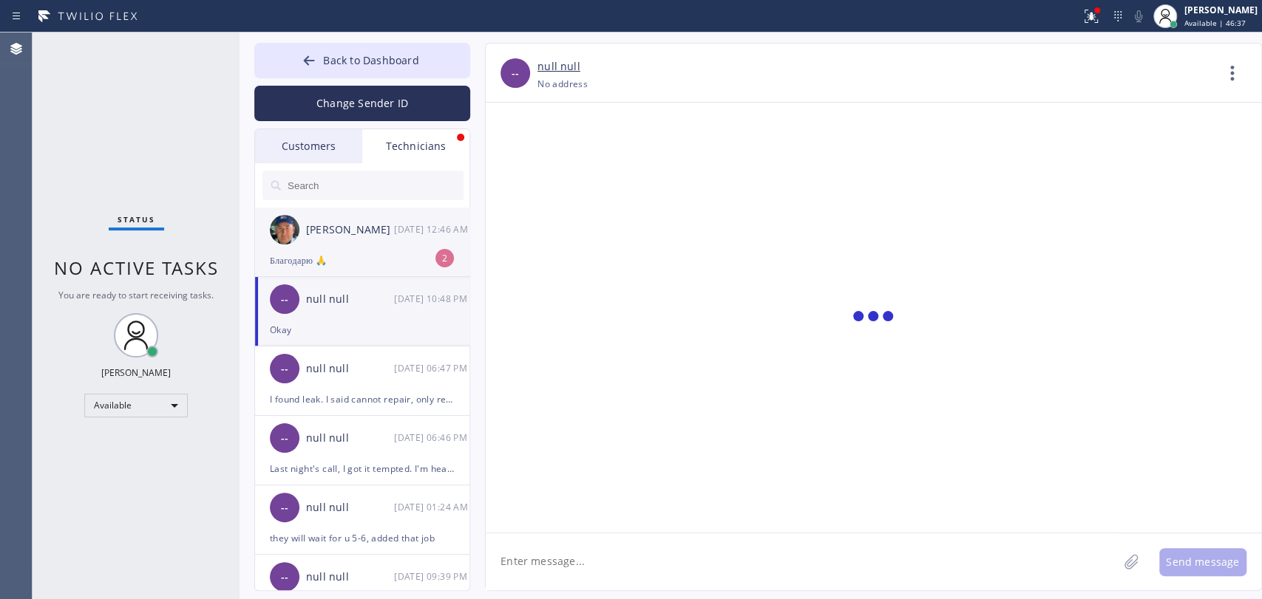
click at [370, 241] on div "Nikolai Suvorov 09/10 12:46 AM" at bounding box center [363, 230] width 216 height 44
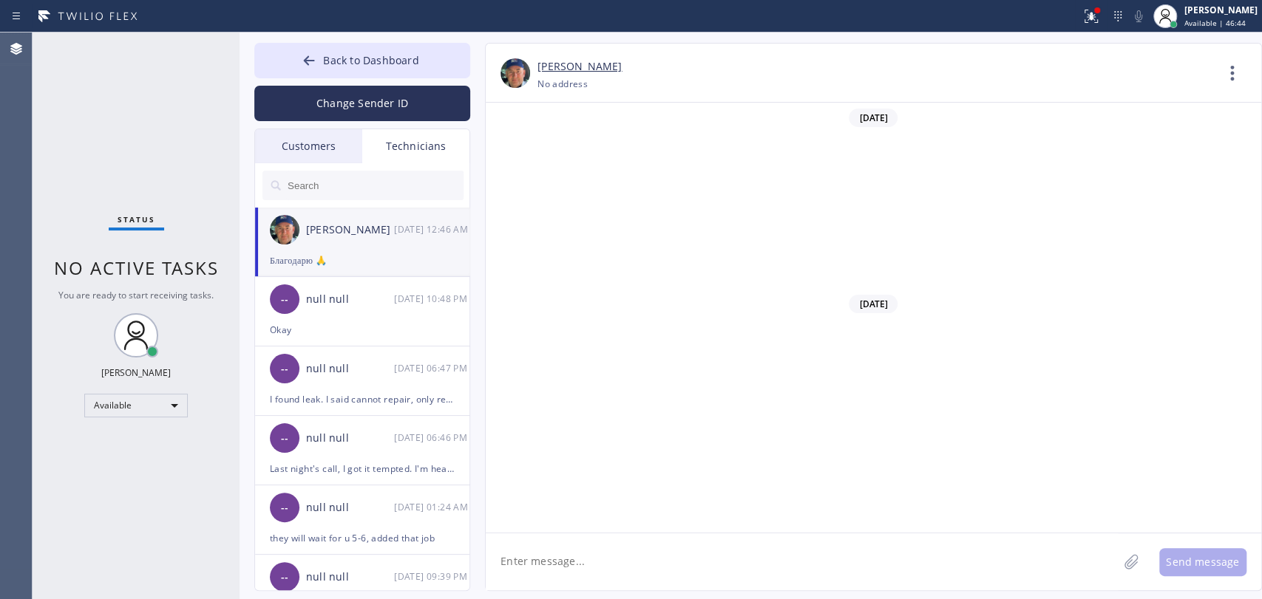
scroll to position [159960, 0]
click at [359, 160] on div "Customers" at bounding box center [308, 146] width 107 height 34
click at [350, 155] on div "Customers" at bounding box center [308, 146] width 107 height 34
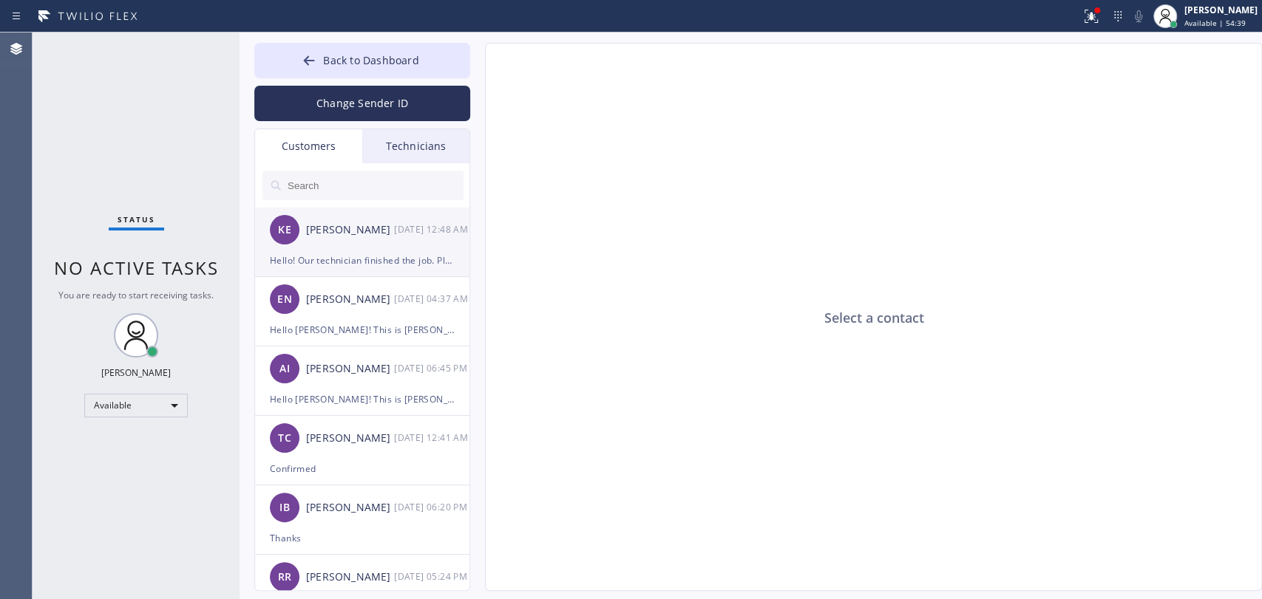
click at [322, 272] on li "KE Konstantin Epishin 09/10 12:48 AM Hello! Our technician finished the job. Pl…" at bounding box center [363, 242] width 216 height 69
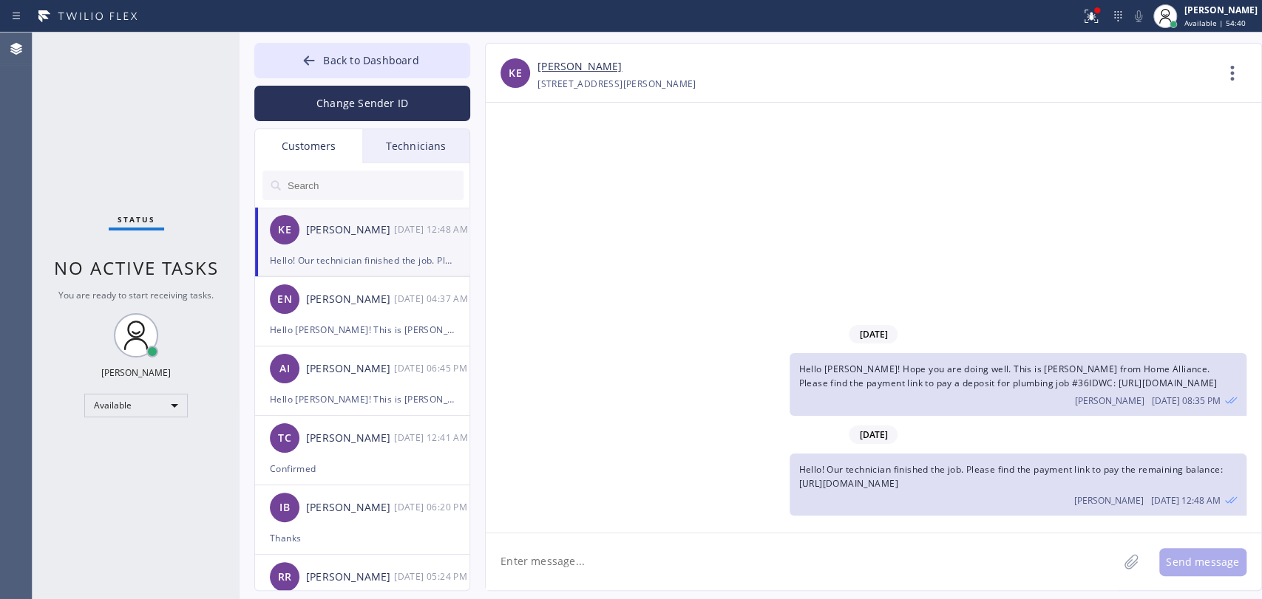
click at [1059, 483] on span "Hello! Our technician finished the job. Please find the payment link to pay the…" at bounding box center [1010, 476] width 424 height 27
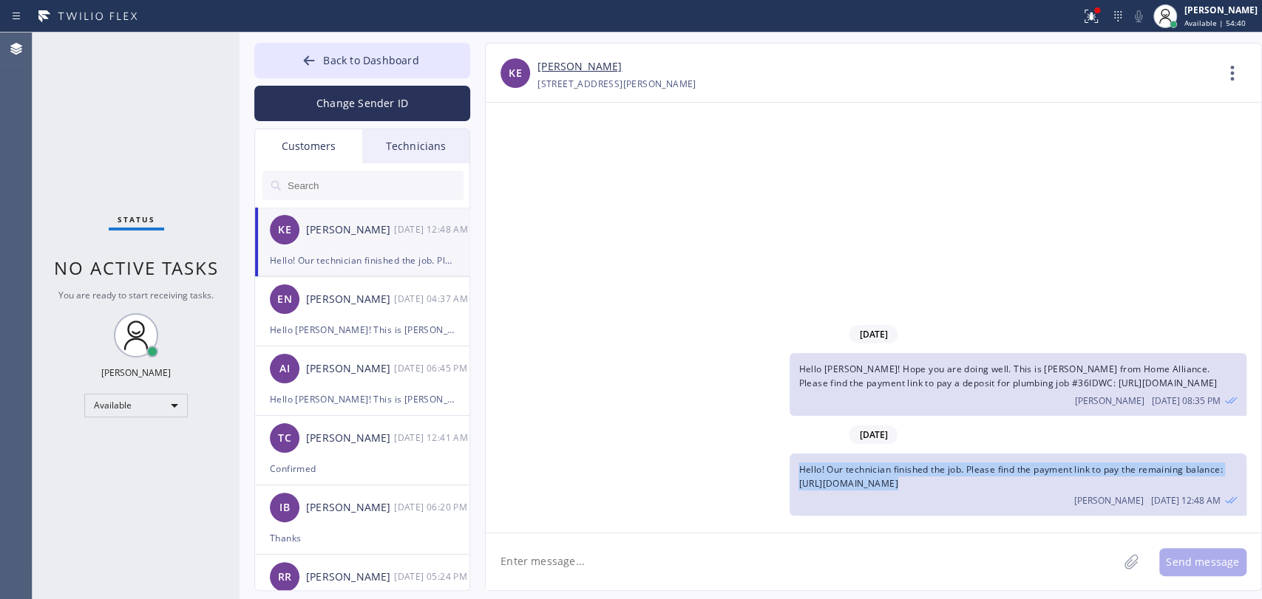
click at [1059, 483] on span "Hello! Our technician finished the job. Please find the payment link to pay the…" at bounding box center [1010, 476] width 424 height 27
click at [1078, 480] on span "Hello! Our technician finished the job. Please find the payment link to pay the…" at bounding box center [1010, 476] width 424 height 27
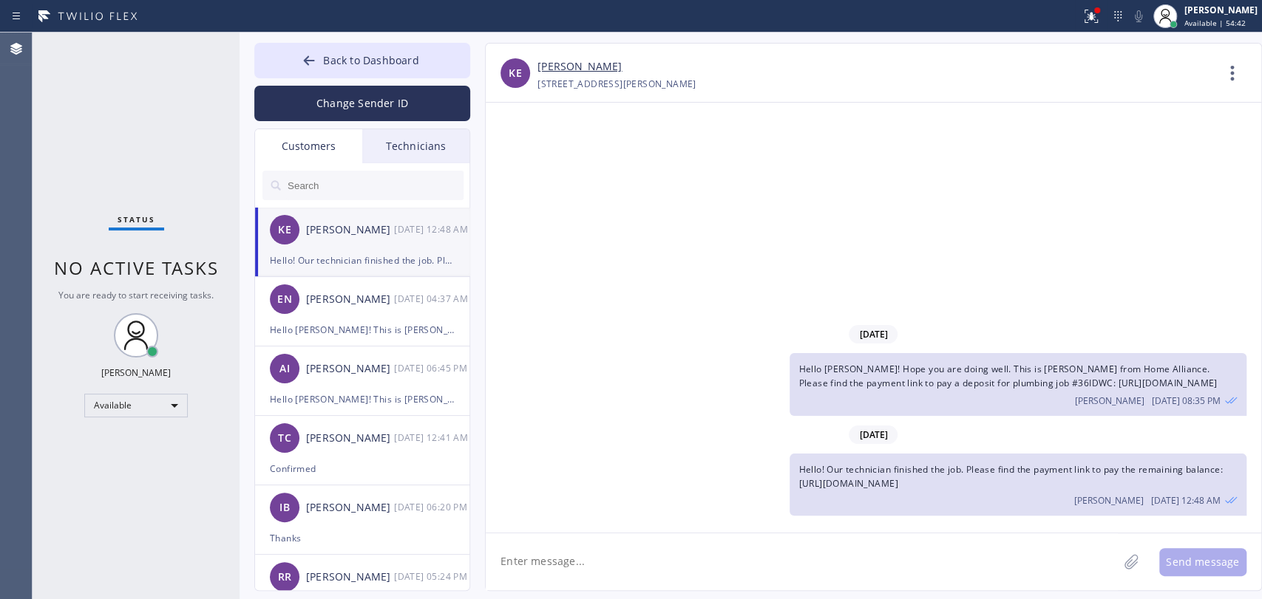
drag, startPoint x: 1142, startPoint y: 485, endPoint x: 803, endPoint y: 479, distance: 339.3
click at [803, 479] on div "Hello! Our technician finished the job. Please find the payment link to pay the…" at bounding box center [1017, 485] width 456 height 62
click at [800, 479] on span "Hello! Our technician finished the job. Please find the payment link to pay the…" at bounding box center [1010, 476] width 424 height 27
drag, startPoint x: 800, startPoint y: 479, endPoint x: 1076, endPoint y: 482, distance: 276.4
click at [1076, 483] on span "Hello! Our technician finished the job. Please find the payment link to pay the…" at bounding box center [1010, 476] width 424 height 27
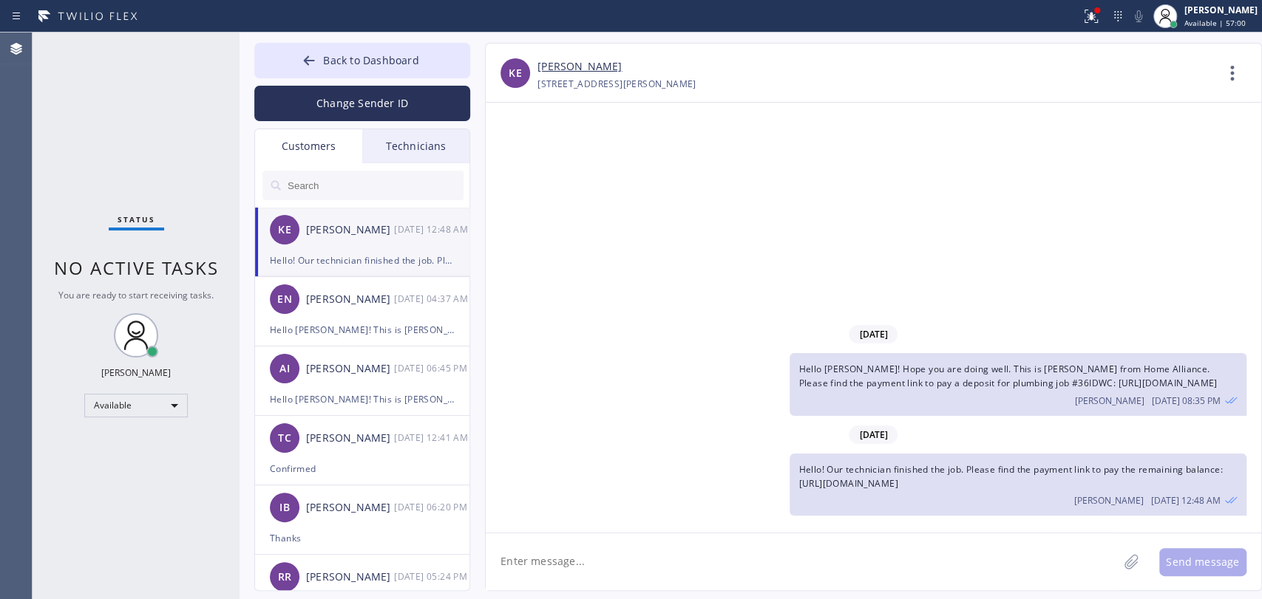
click at [512, 284] on div "09/09/2025 Hello Konstantin! Hope you are doing well. This is Alex from Home Al…" at bounding box center [873, 318] width 775 height 430
click at [380, 54] on span "Back to Dashboard" at bounding box center [370, 60] width 95 height 14
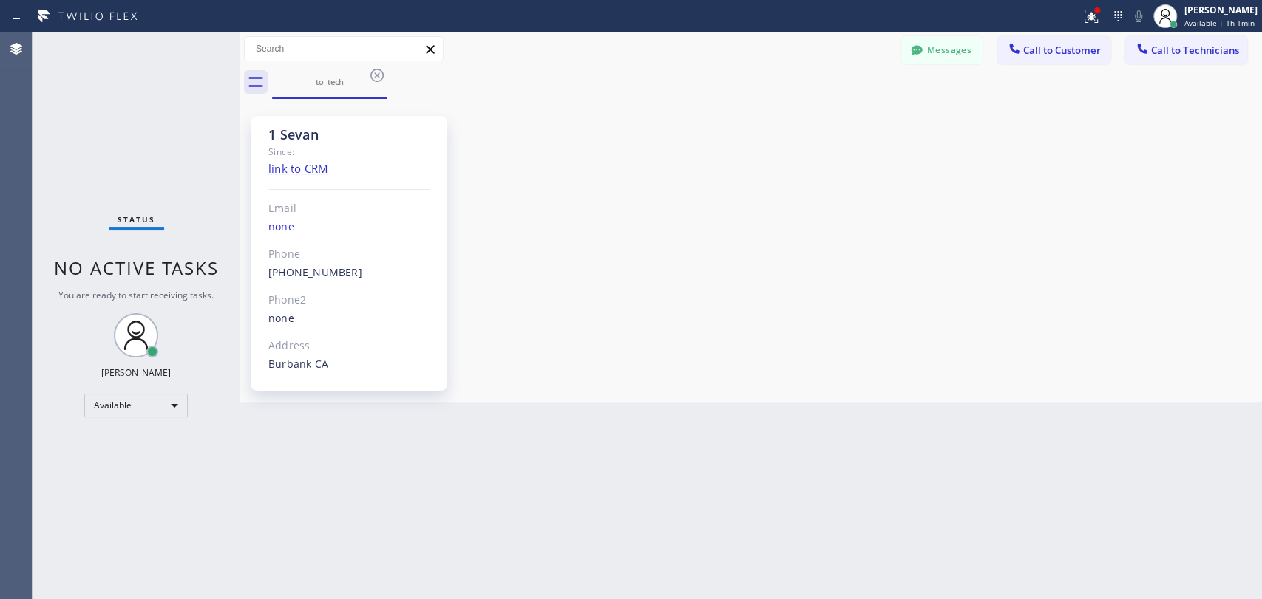
click at [1173, 48] on span "Call to Technicians" at bounding box center [1195, 50] width 88 height 13
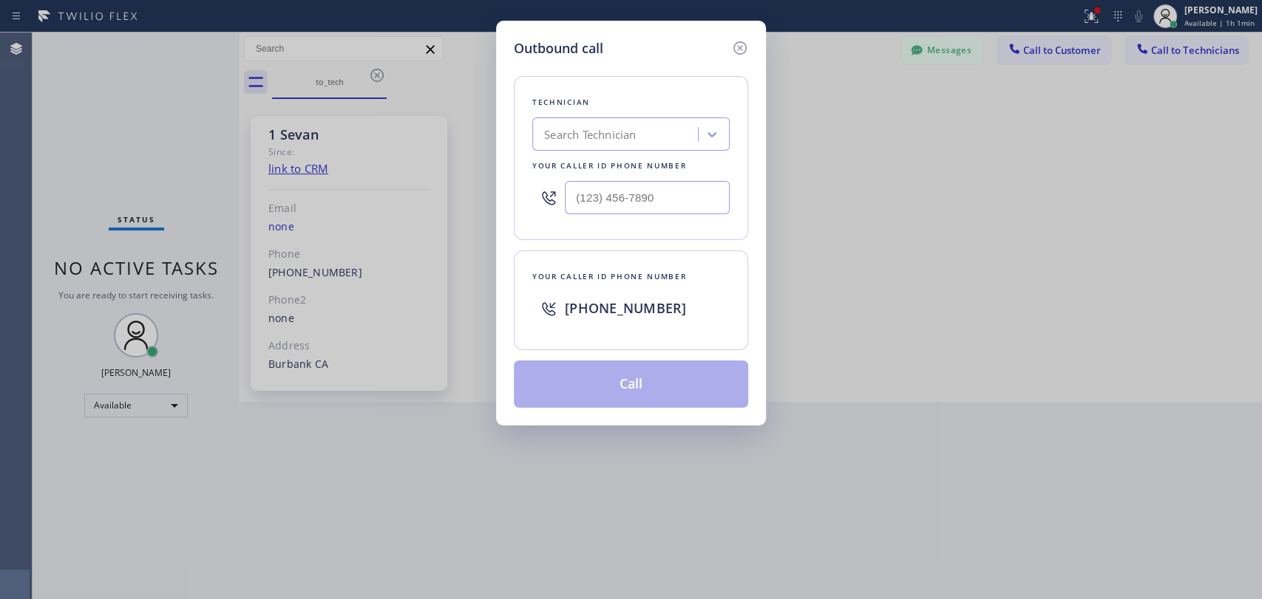
click at [518, 168] on div "Technician Search Technician Your caller id phone number" at bounding box center [631, 158] width 234 height 164
click at [602, 114] on div "Technician Search Technician Your caller id phone number" at bounding box center [631, 158] width 234 height 164
click at [609, 126] on div "Search Technician" at bounding box center [617, 135] width 161 height 26
type input "Michael"
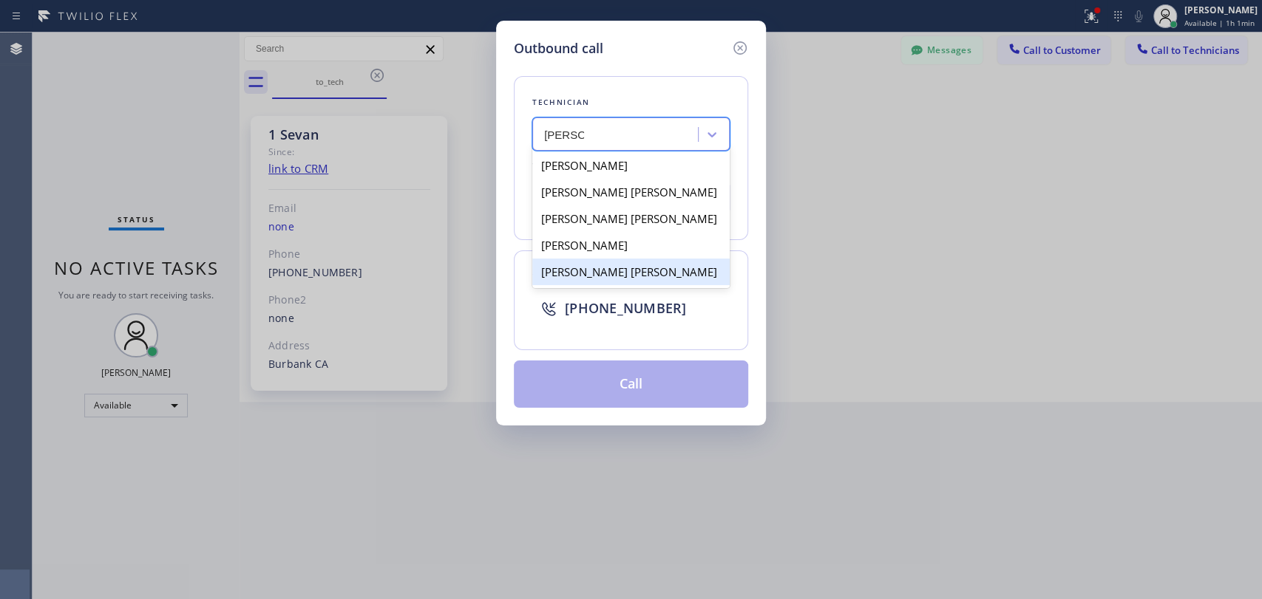
click at [574, 275] on div "Michael Jr Garcia" at bounding box center [630, 272] width 197 height 27
type input "(909) 534-7004"
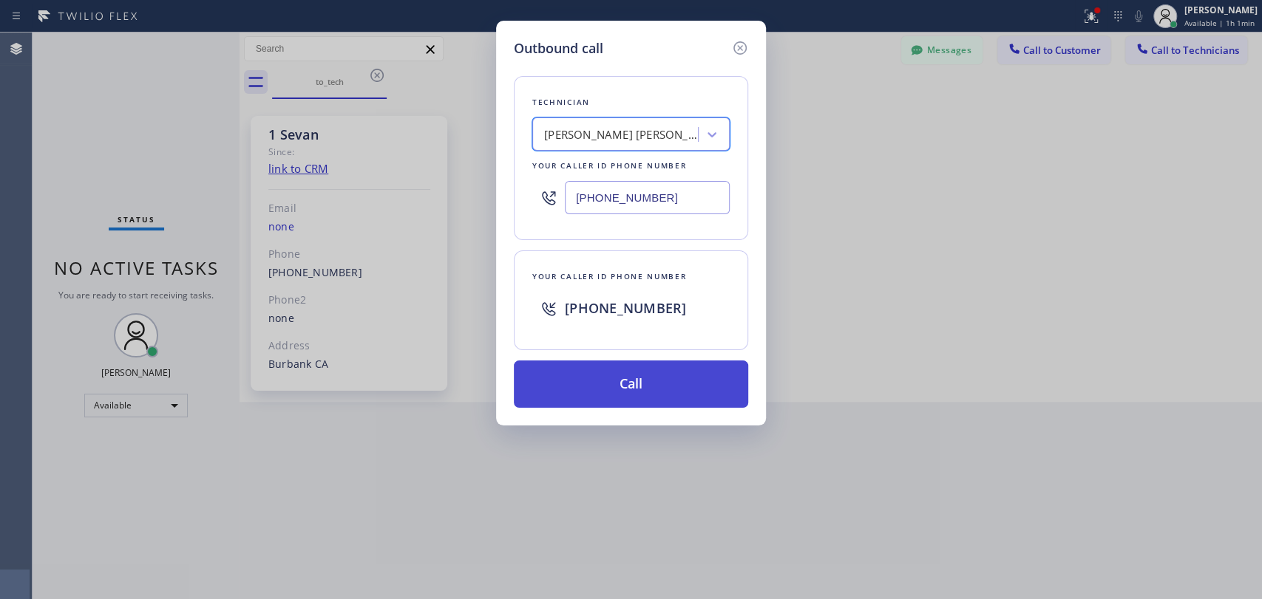
click at [605, 387] on button "Call" at bounding box center [631, 384] width 234 height 47
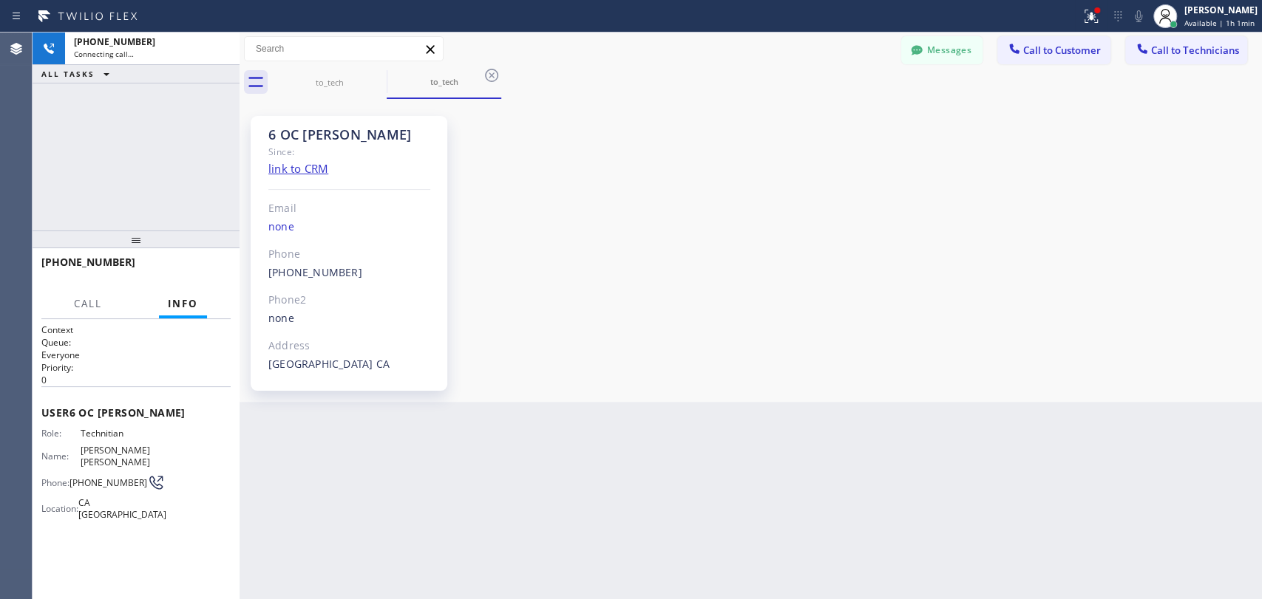
scroll to position [14106, 0]
click at [287, 136] on div "6 OC Michael" at bounding box center [349, 134] width 162 height 17
click at [279, 137] on div "6 OC Michael" at bounding box center [349, 134] width 162 height 17
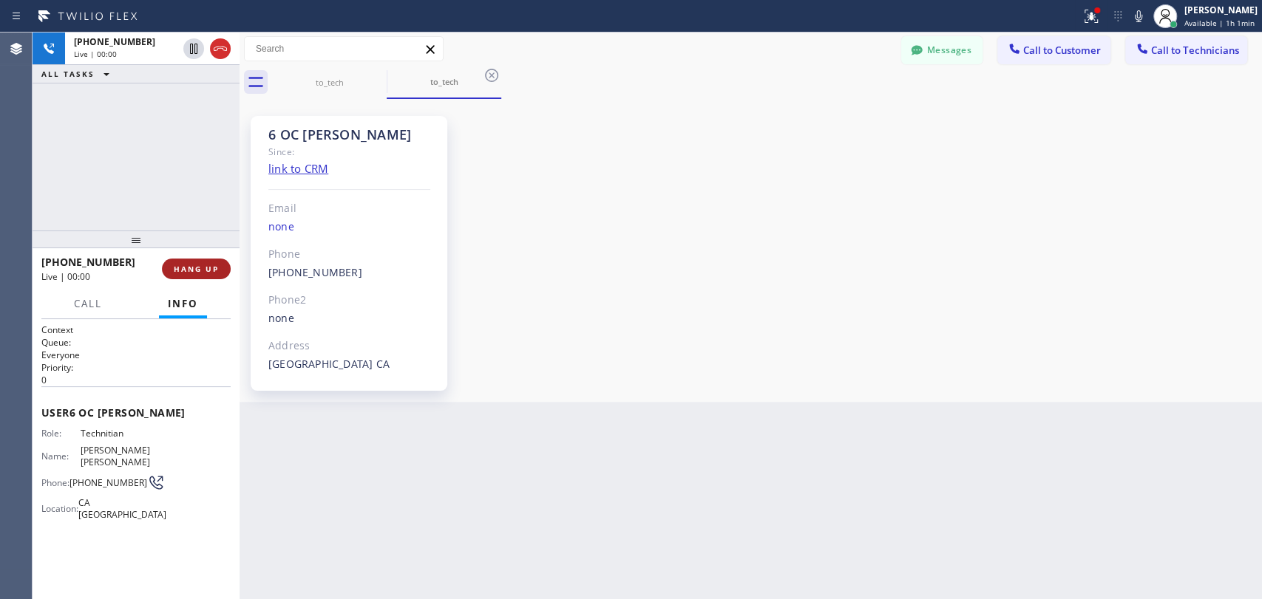
drag, startPoint x: 211, startPoint y: 251, endPoint x: 207, endPoint y: 273, distance: 22.6
click at [211, 248] on div at bounding box center [136, 240] width 207 height 18
click at [207, 273] on span "HANG UP" at bounding box center [196, 270] width 45 height 10
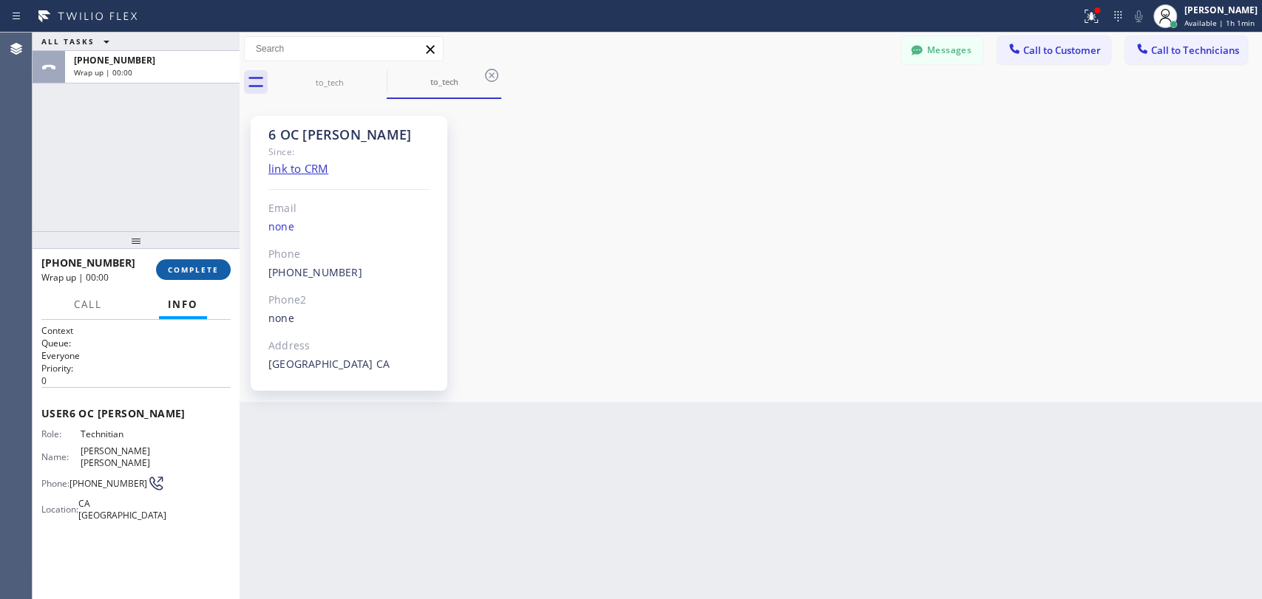
click at [207, 273] on span "COMPLETE" at bounding box center [193, 270] width 51 height 10
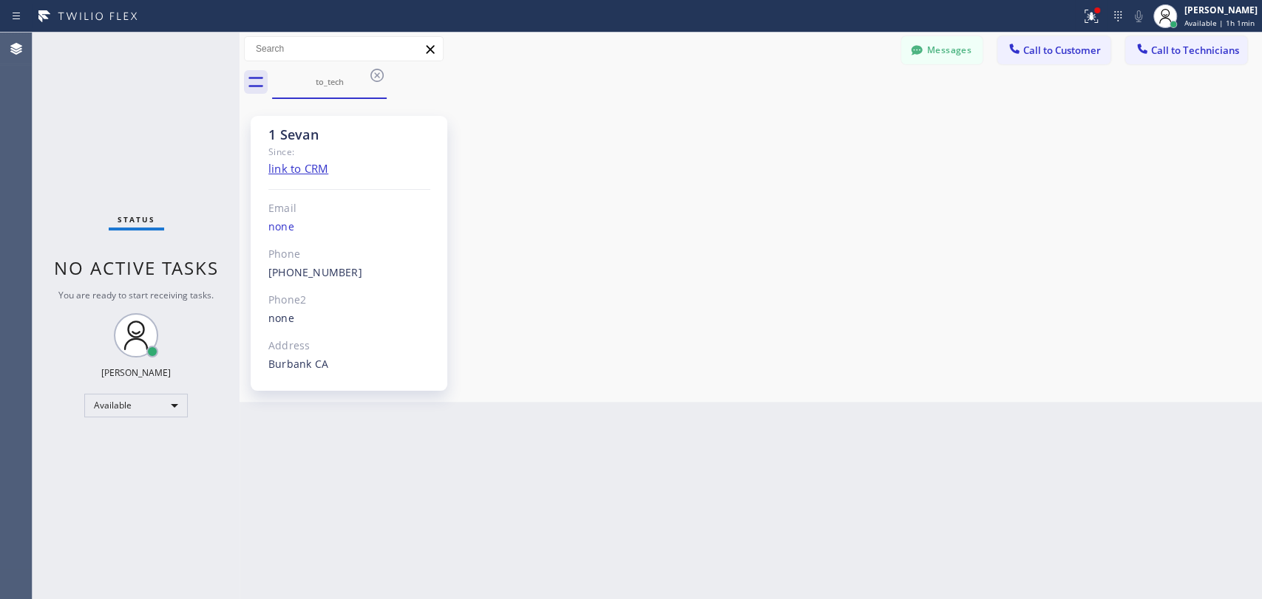
click at [160, 224] on div "Status" at bounding box center [136, 222] width 55 height 16
click at [799, 597] on div "Back to Dashboard Change Sender ID Customers Technicians KE Konstantin Epishin …" at bounding box center [750, 316] width 1022 height 567
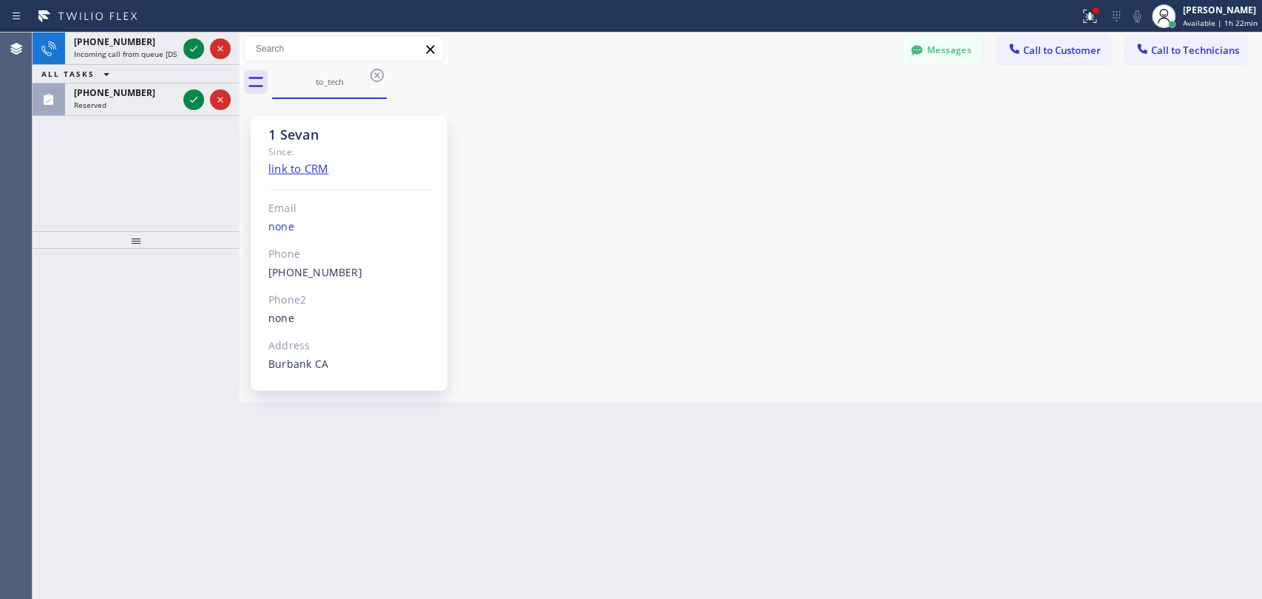
click at [137, 31] on div "Status report Issues detected These issues could affect your workflow. Please c…" at bounding box center [631, 16] width 1262 height 33
click at [135, 35] on span "[PHONE_NUMBER]" at bounding box center [114, 41] width 81 height 13
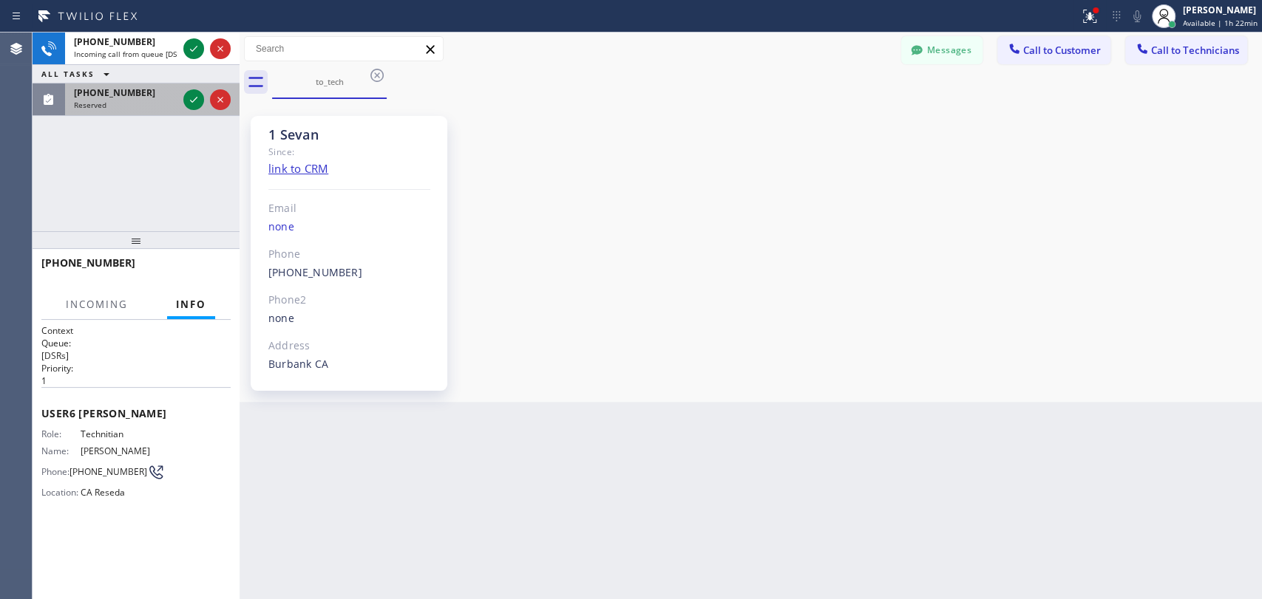
click at [184, 110] on div at bounding box center [206, 100] width 53 height 33
click at [189, 106] on icon at bounding box center [194, 100] width 18 height 18
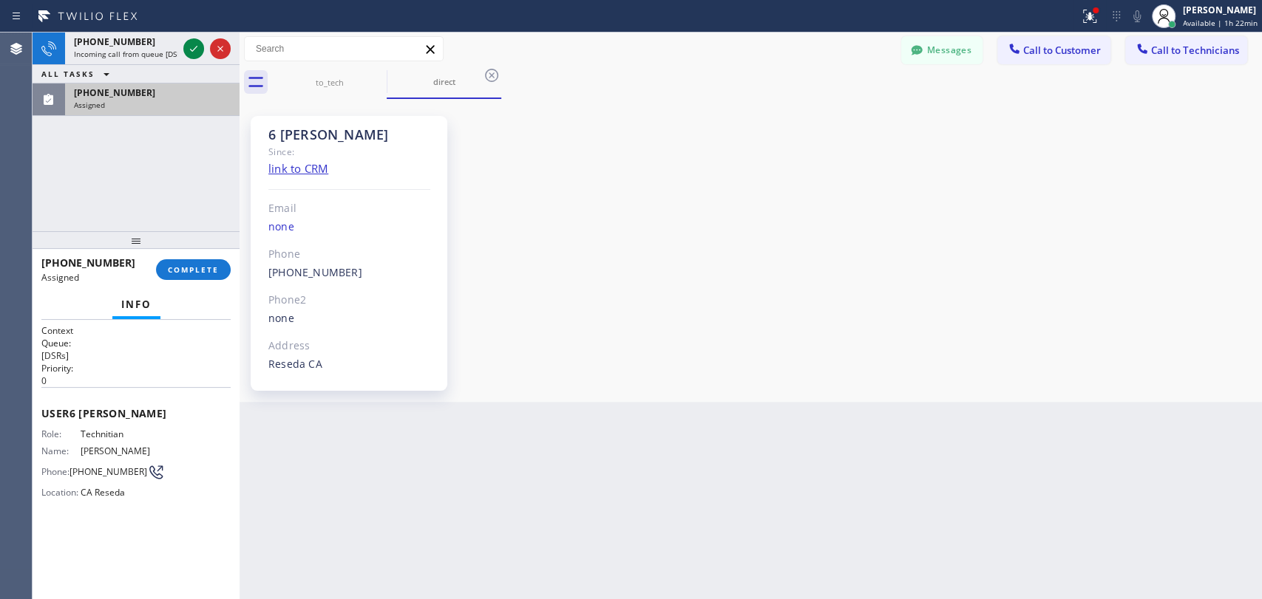
click at [190, 59] on div at bounding box center [206, 49] width 53 height 33
click at [191, 52] on icon at bounding box center [194, 49] width 18 height 18
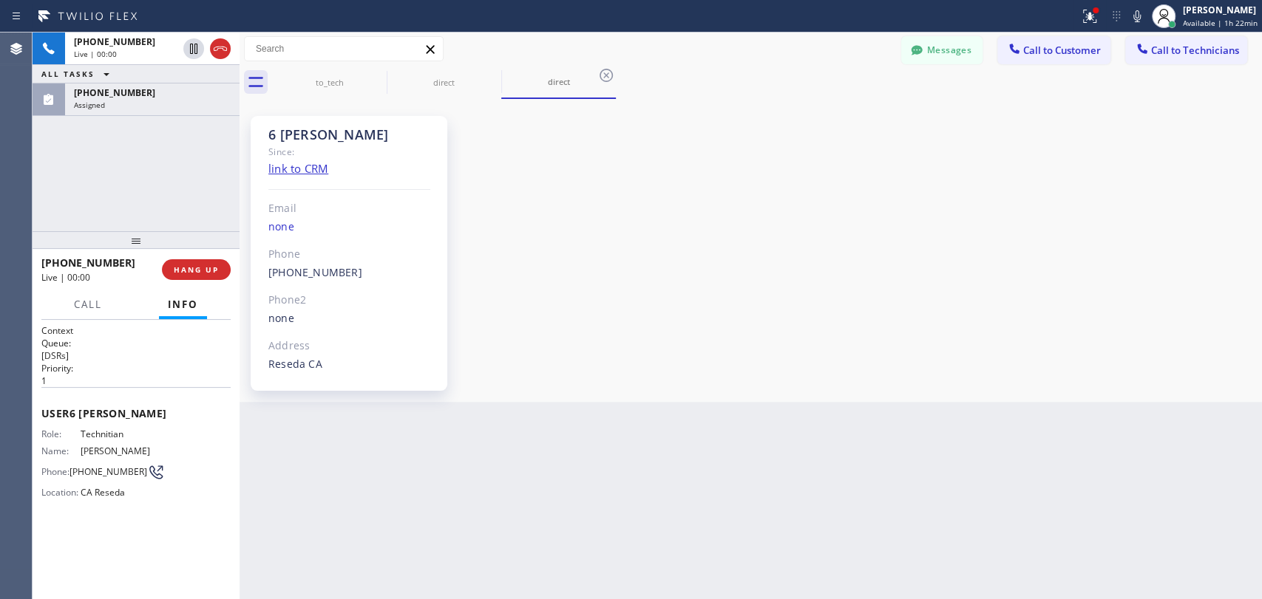
scroll to position [120703, 0]
click at [129, 114] on div "(818) 966-9606 Assigned" at bounding box center [149, 100] width 169 height 33
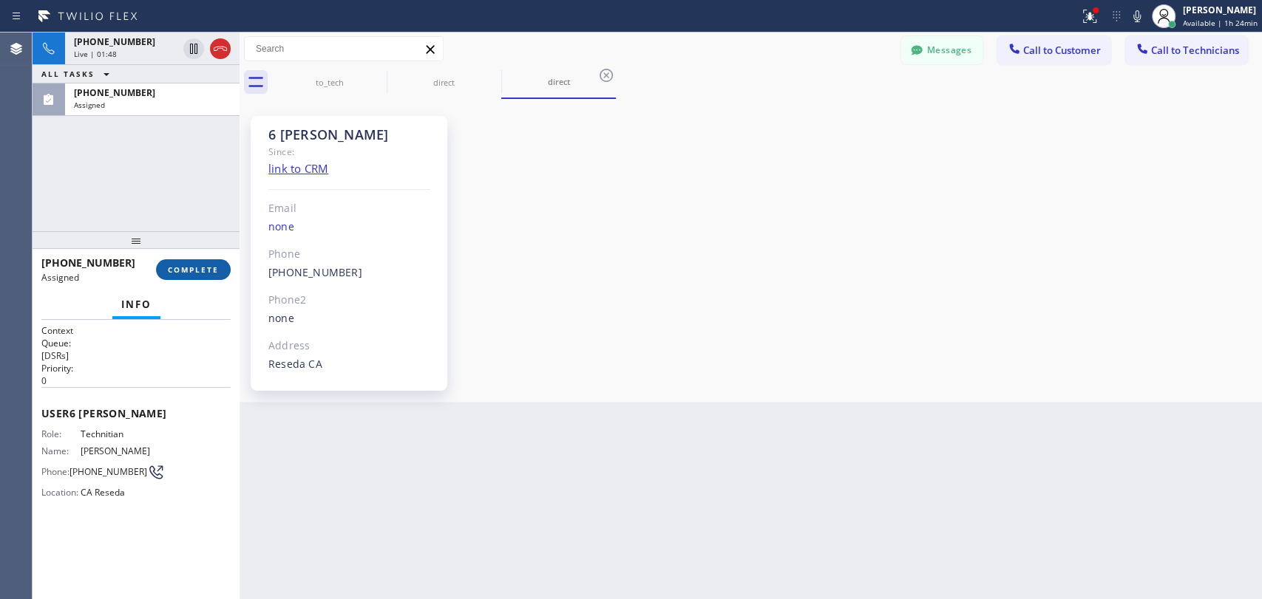
click at [183, 268] on span "COMPLETE" at bounding box center [193, 270] width 51 height 10
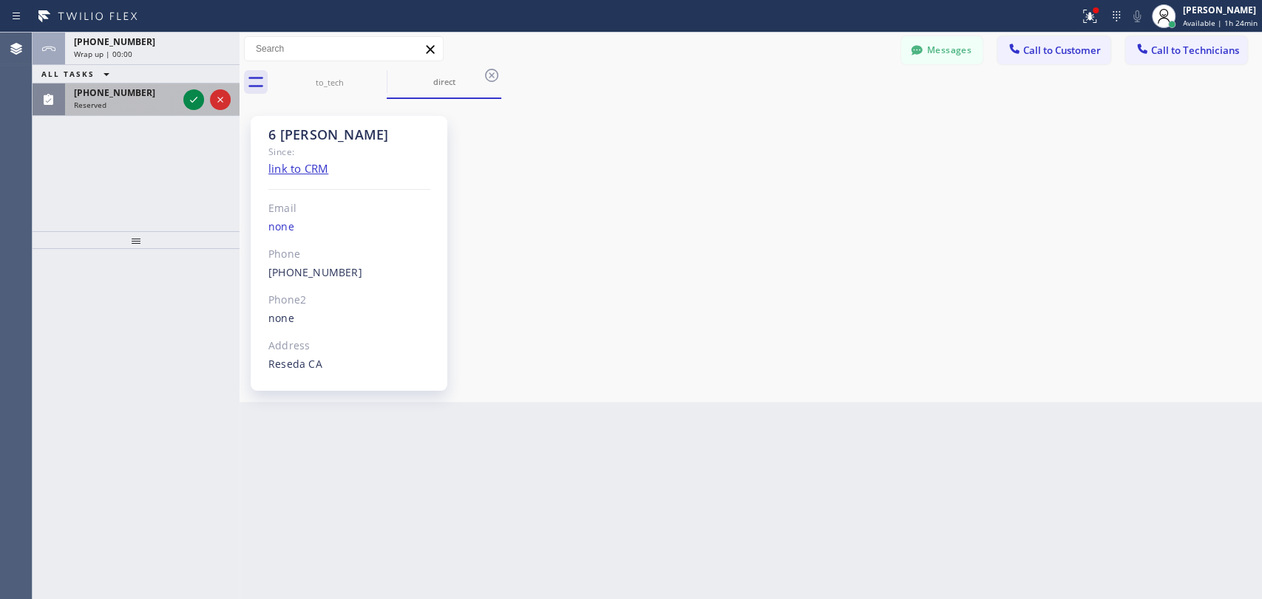
click at [107, 96] on span "(909) 534-7004" at bounding box center [114, 92] width 81 height 13
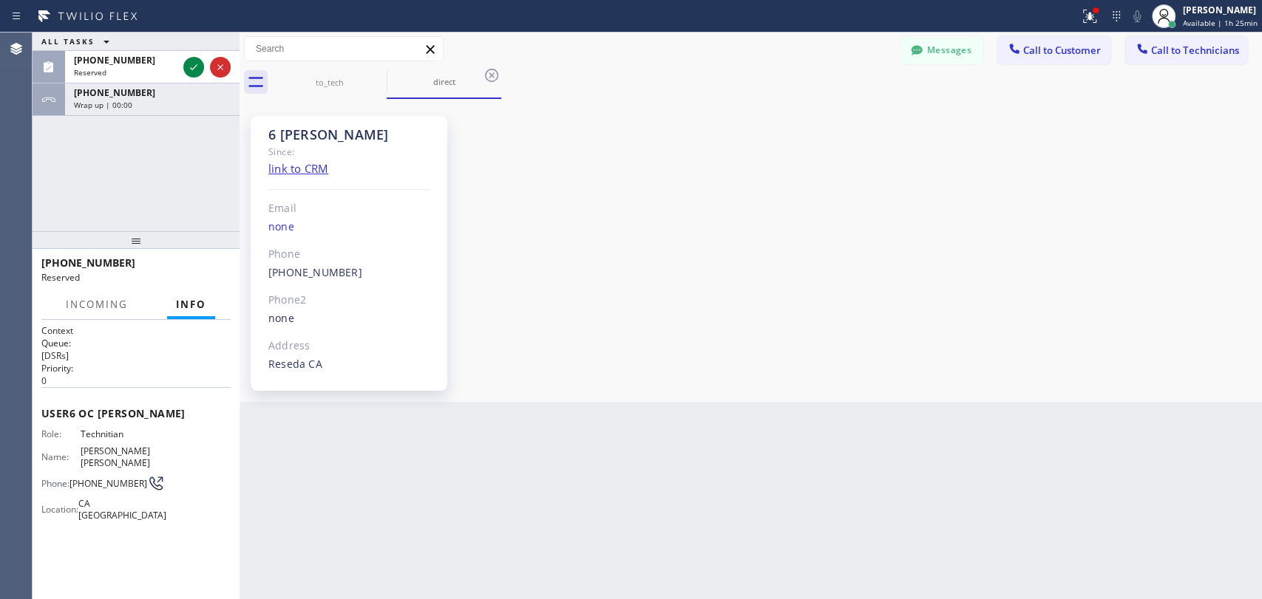
click at [1196, 50] on span "Call to Technicians" at bounding box center [1195, 50] width 88 height 13
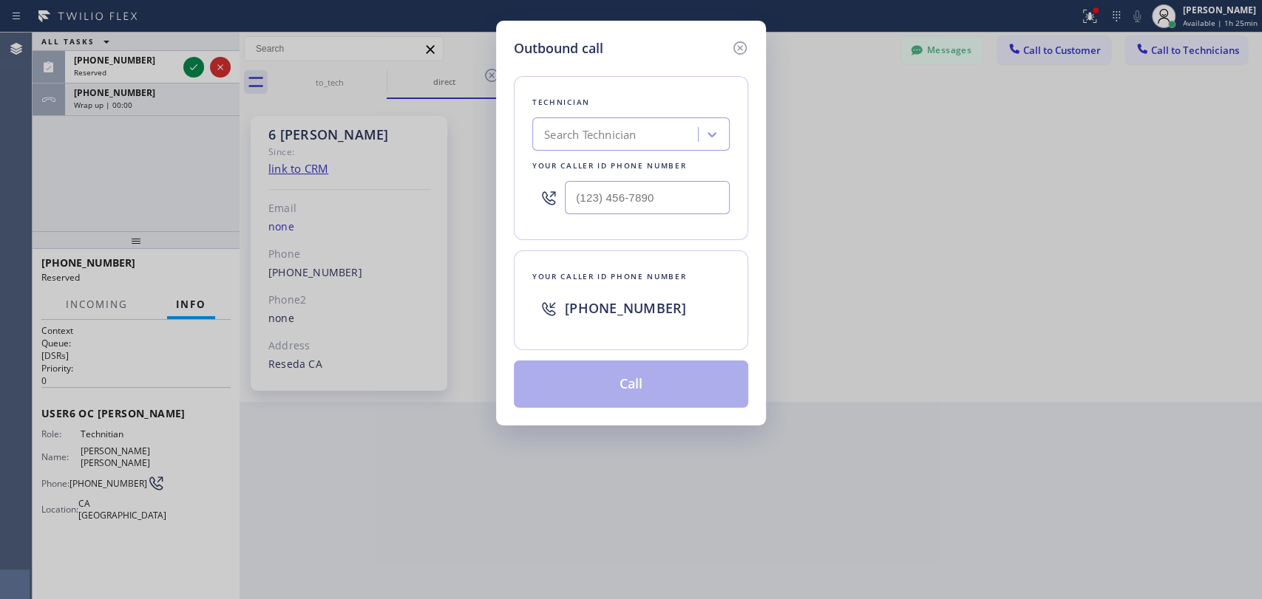
click at [682, 143] on div "Search Technician" at bounding box center [617, 135] width 161 height 26
type input "michael"
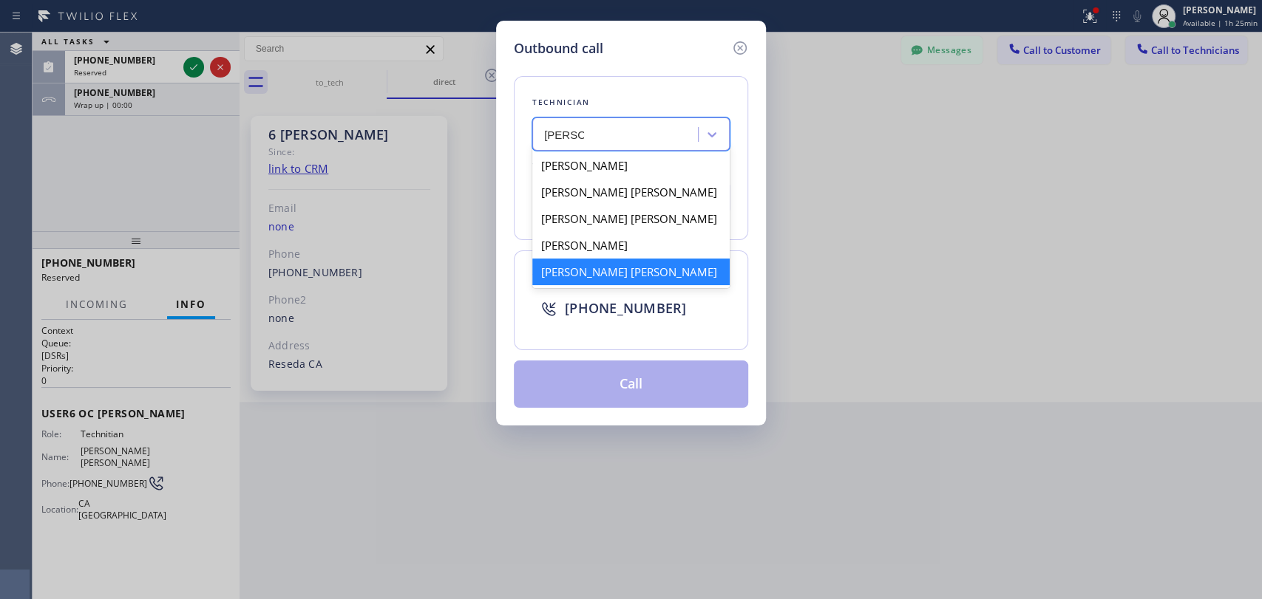
click at [604, 282] on div "Michael Jr Garcia" at bounding box center [630, 272] width 197 height 27
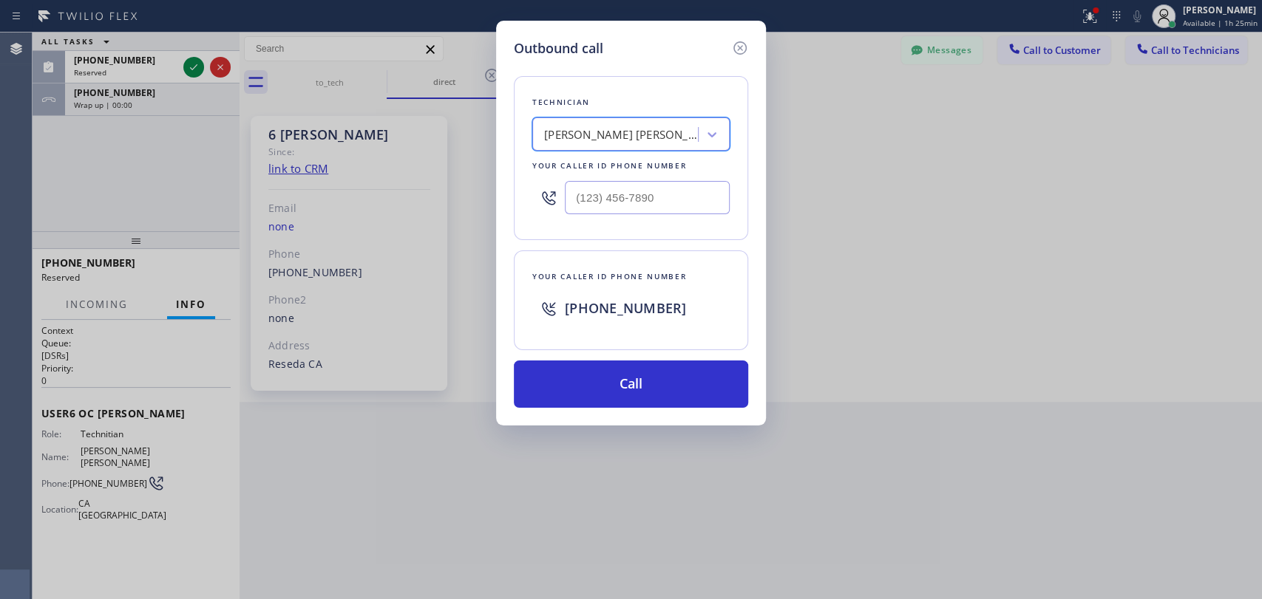
type input "(909) 534-7004"
click at [581, 399] on button "Call" at bounding box center [631, 384] width 234 height 47
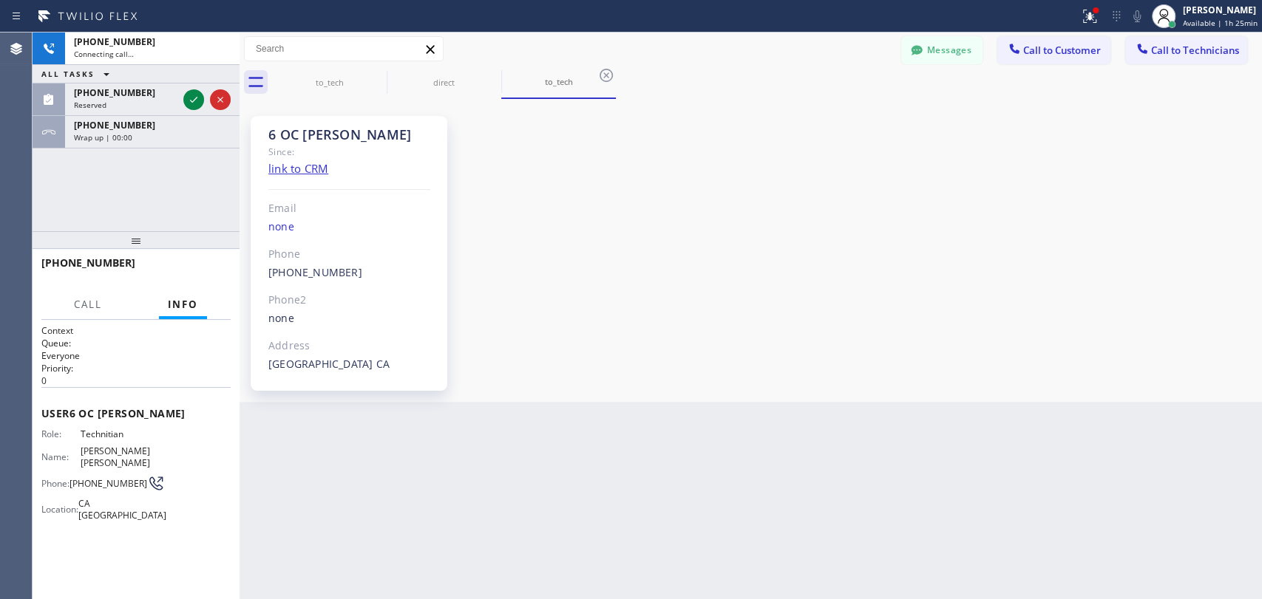
scroll to position [14106, 0]
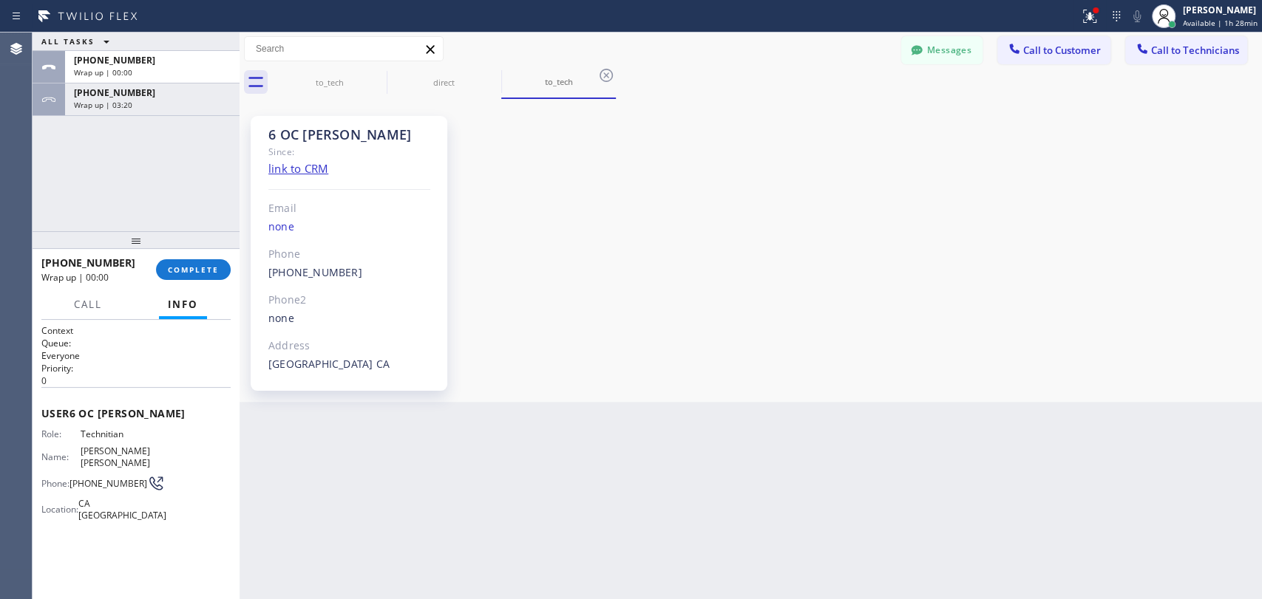
click at [197, 247] on div at bounding box center [136, 240] width 207 height 18
click at [197, 273] on span "COMPLETE" at bounding box center [193, 270] width 51 height 10
click at [190, 220] on div "ALL TASKS ALL TASKS ACTIVE TASKS TASKS IN WRAP UP +19095347004 Wrap up | 00:00 …" at bounding box center [136, 133] width 207 height 200
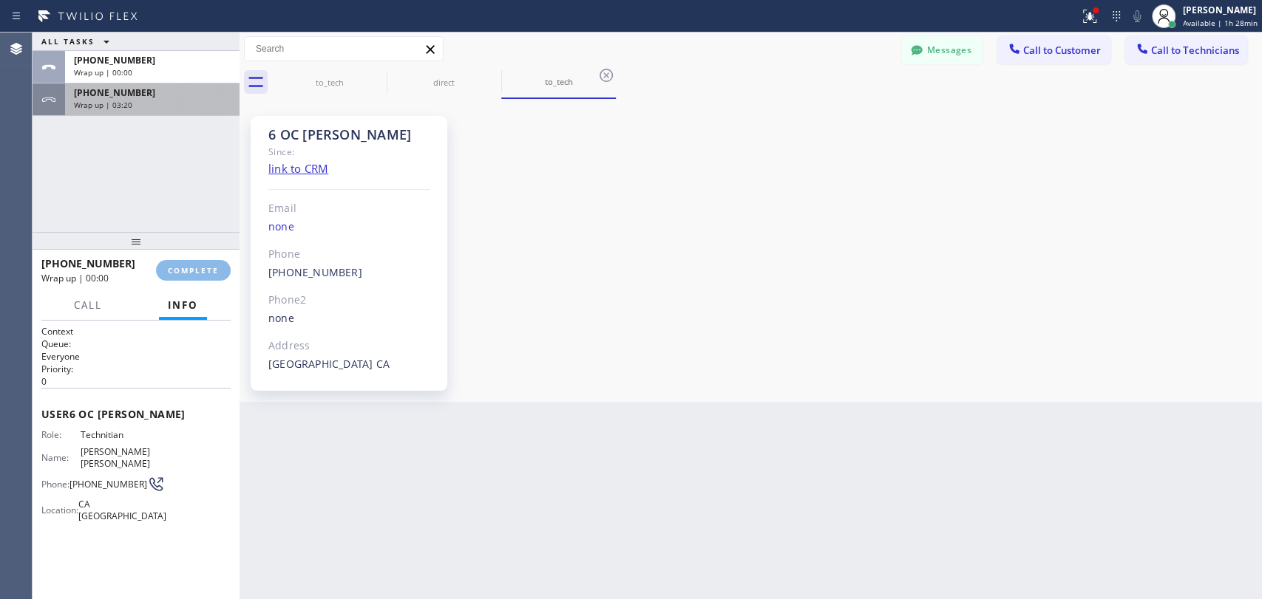
click at [160, 96] on div "[PHONE_NUMBER]" at bounding box center [152, 92] width 157 height 13
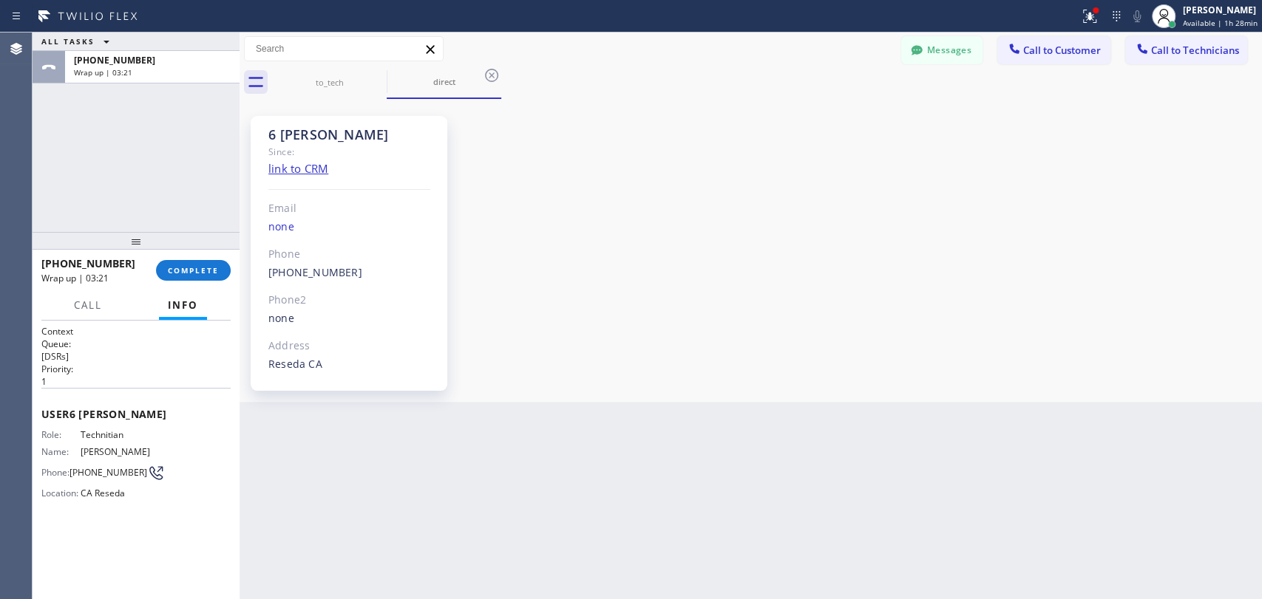
click at [185, 284] on div "+18189669606 Wrap up | 03:21 COMPLETE" at bounding box center [135, 270] width 189 height 38
click at [188, 266] on span "COMPLETE" at bounding box center [193, 270] width 51 height 10
click at [172, 186] on div "ALL TASKS ALL TASKS ACTIVE TASKS TASKS IN WRAP UP +18189669606 Wrap up | 03:21" at bounding box center [136, 133] width 207 height 200
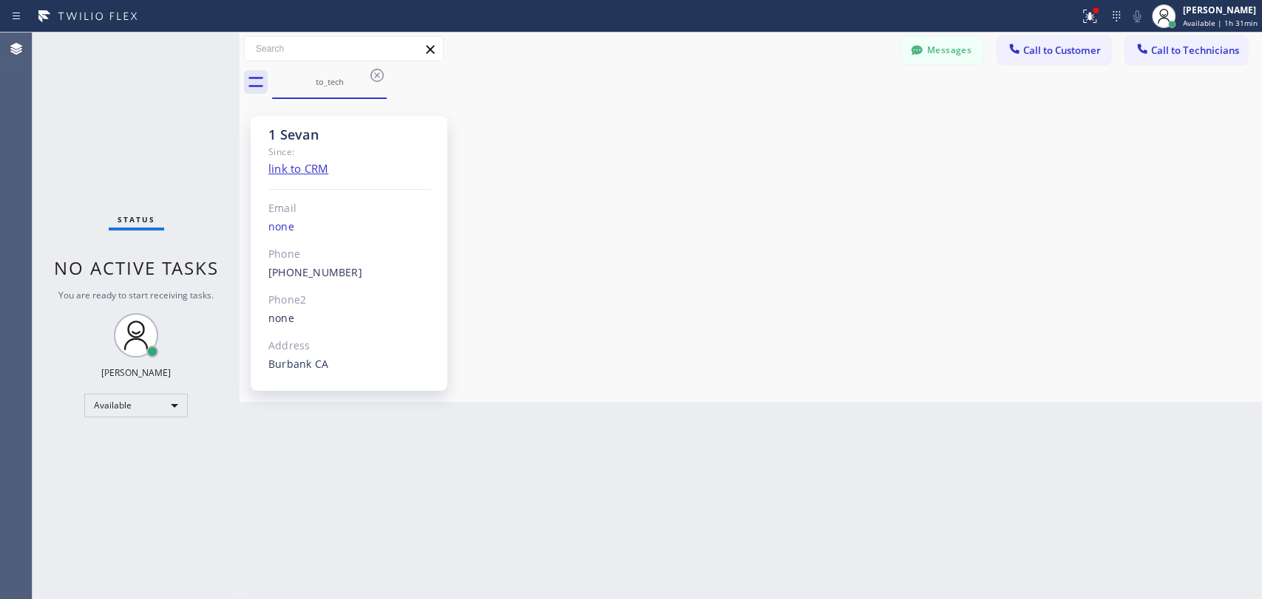
drag, startPoint x: 441, startPoint y: 52, endPoint x: 434, endPoint y: 48, distance: 8.6
click at [441, 52] on input "text" at bounding box center [344, 49] width 198 height 24
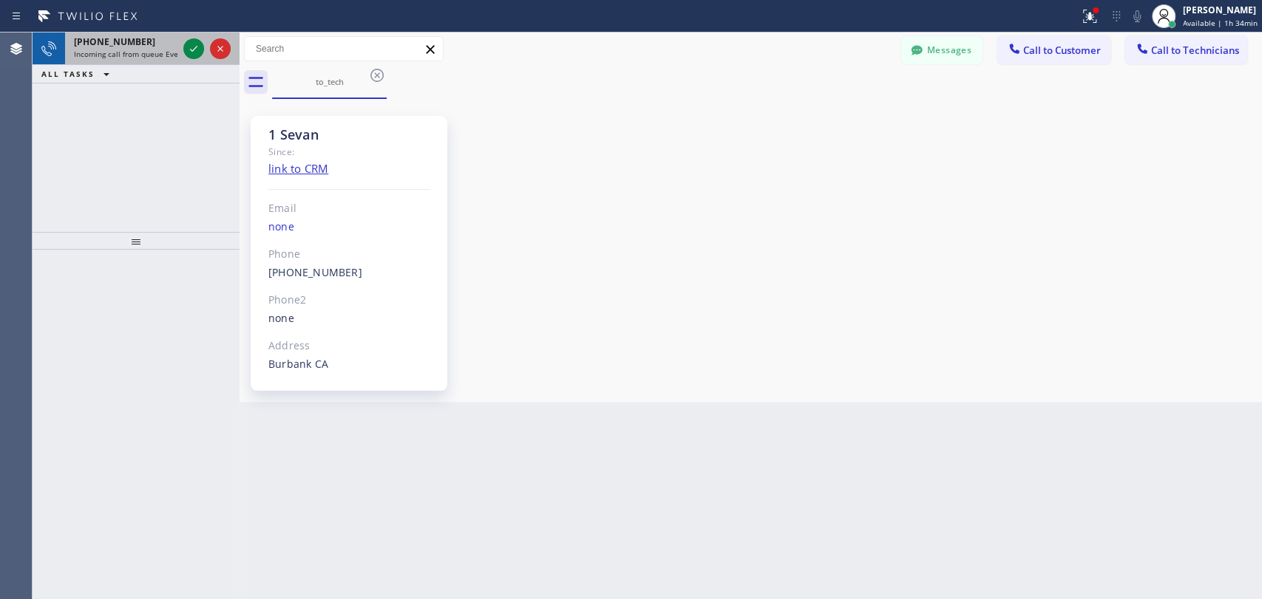
click at [117, 49] on span "Incoming call from queue Everybody" at bounding box center [138, 54] width 128 height 10
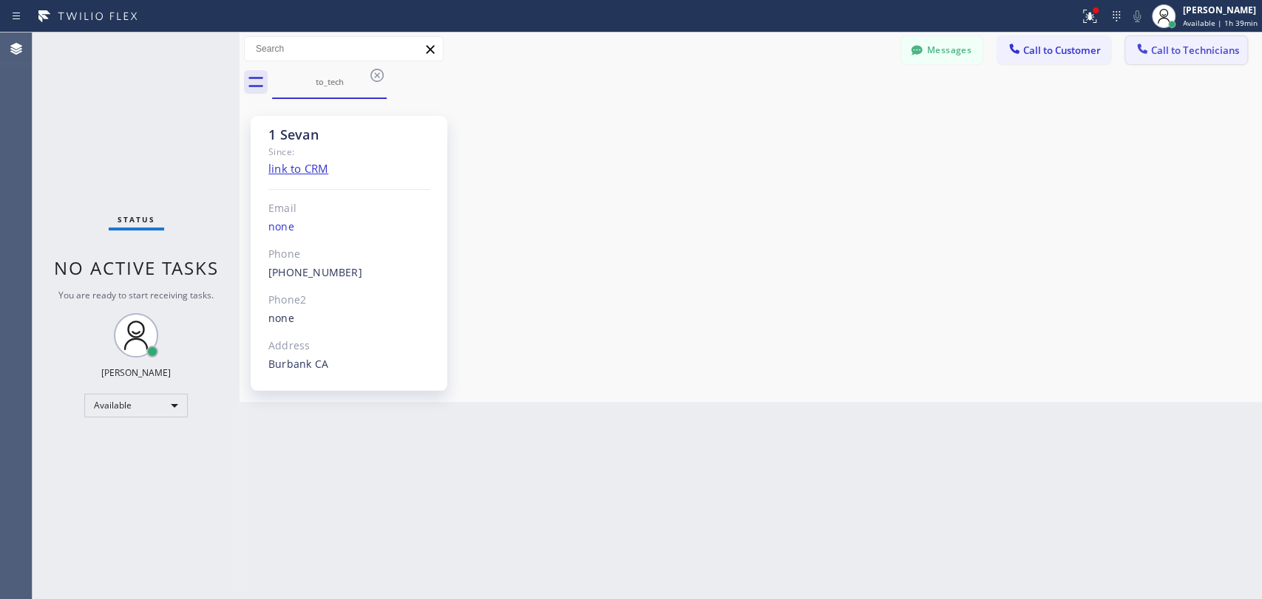
drag, startPoint x: 1167, startPoint y: 73, endPoint x: 1166, endPoint y: 61, distance: 12.6
click at [1167, 72] on div "to_tech" at bounding box center [767, 82] width 990 height 33
click at [1165, 58] on button "Call to Technicians" at bounding box center [1186, 50] width 122 height 28
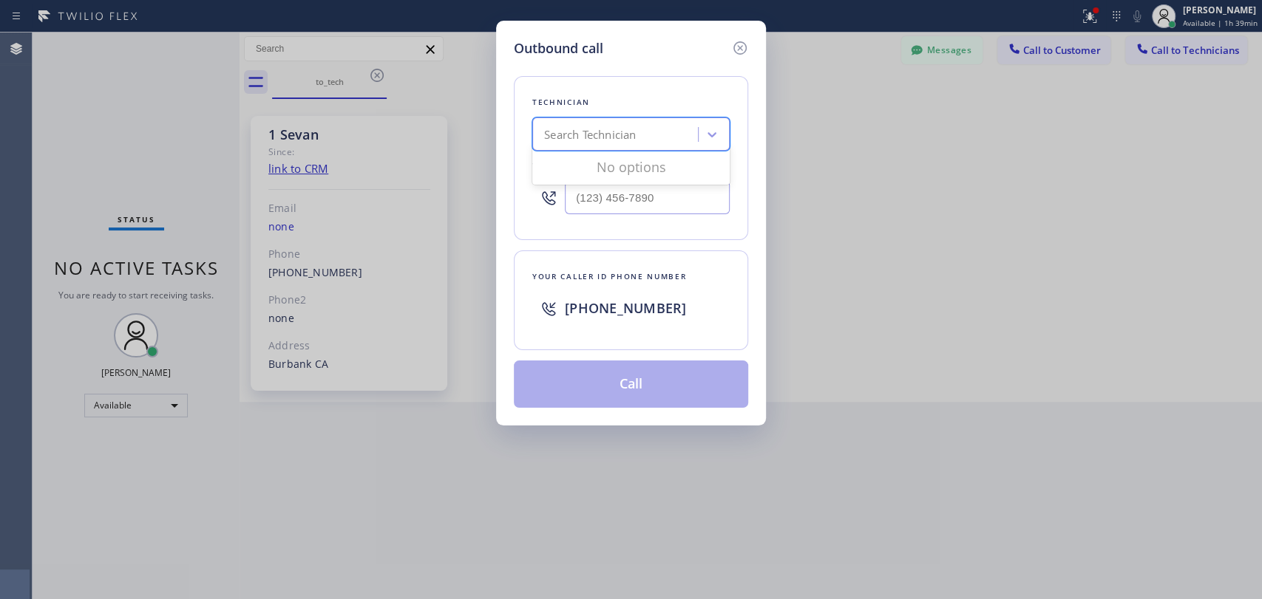
click at [639, 123] on div "Search Technician" at bounding box center [617, 135] width 161 height 26
type input "sev"
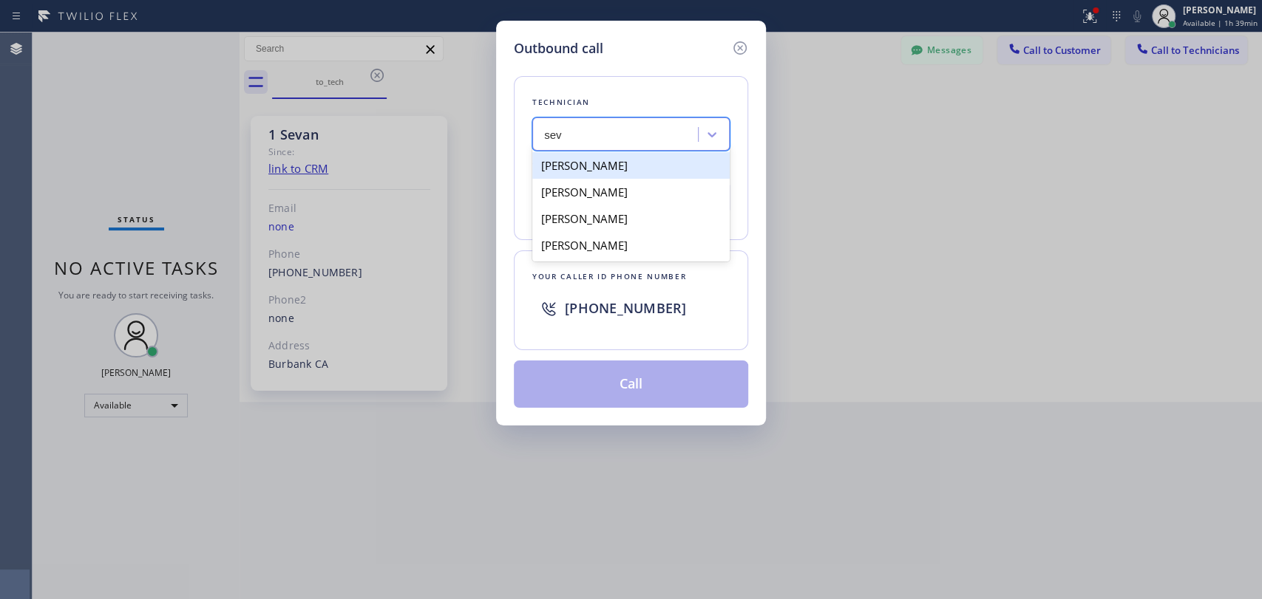
click at [610, 163] on div "Sevan Parseghian" at bounding box center [630, 165] width 197 height 27
type input "(818) 480-0219"
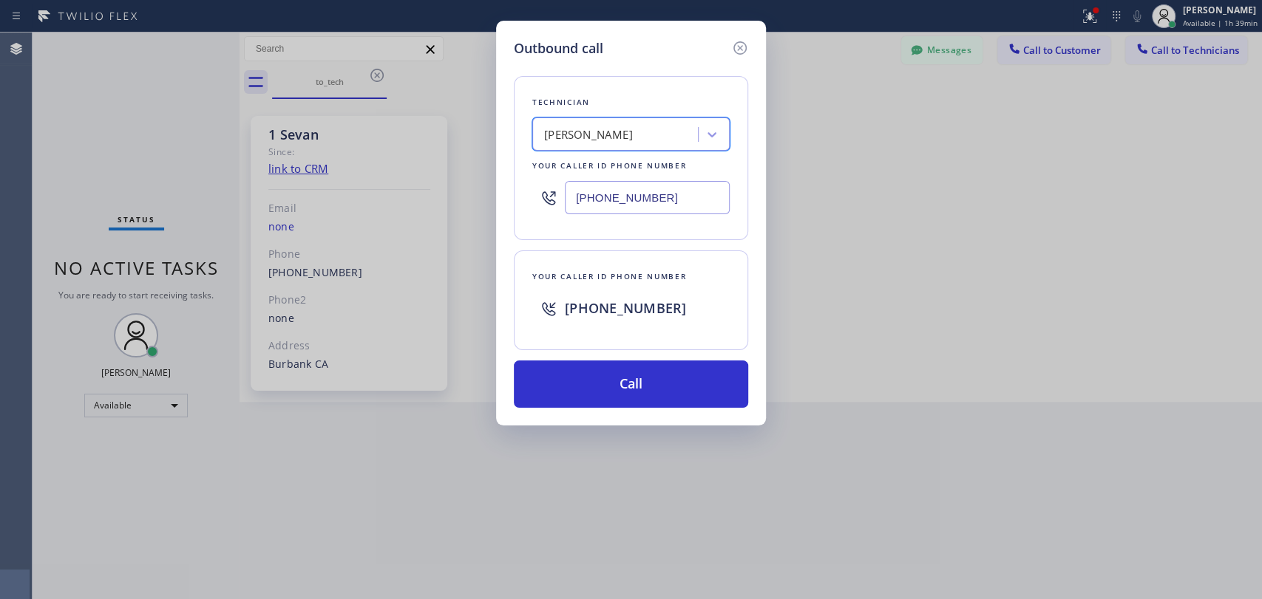
click at [579, 349] on div "Your caller id phone number +13236796146" at bounding box center [631, 301] width 234 height 100
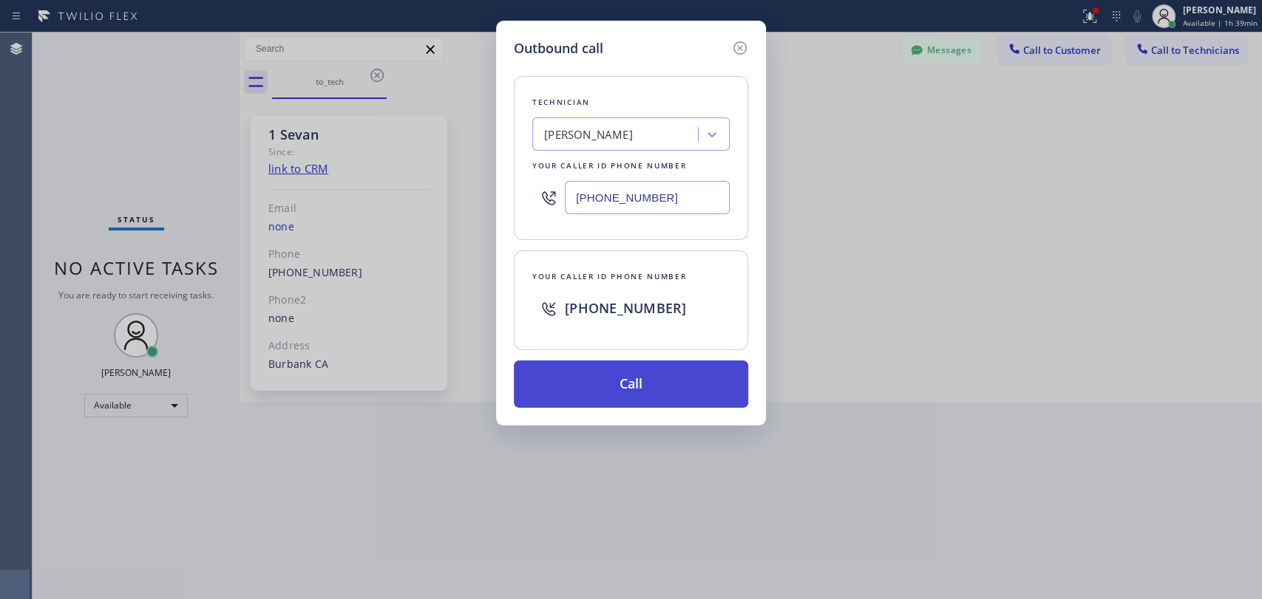
click at [578, 388] on button "Call" at bounding box center [631, 384] width 234 height 47
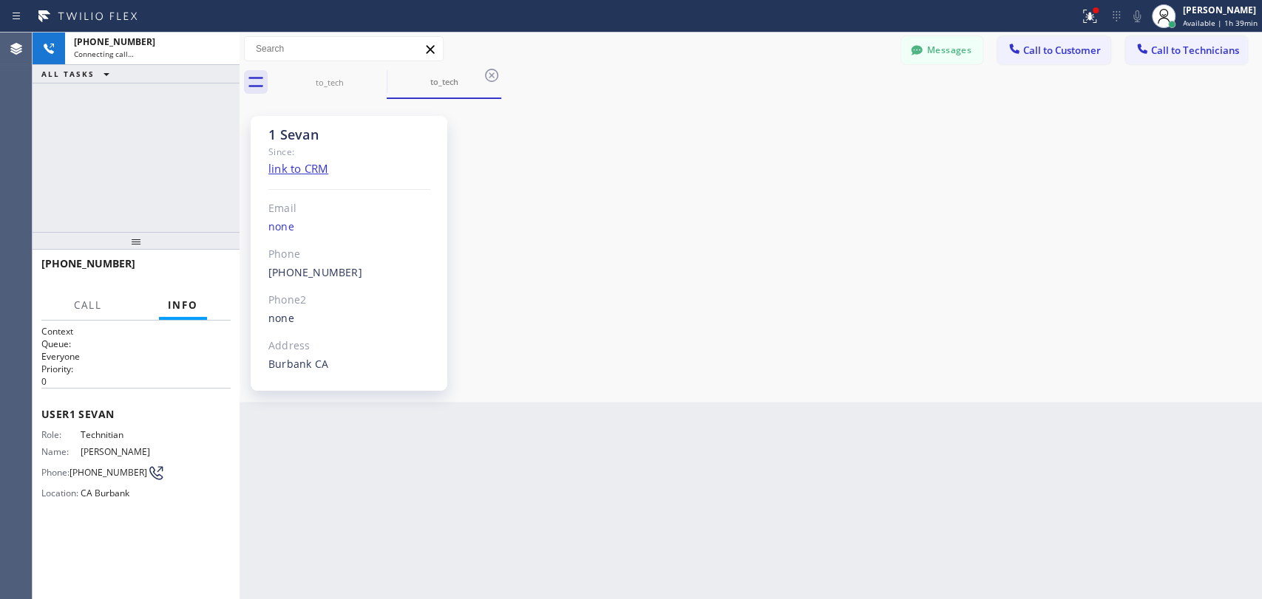
scroll to position [4520, 0]
click at [194, 271] on span "HANG UP" at bounding box center [196, 270] width 45 height 10
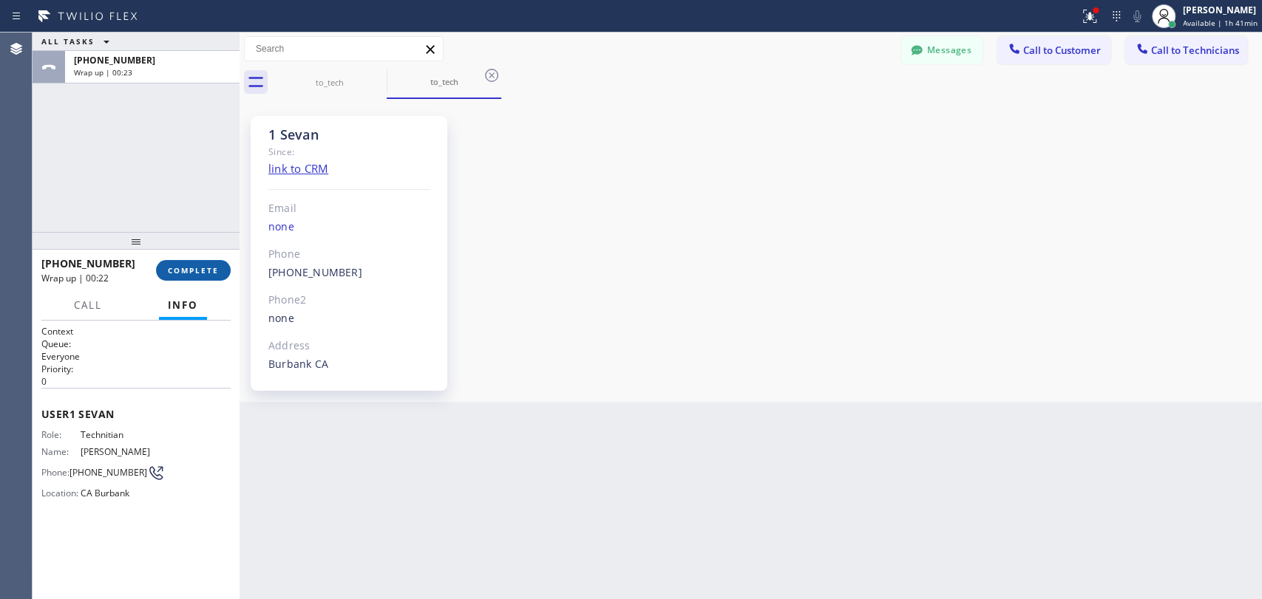
click at [200, 279] on button "COMPLETE" at bounding box center [193, 270] width 75 height 21
click at [183, 219] on div "ALL TASKS ALL TASKS ACTIVE TASKS TASKS IN WRAP UP +18184800219 Wrap up | 00:23" at bounding box center [136, 133] width 207 height 200
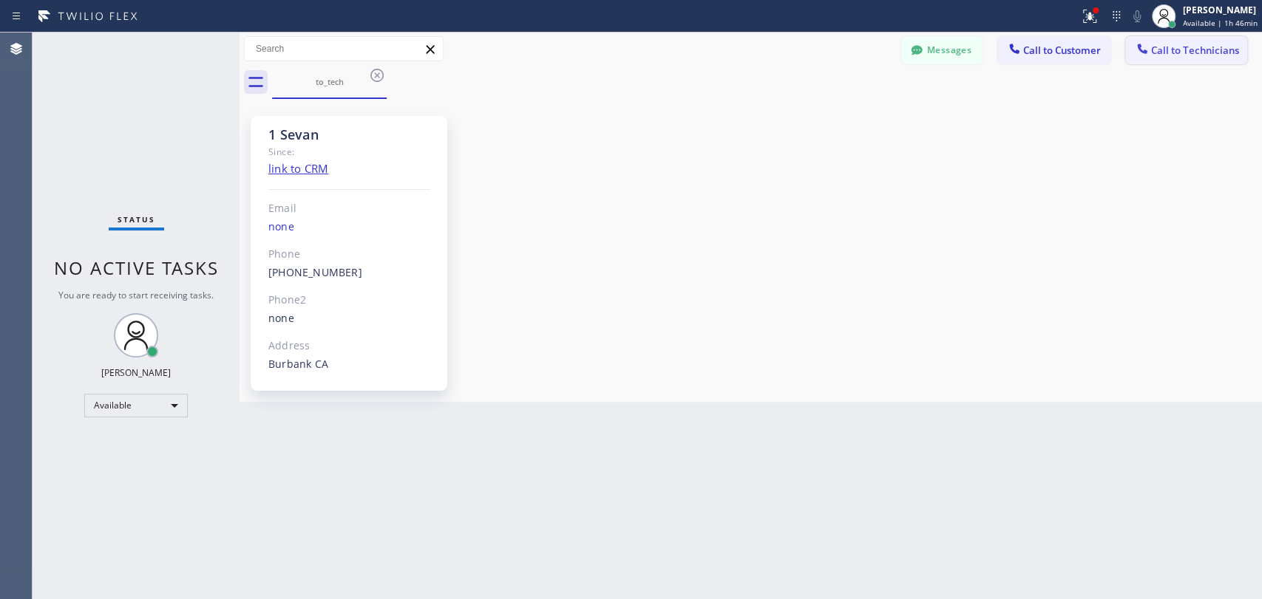
click at [1149, 59] on button "Call to Technicians" at bounding box center [1186, 50] width 122 height 28
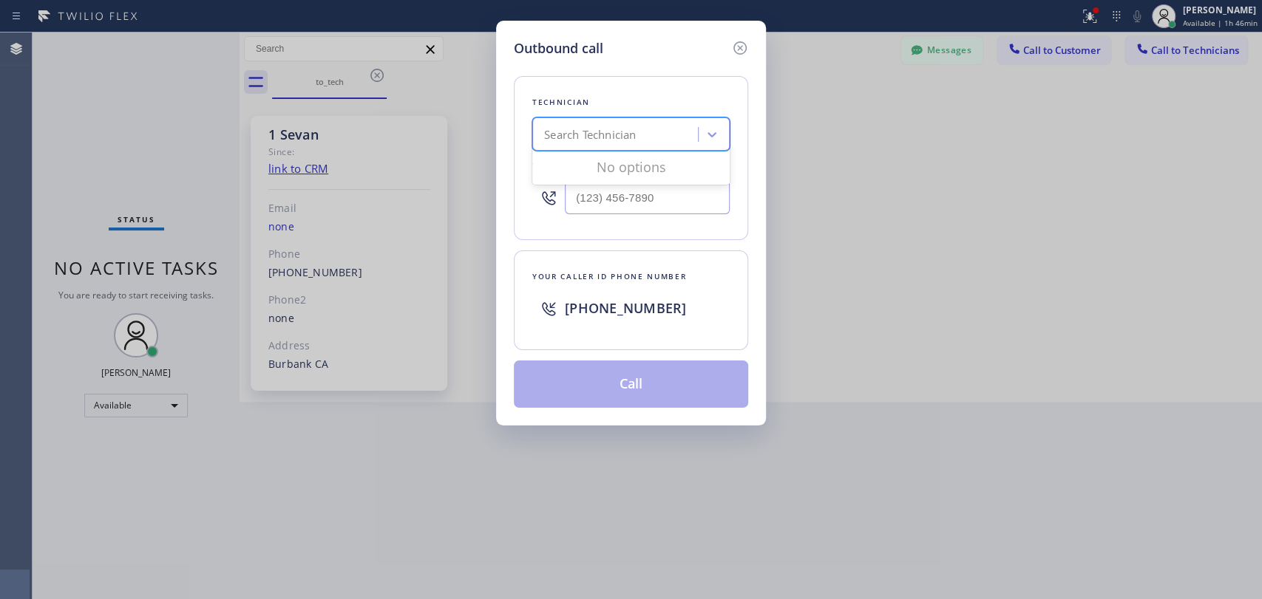
click at [526, 131] on div "Technician option Sevan Parseghian, selected. 0 results available. Use Up and D…" at bounding box center [631, 158] width 234 height 164
type input "sev"
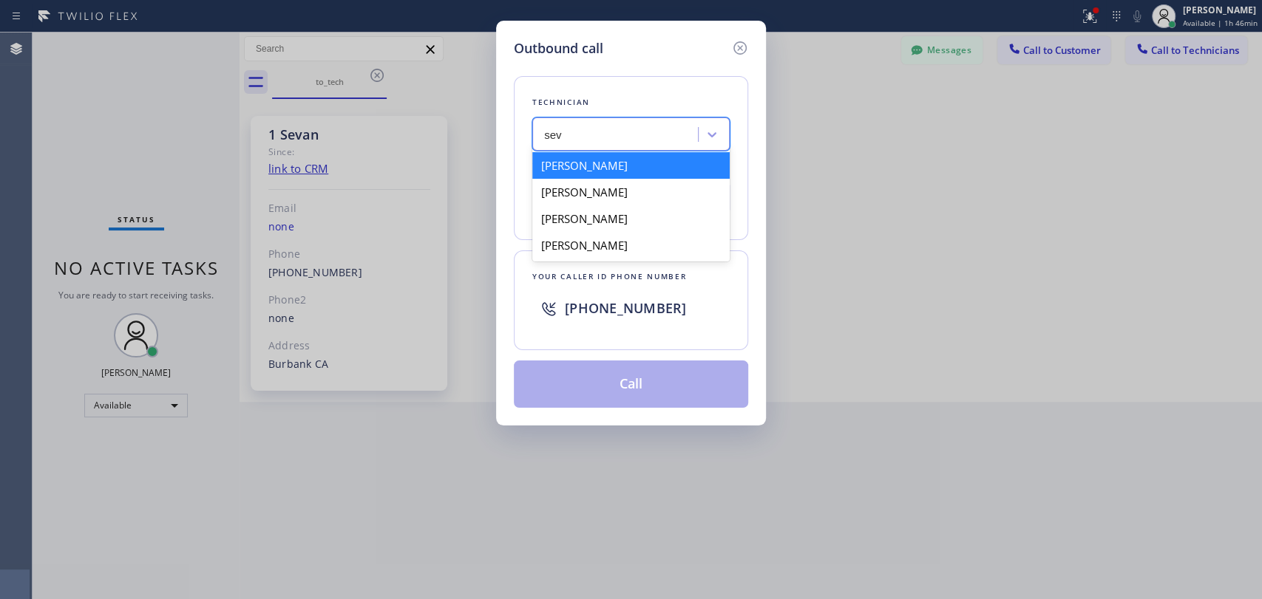
click at [558, 157] on div "Sevan Parseghian Sevak Shirvanian Milad Mansourisevin Dmitriy Astrakhantsev" at bounding box center [630, 205] width 197 height 112
click at [558, 160] on div "Sevan Parseghian" at bounding box center [630, 165] width 197 height 27
type input "(818) 480-0219"
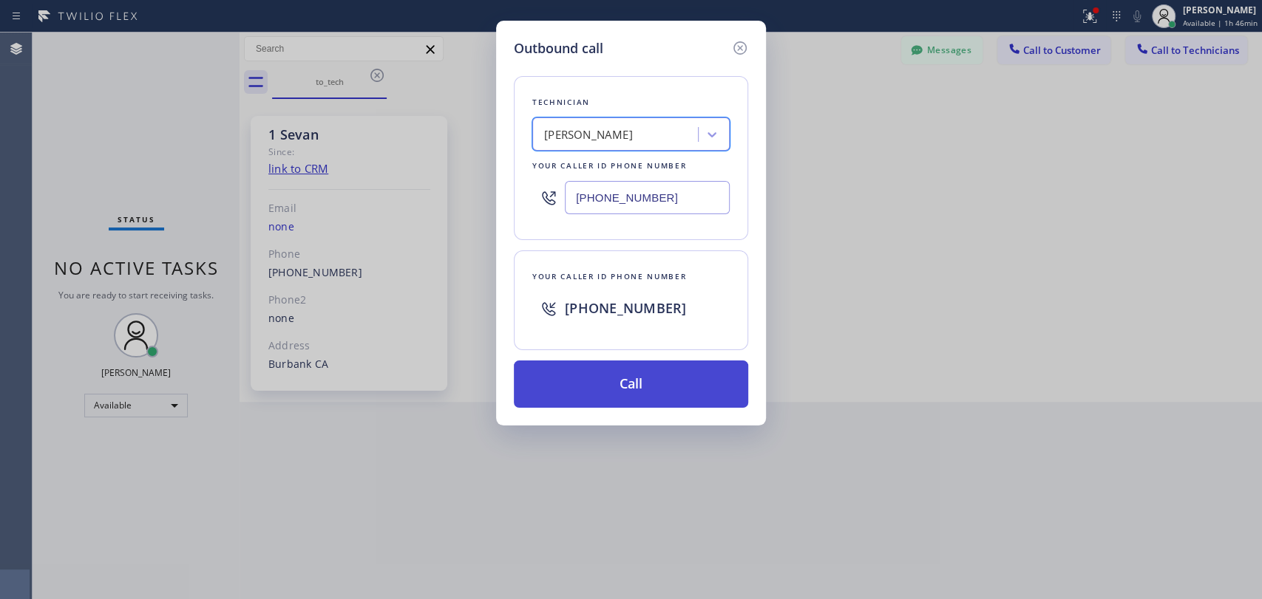
click at [574, 393] on button "Call" at bounding box center [631, 384] width 234 height 47
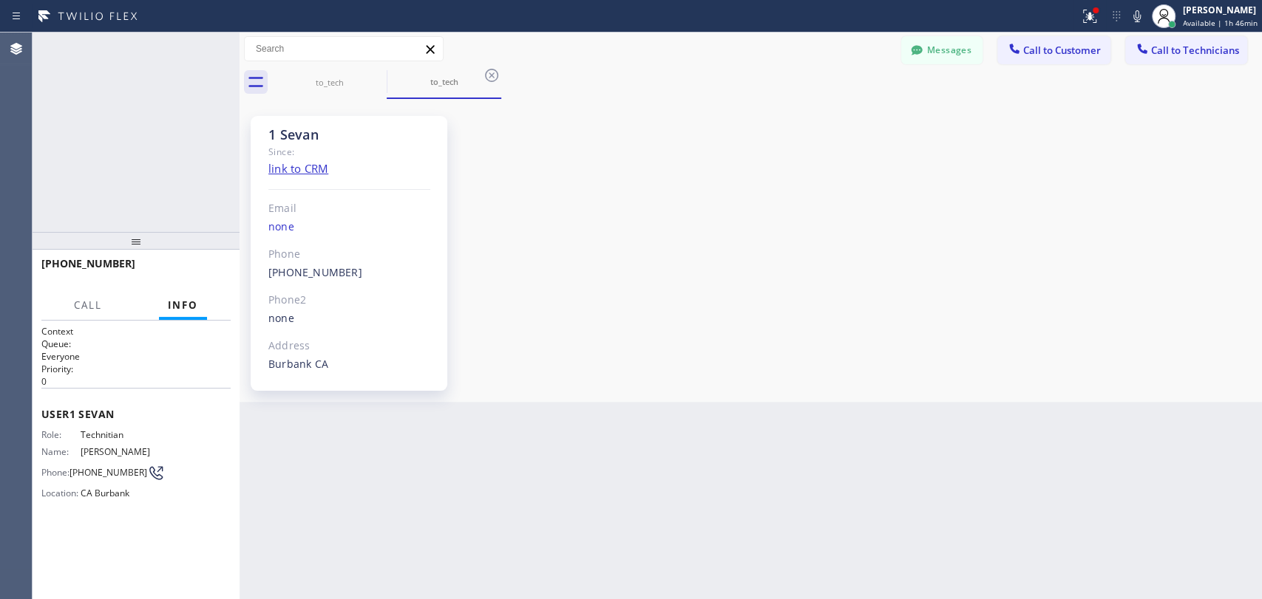
scroll to position [4520, 0]
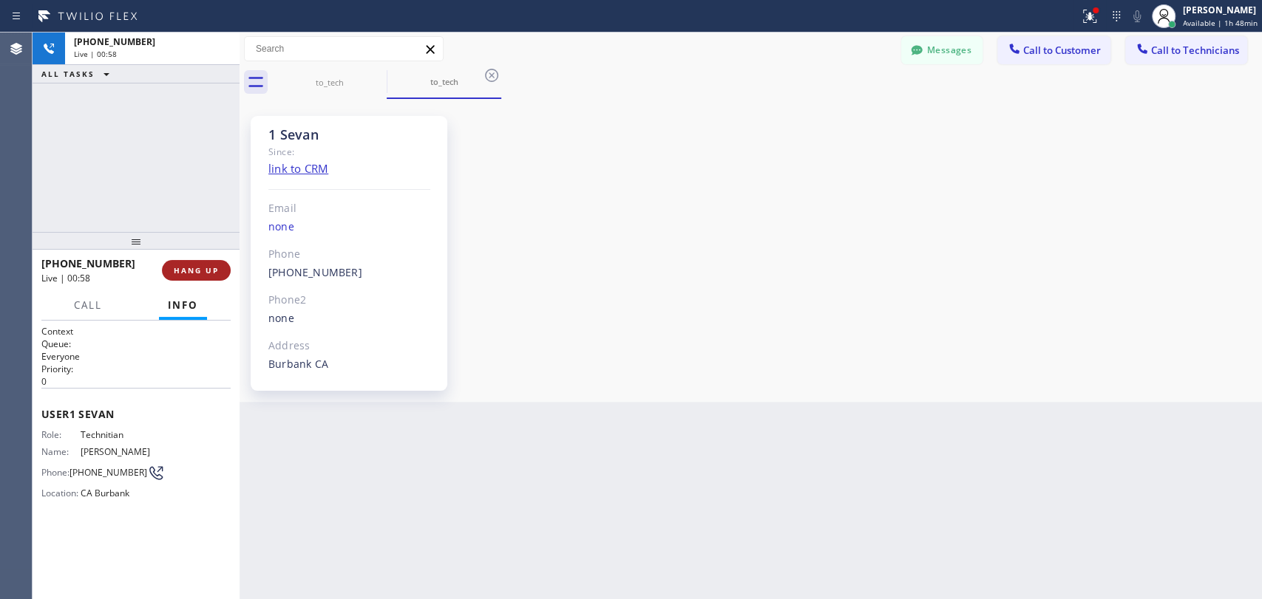
drag, startPoint x: 201, startPoint y: 259, endPoint x: 201, endPoint y: 271, distance: 12.6
click at [201, 271] on div "+18184800219 Live | 00:58 HANG UP" at bounding box center [135, 270] width 189 height 38
click at [201, 271] on span "HANG UP" at bounding box center [196, 270] width 45 height 10
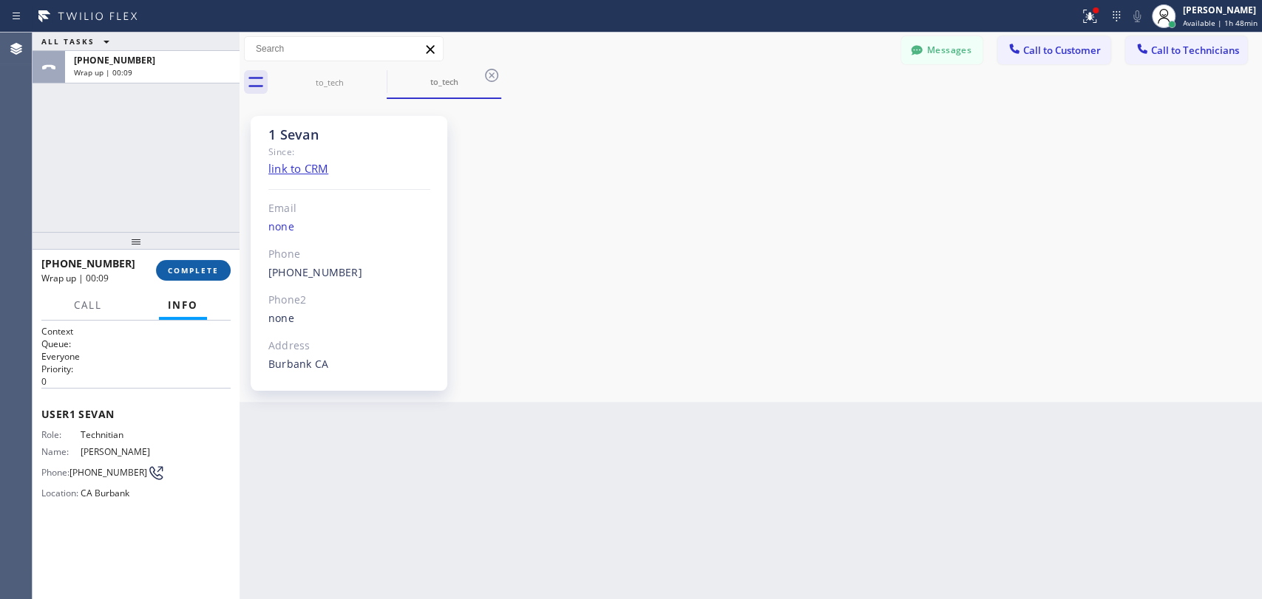
click at [203, 278] on button "COMPLETE" at bounding box center [193, 270] width 75 height 21
click at [197, 234] on div at bounding box center [136, 241] width 207 height 18
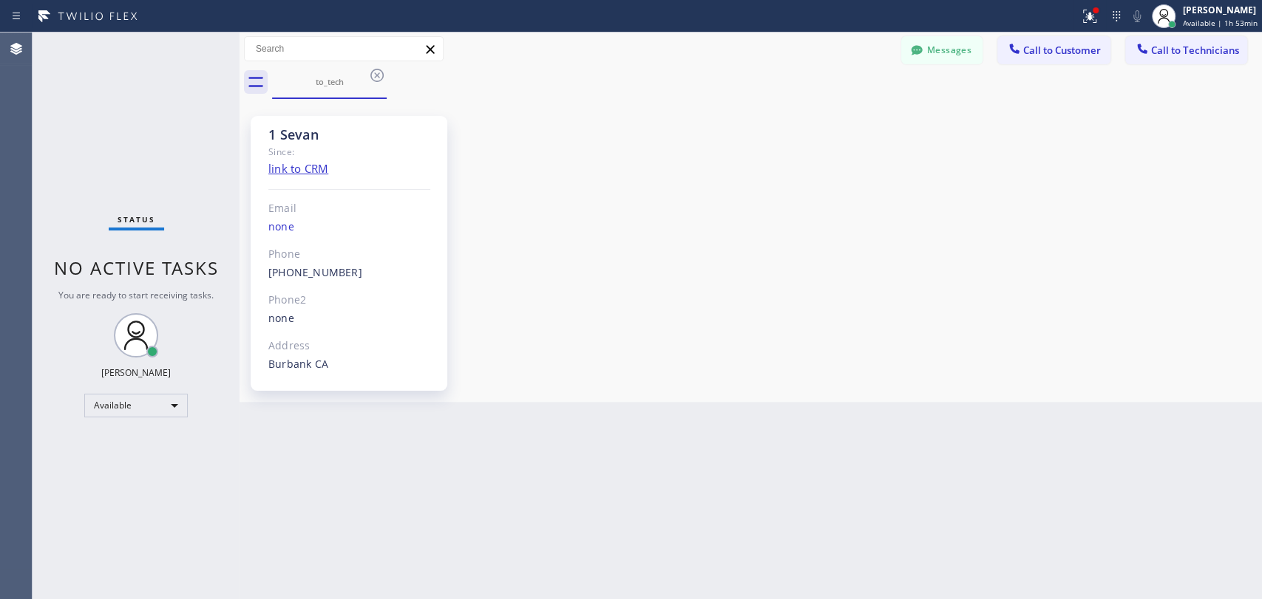
drag, startPoint x: 906, startPoint y: 61, endPoint x: 887, endPoint y: 67, distance: 20.3
click at [907, 61] on button "Messages" at bounding box center [941, 50] width 81 height 28
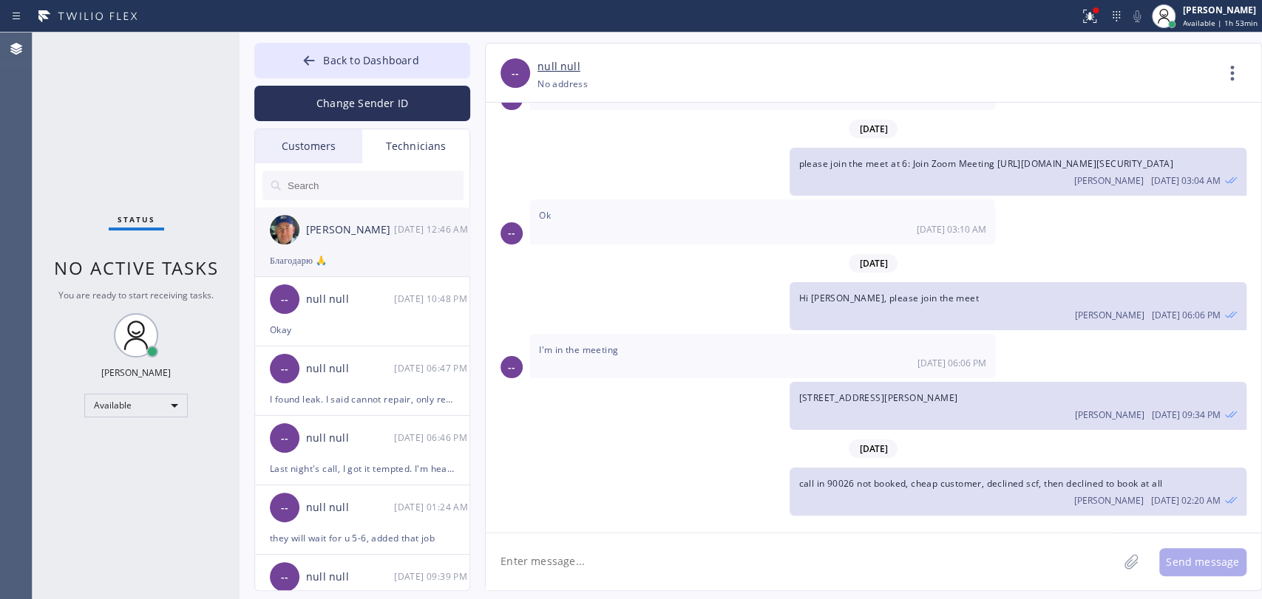
click at [294, 233] on img at bounding box center [285, 230] width 30 height 30
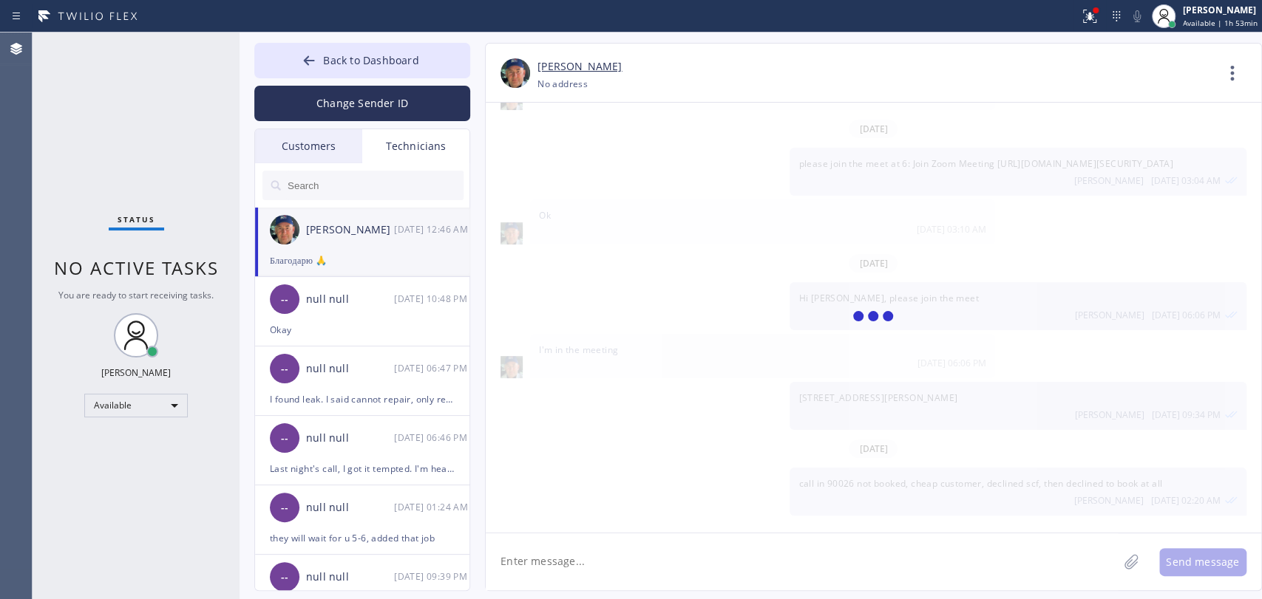
click at [305, 143] on div "Customers" at bounding box center [308, 146] width 107 height 34
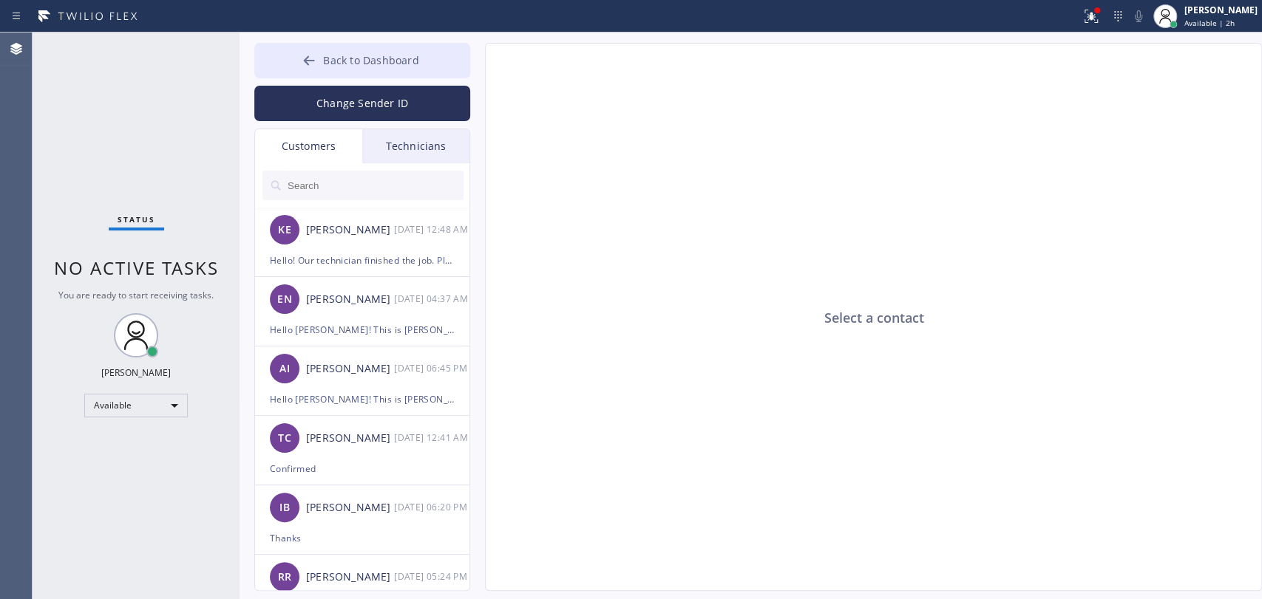
click at [288, 58] on button "Back to Dashboard" at bounding box center [362, 60] width 216 height 35
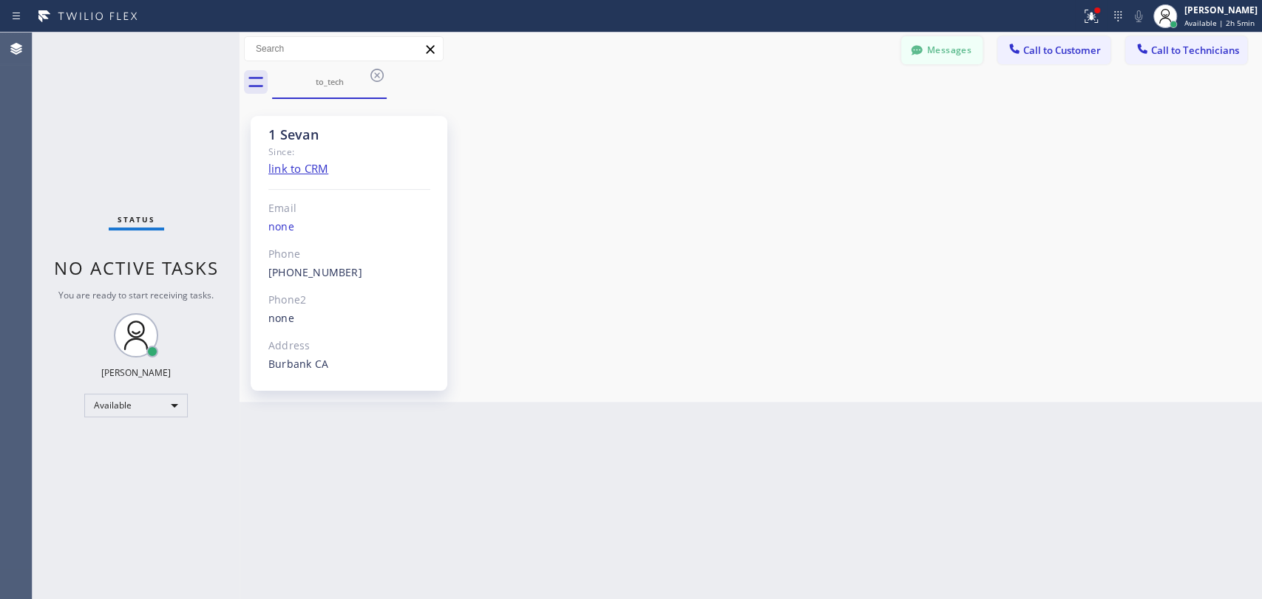
click at [916, 58] on div at bounding box center [917, 52] width 18 height 18
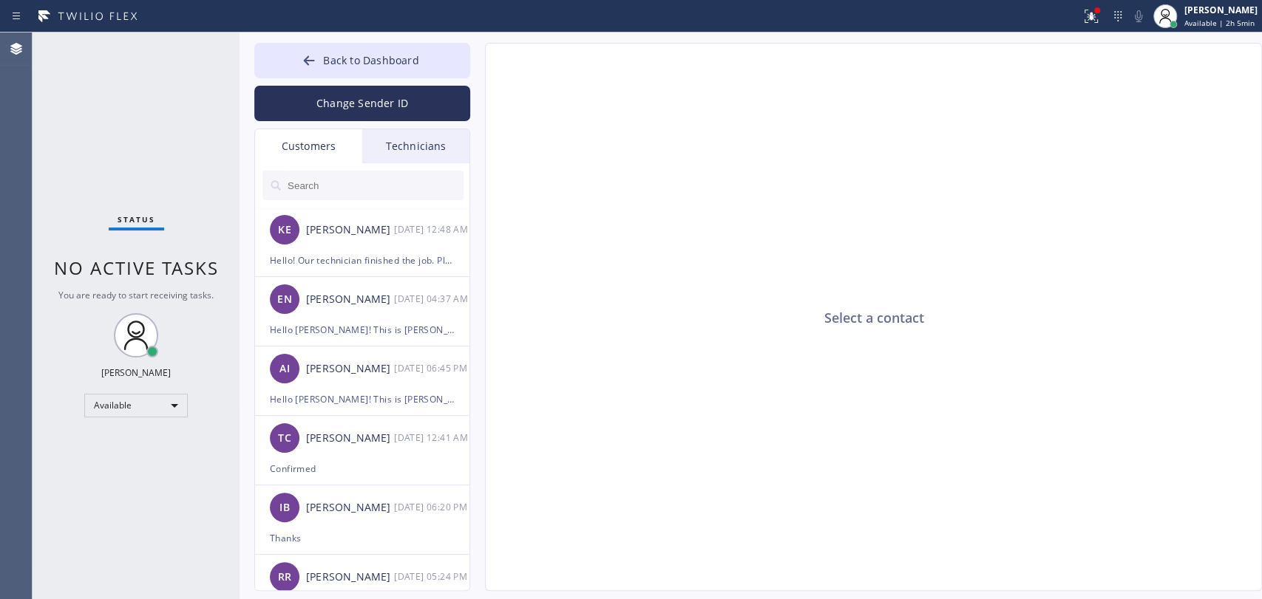
click at [346, 205] on div at bounding box center [363, 185] width 216 height 44
click at [383, 155] on div "Technicians" at bounding box center [415, 146] width 107 height 34
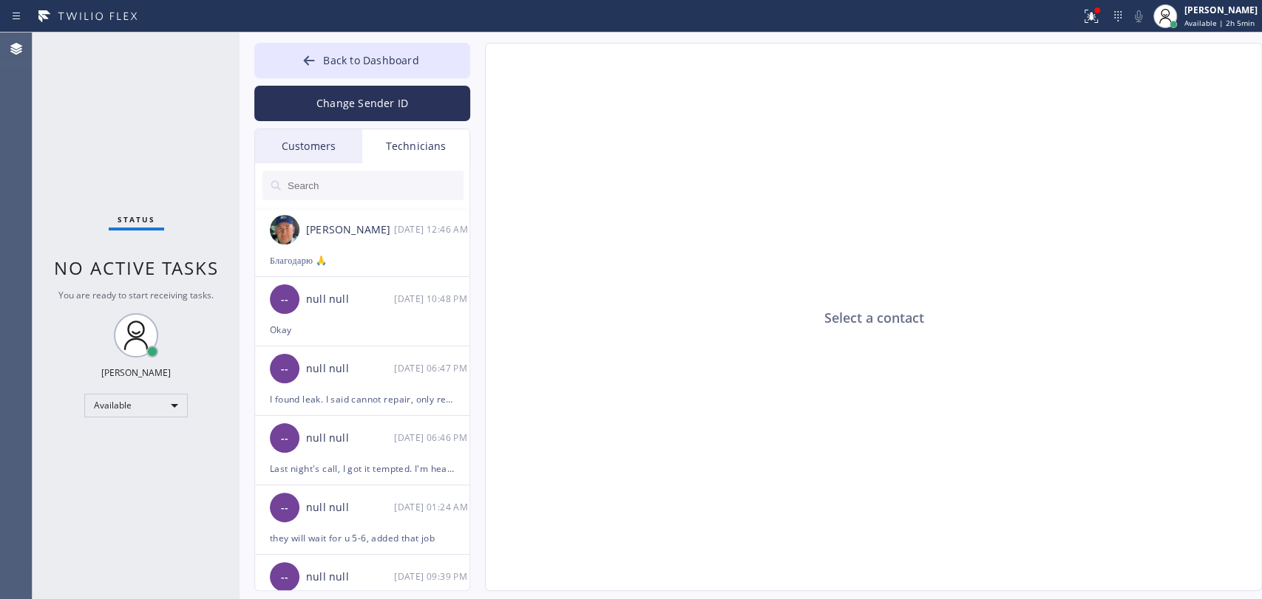
click at [356, 179] on input "text" at bounding box center [374, 186] width 177 height 30
click at [304, 232] on div "Nikolai Suvorov 09/10 12:46 AM" at bounding box center [363, 230] width 216 height 44
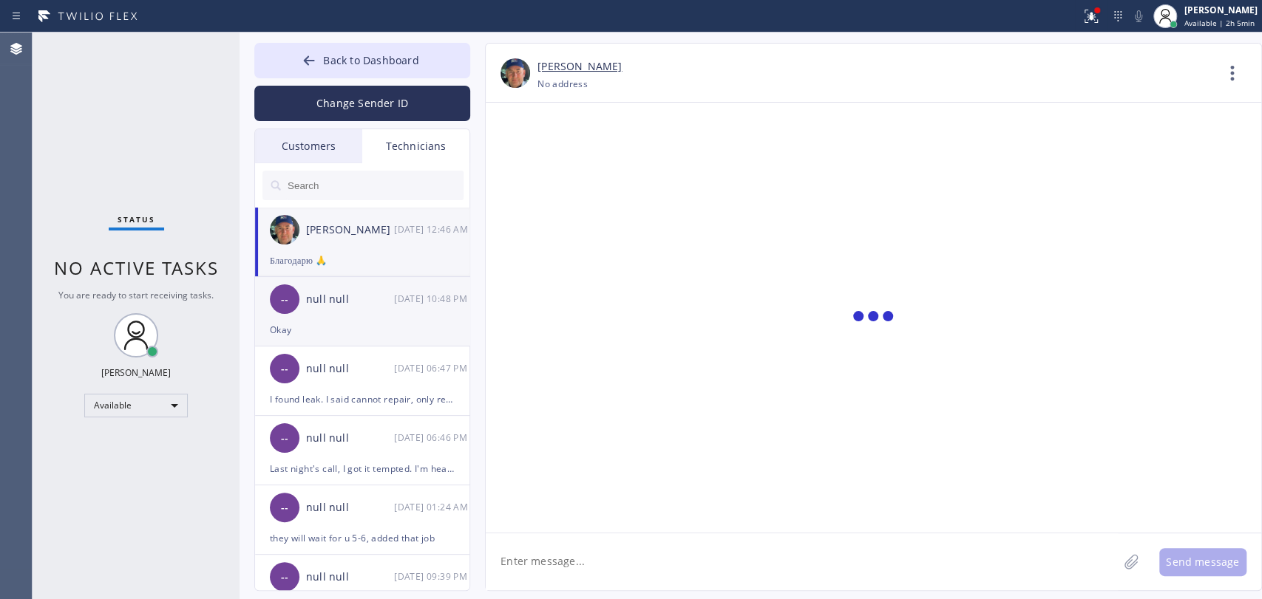
click at [593, 565] on textarea at bounding box center [802, 562] width 632 height 57
click at [310, 187] on input "text" at bounding box center [374, 186] width 177 height 30
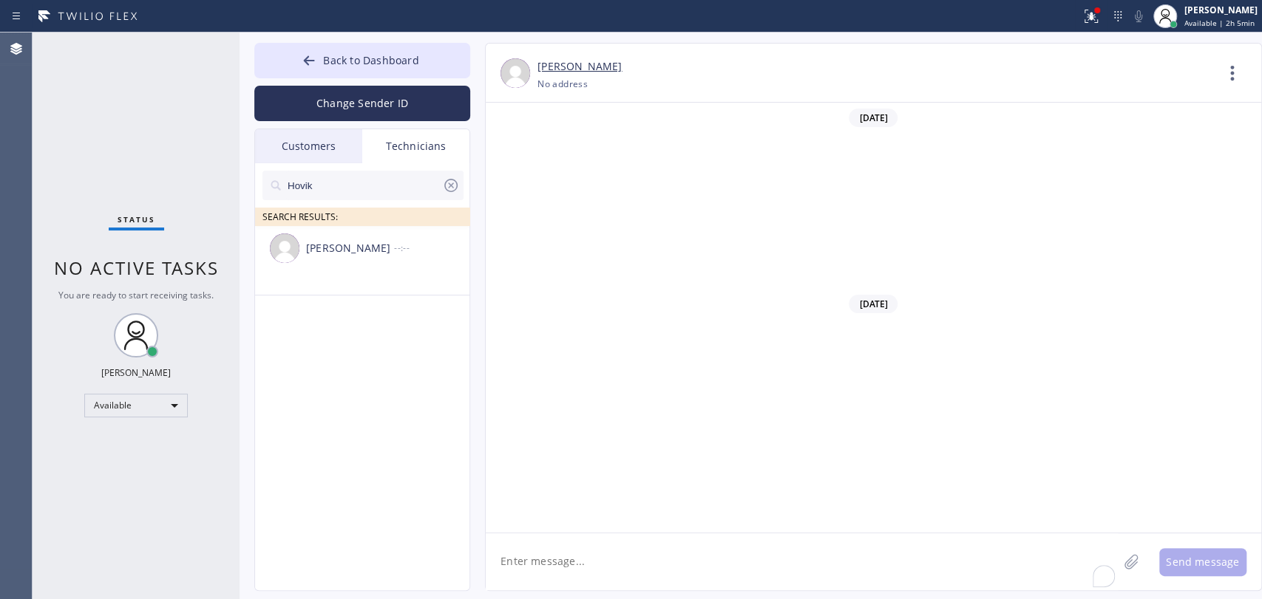
scroll to position [159960, 0]
type input "Hovik"
click at [350, 258] on div "Hovik Khachaturyan --:--" at bounding box center [363, 248] width 216 height 44
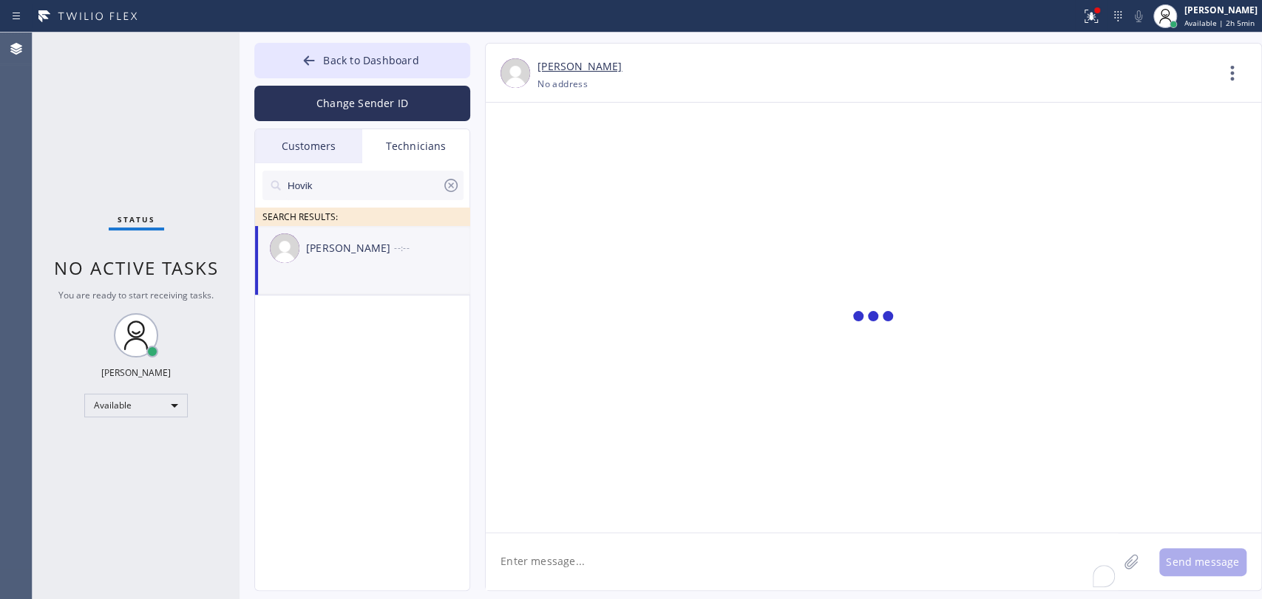
click at [576, 554] on textarea "To enrich screen reader interactions, please activate Accessibility in Grammarl…" at bounding box center [802, 562] width 632 height 57
paste textarea "https://g.page/r/CdbU979R_ID1EBM/review"
type textarea "https://g.page/r/CdbU979R_ID1EBM/review"
type textarea "can u please write a positive review for us?"
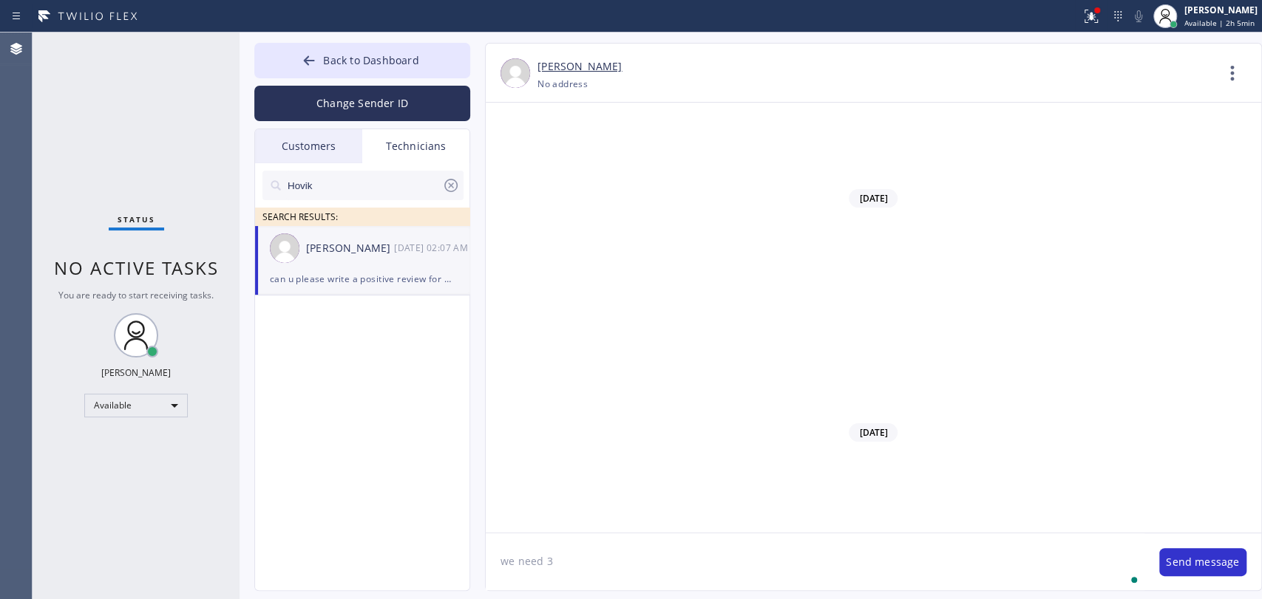
scroll to position [120839, 0]
type textarea "we need 3 reviews to start LSA (no idea wht does it mean, some marketing things)"
click at [318, 288] on li "Hovik Khachaturyan 09/10 02:07 AM we need 3 reviews to start LSA (no idea wht d…" at bounding box center [363, 260] width 216 height 69
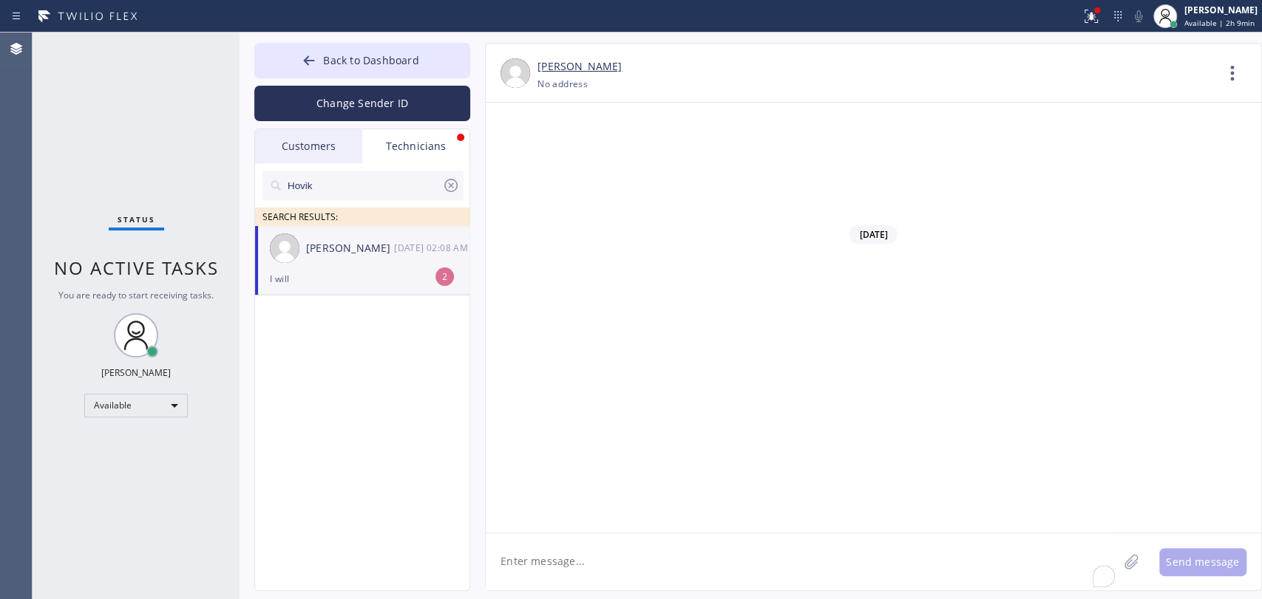
click at [344, 271] on div "I will" at bounding box center [362, 279] width 185 height 17
click at [45, 97] on div "Status No active tasks You are ready to start receiving tasks. Oleksiy Dmitriev…" at bounding box center [136, 316] width 207 height 567
click at [582, 567] on textarea "To enrich screen reader interactions, please activate Accessibility in Grammarl…" at bounding box center [802, 562] width 632 height 57
type textarea "They paid $1350 for jetting (remaining balance)"
drag, startPoint x: 272, startPoint y: 64, endPoint x: 1260, endPoint y: 70, distance: 988.2
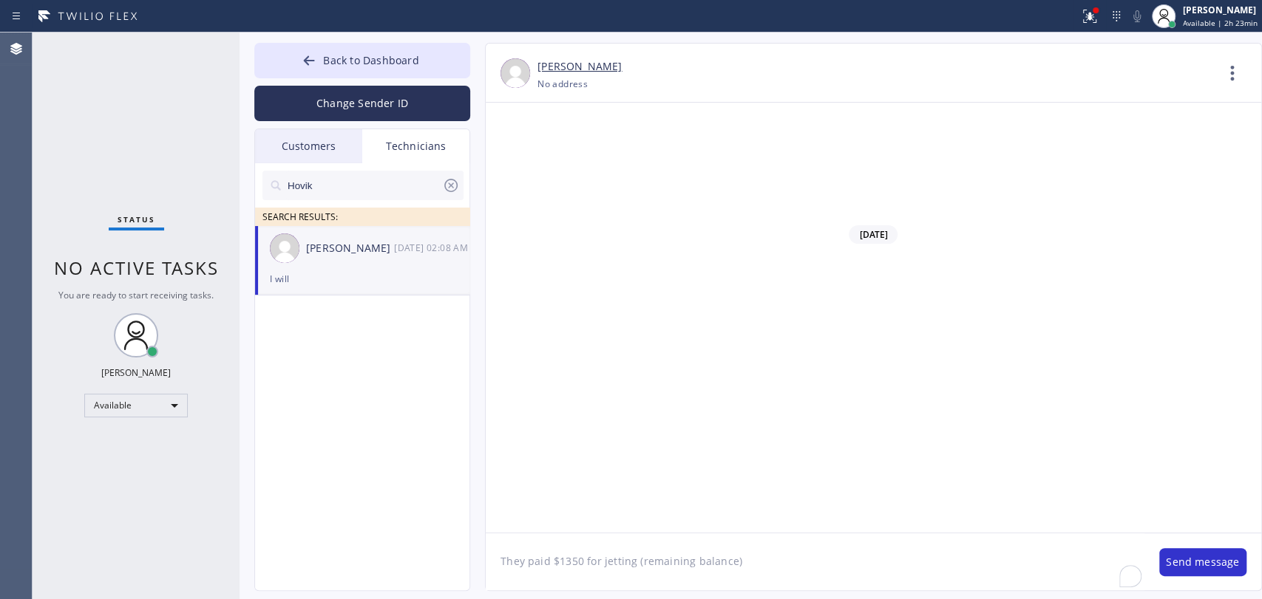
click at [272, 63] on button "Back to Dashboard" at bounding box center [362, 60] width 216 height 35
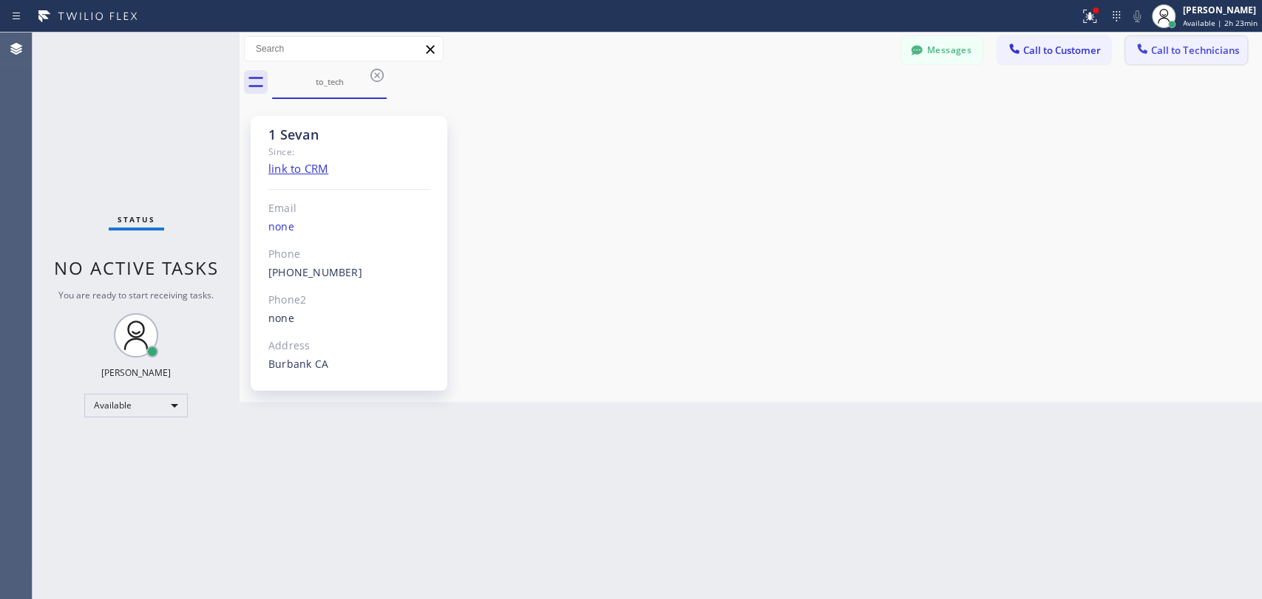
click at [1169, 44] on span "Call to Technicians" at bounding box center [1195, 50] width 88 height 13
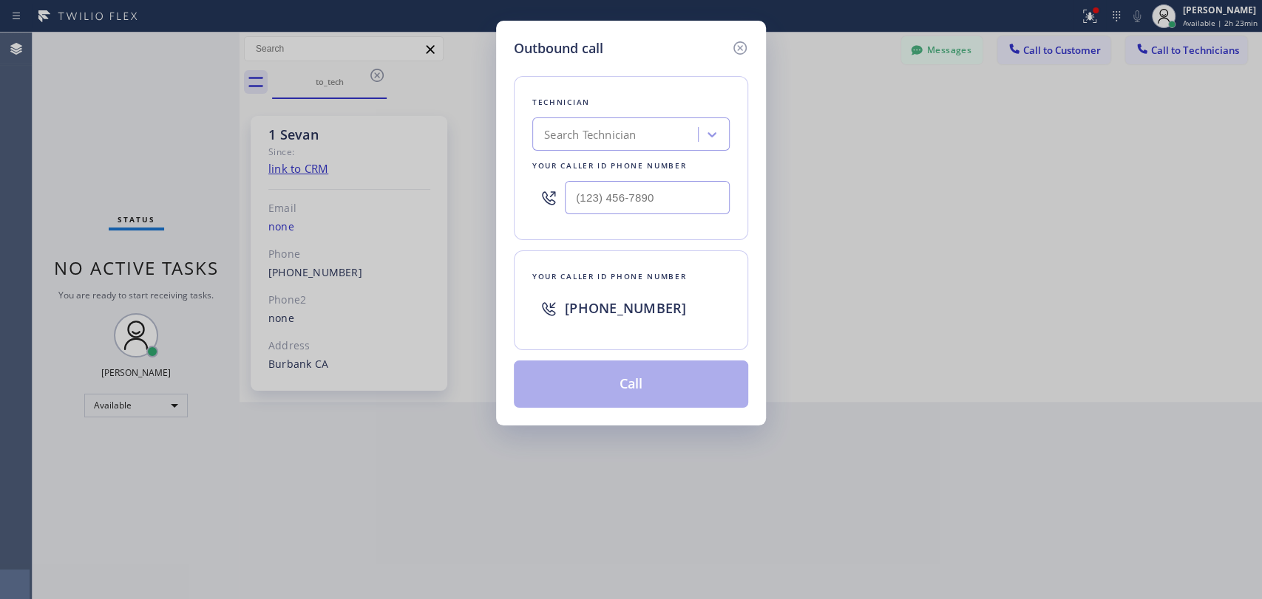
click at [704, 103] on div "Technician" at bounding box center [630, 103] width 197 height 16
click at [593, 134] on div "Search Technician" at bounding box center [590, 134] width 92 height 17
type input "seva"
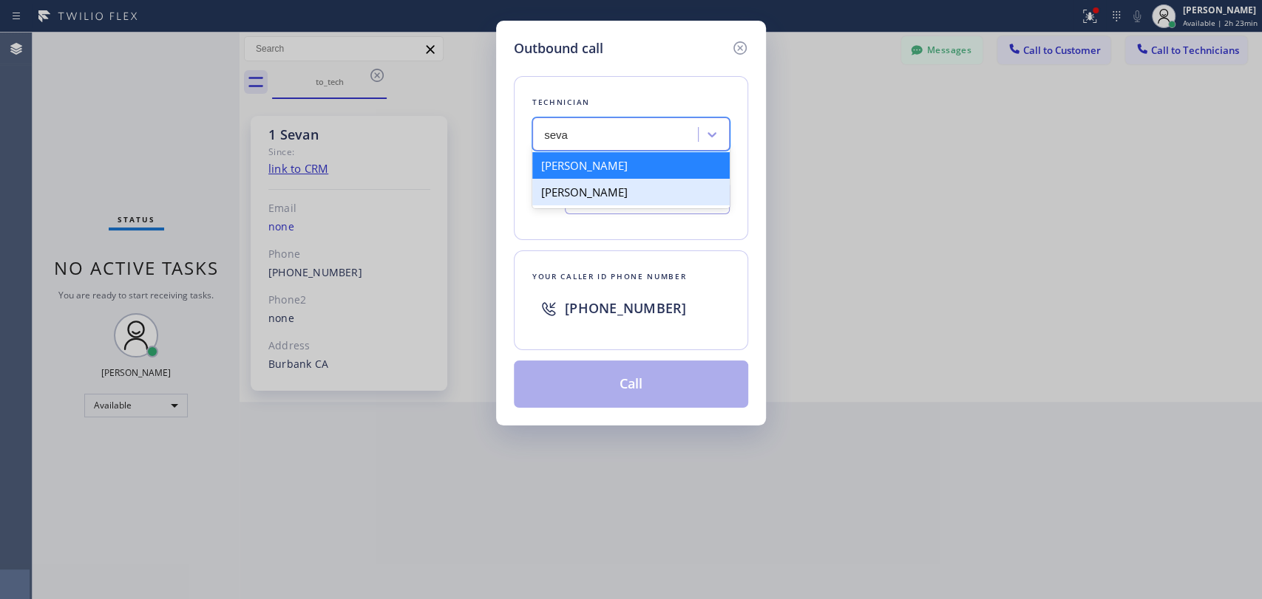
click at [570, 189] on div "Sevak Shirvanian" at bounding box center [630, 192] width 197 height 27
type input "(818) 625-1094"
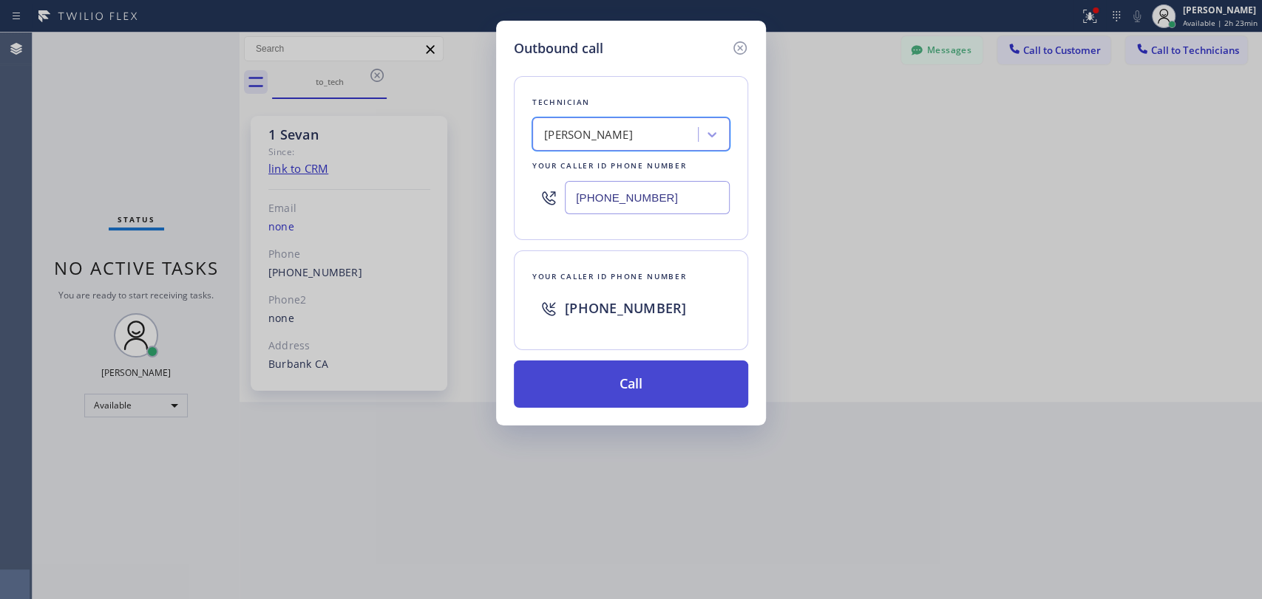
click at [582, 396] on button "Call" at bounding box center [631, 384] width 234 height 47
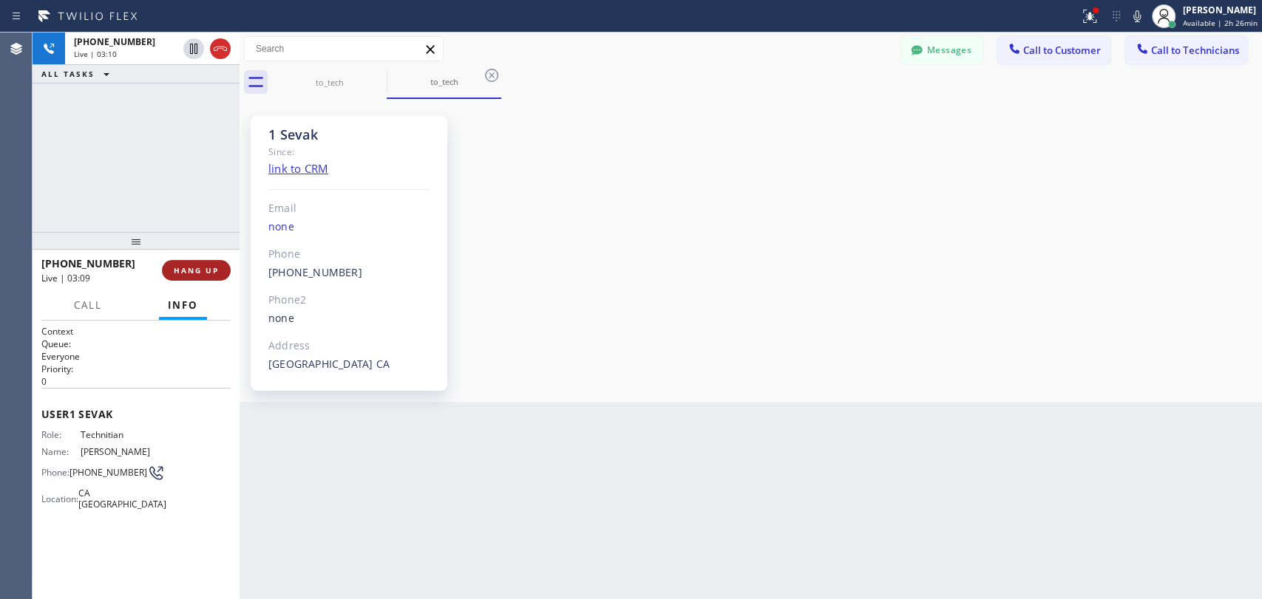
click at [204, 273] on span "HANG UP" at bounding box center [196, 270] width 45 height 10
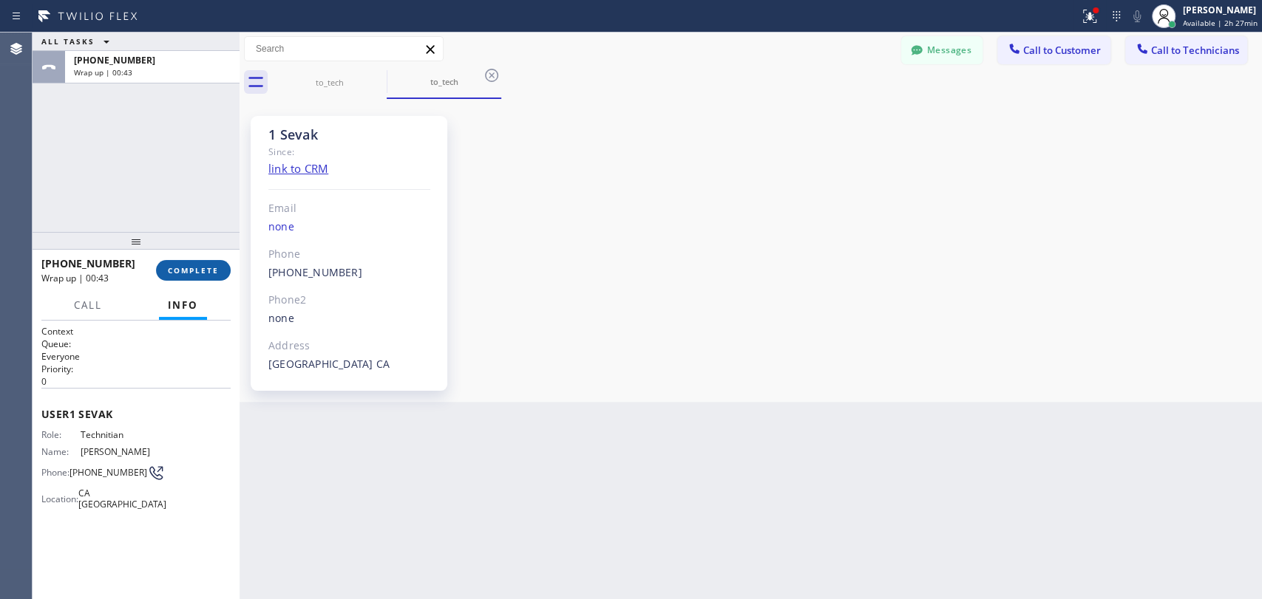
click at [191, 270] on span "COMPLETE" at bounding box center [193, 270] width 51 height 10
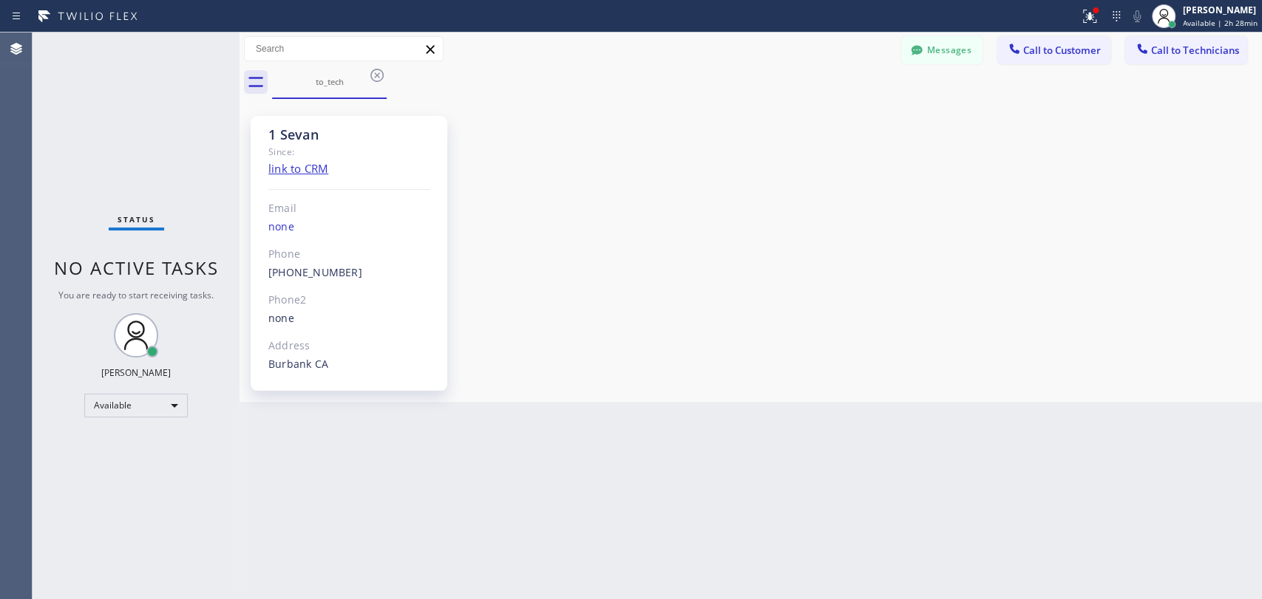
click at [1159, 58] on button "Call to Technicians" at bounding box center [1186, 50] width 122 height 28
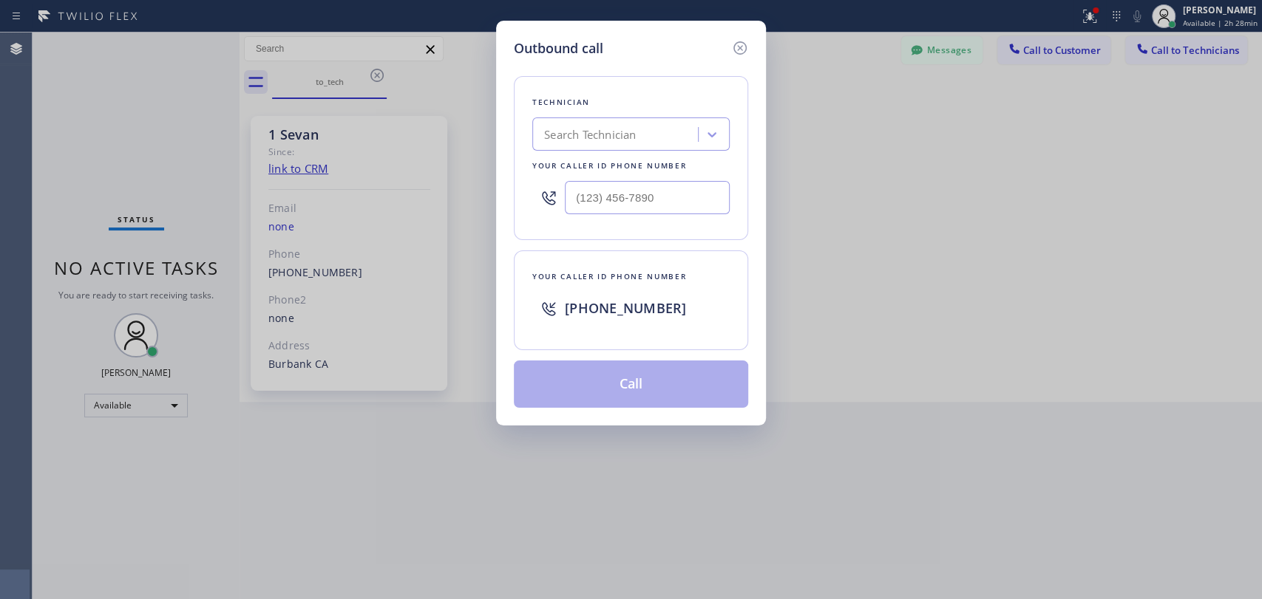
click at [639, 132] on div "Search Technician" at bounding box center [617, 135] width 161 height 26
type input "Firu"
click at [743, 50] on icon at bounding box center [740, 48] width 18 height 18
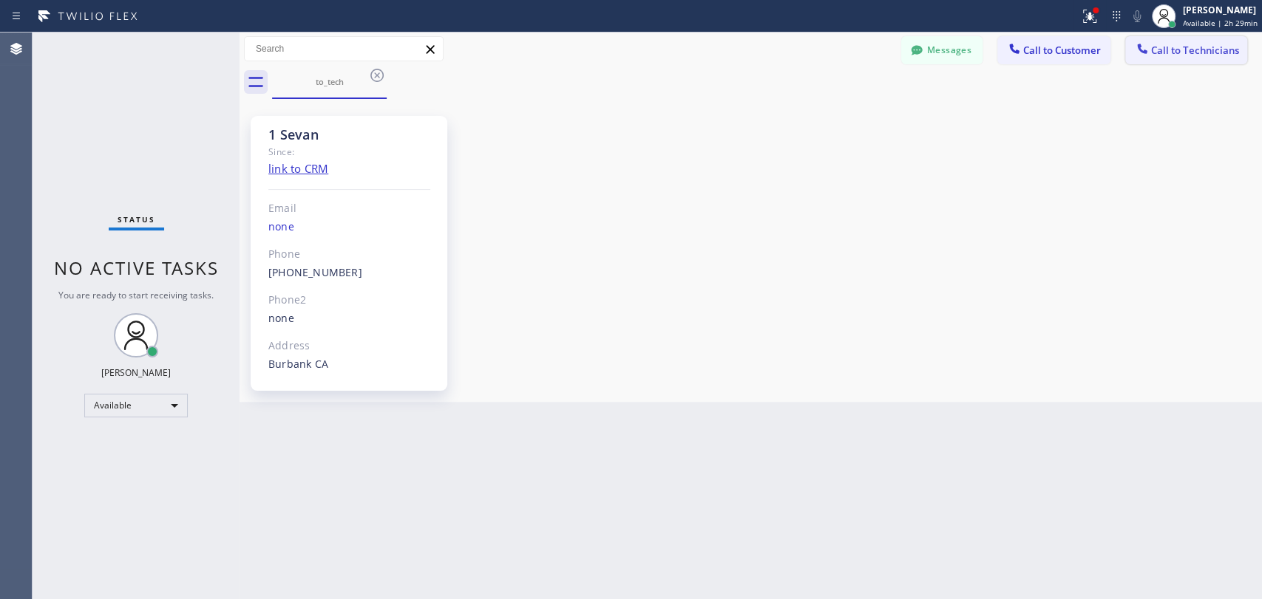
click at [1163, 55] on span "Call to Technicians" at bounding box center [1195, 50] width 88 height 13
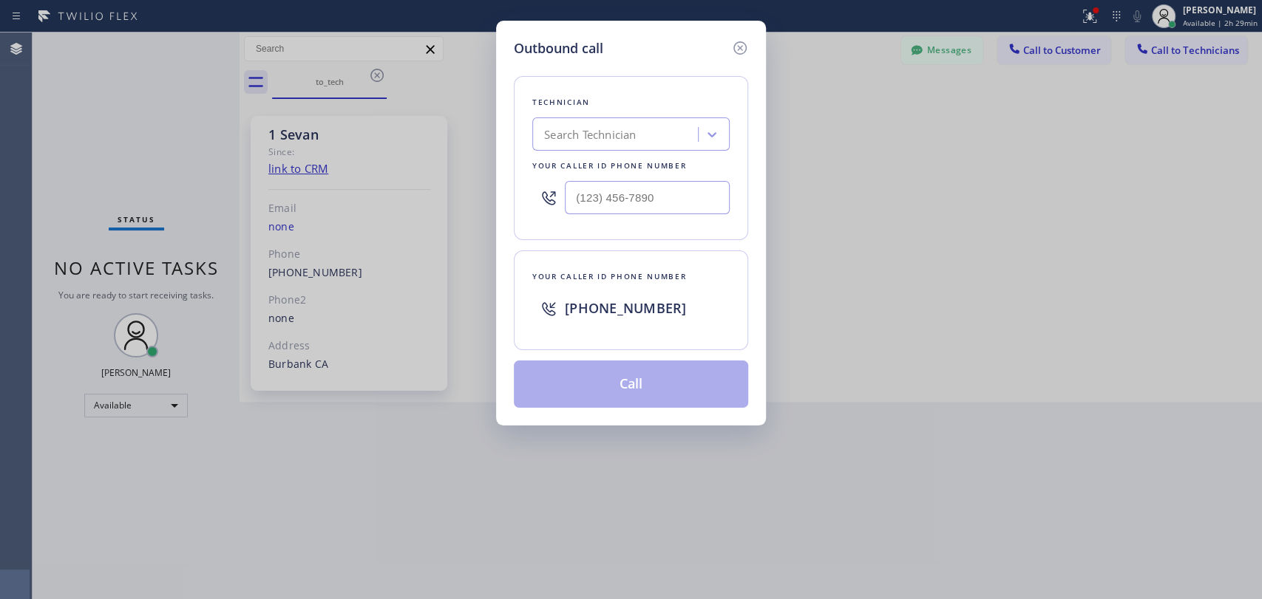
click at [694, 101] on div "Technician" at bounding box center [630, 103] width 197 height 16
click at [638, 133] on div "Search Technician" at bounding box center [617, 135] width 161 height 26
type input "vach"
click at [627, 161] on div "Vache Katabyan" at bounding box center [630, 165] width 197 height 27
type input "(818) 261-4699"
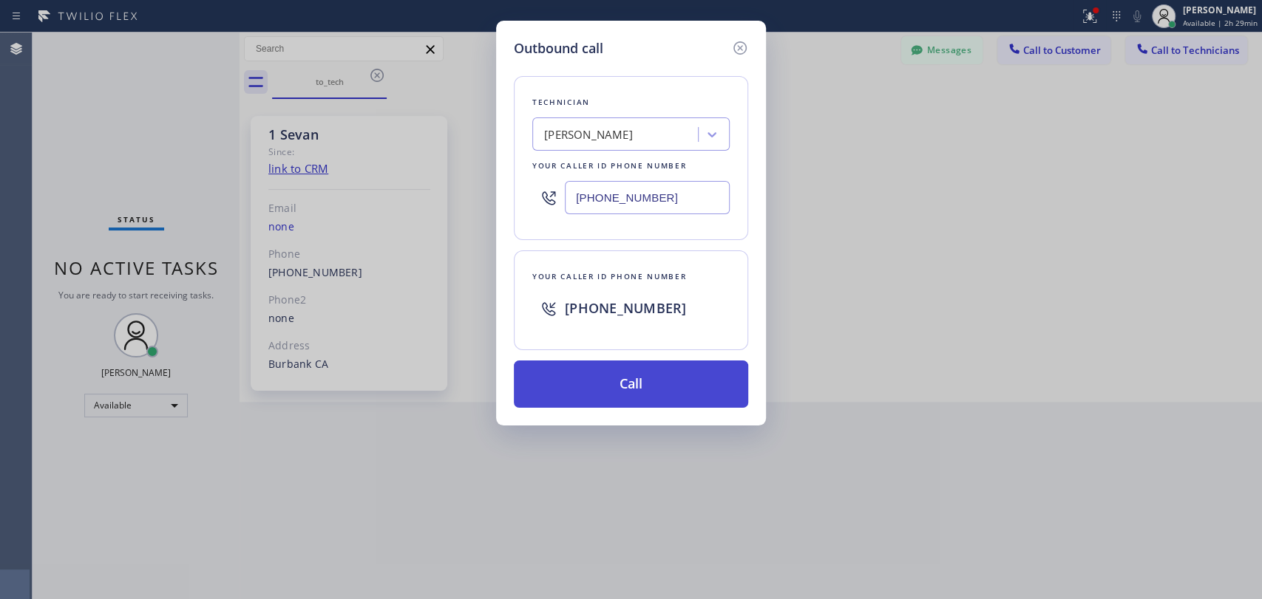
click at [569, 381] on button "Call" at bounding box center [631, 384] width 234 height 47
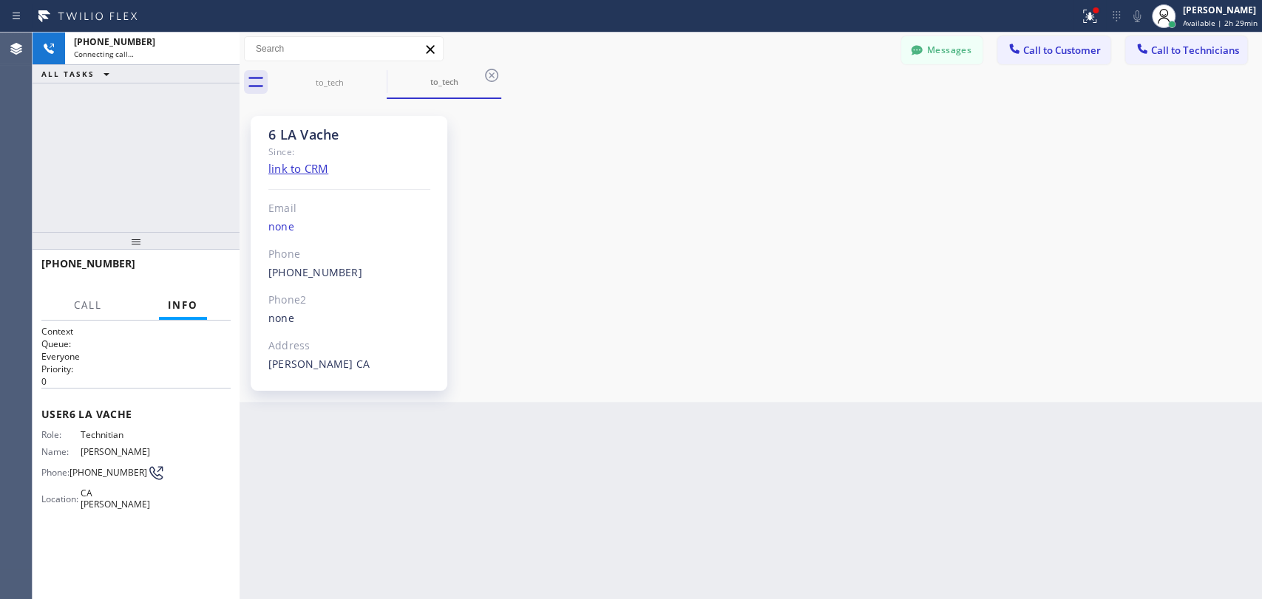
scroll to position [34918, 0]
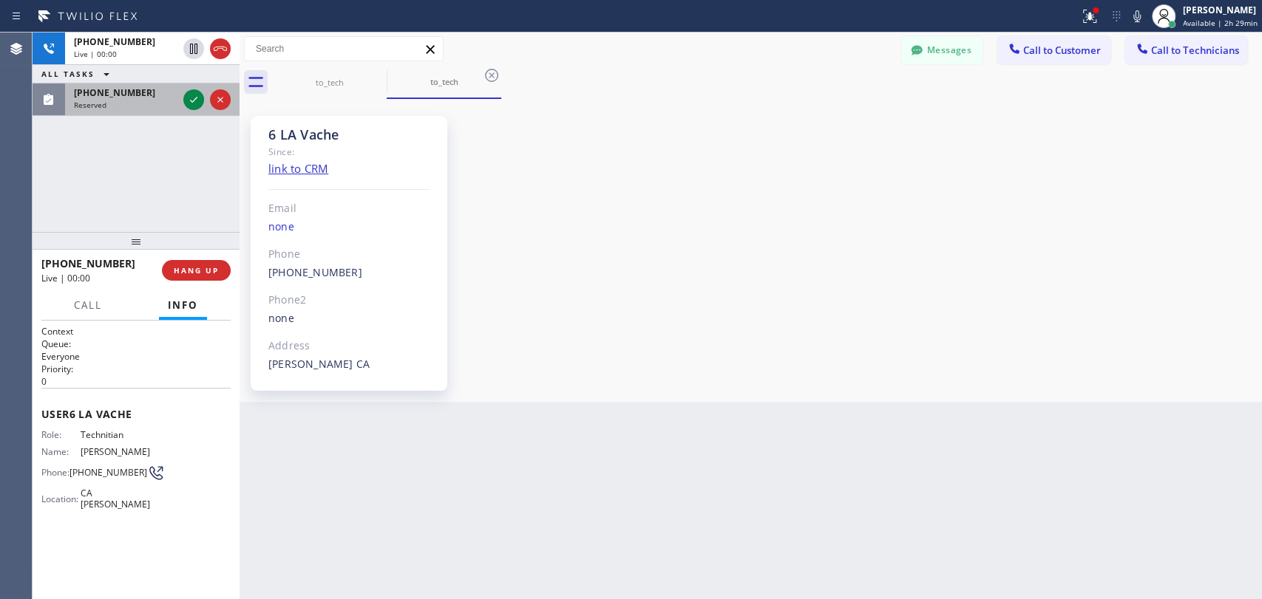
click at [66, 110] on div "(818) 625-1094 Reserved" at bounding box center [122, 100] width 115 height 33
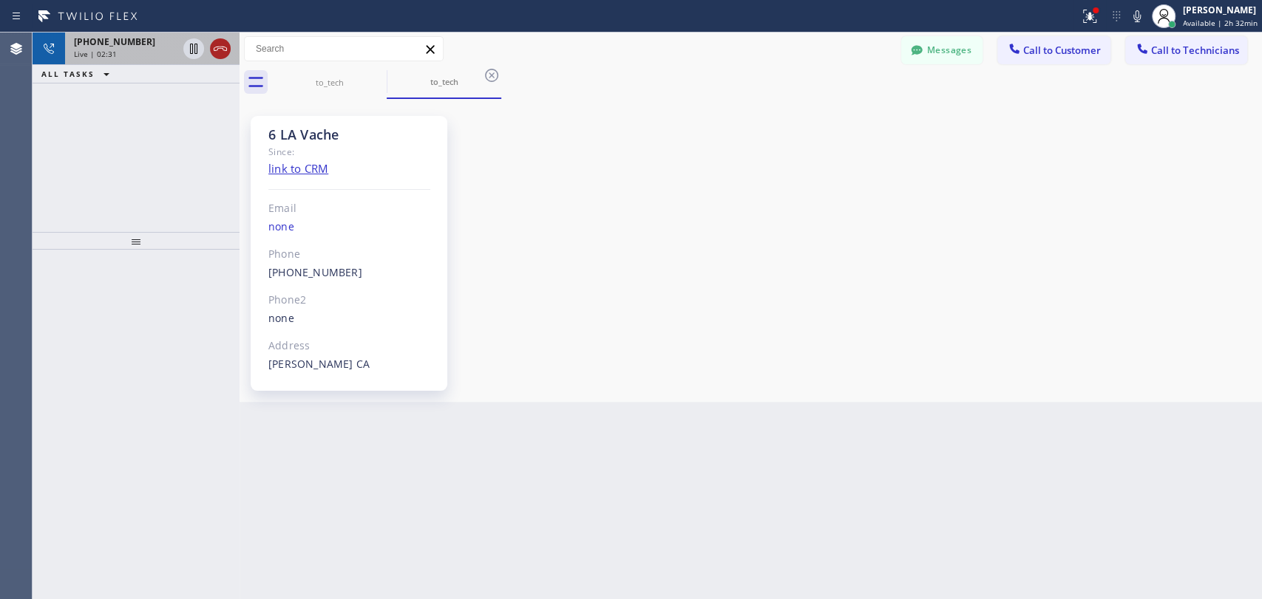
click at [211, 51] on icon at bounding box center [220, 49] width 18 height 18
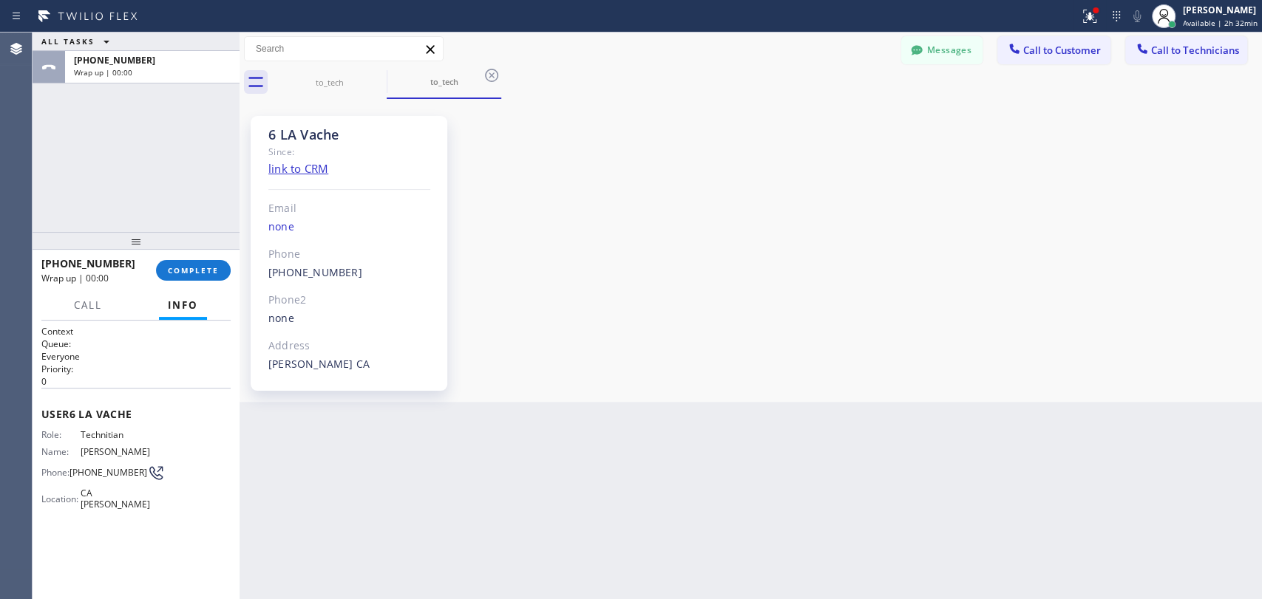
click at [202, 270] on span "COMPLETE" at bounding box center [193, 270] width 51 height 10
click at [189, 233] on div at bounding box center [136, 241] width 207 height 18
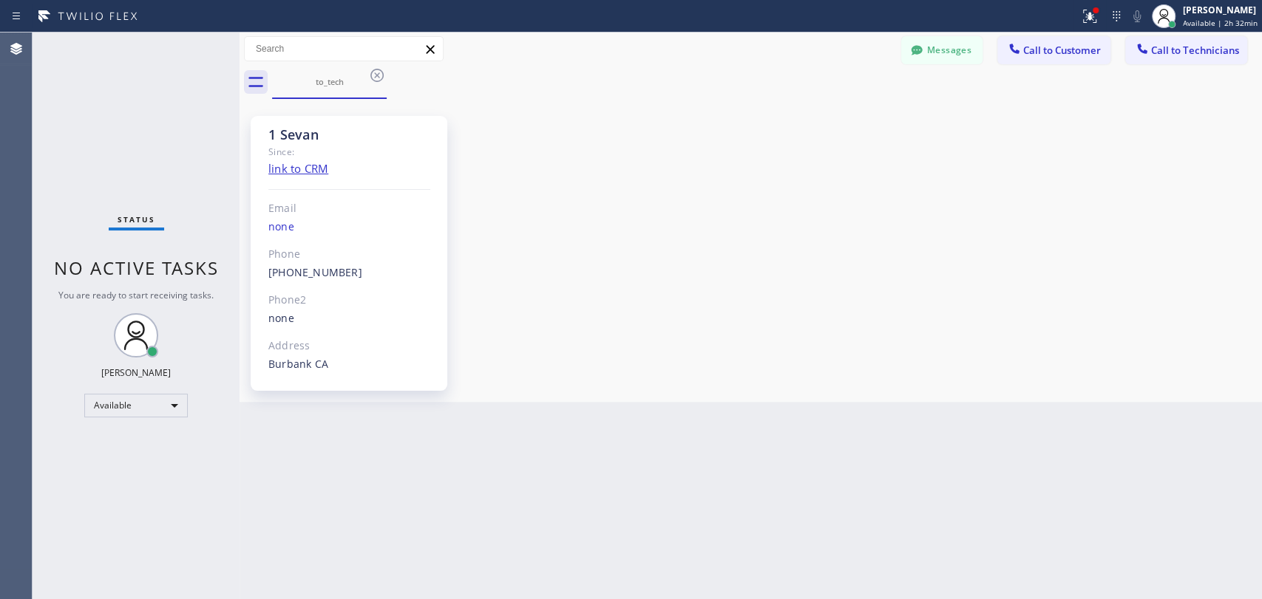
click at [957, 66] on div "to_tech" at bounding box center [767, 82] width 990 height 33
click at [915, 51] on icon at bounding box center [916, 50] width 11 height 10
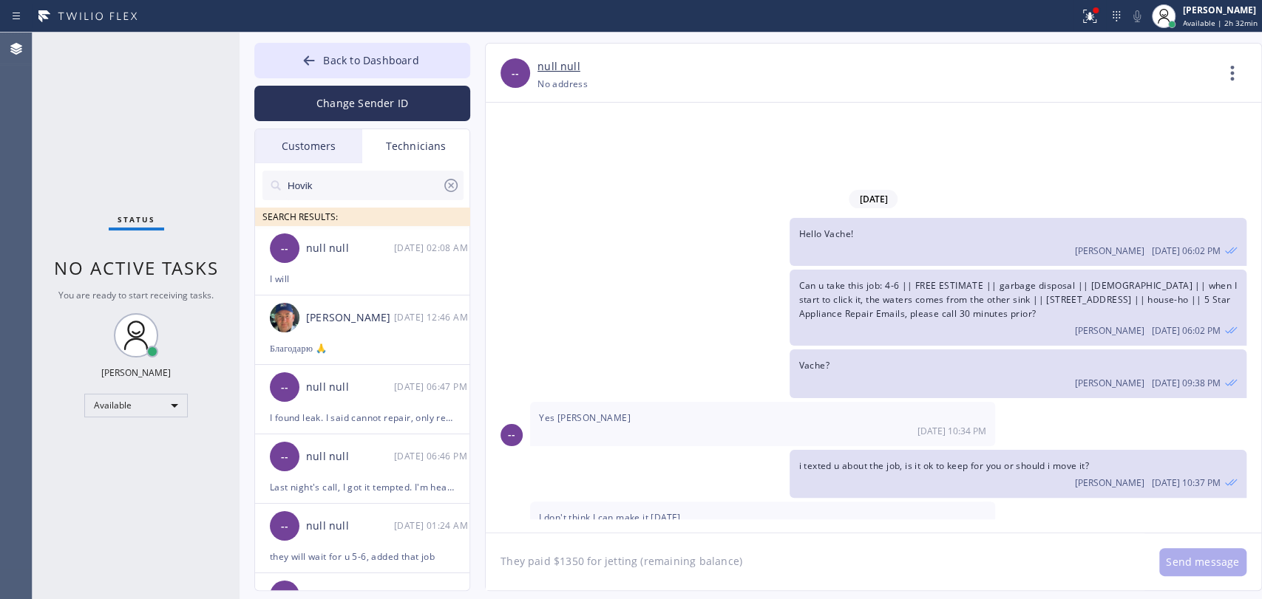
click at [386, 188] on input "Hovik" at bounding box center [364, 186] width 156 height 30
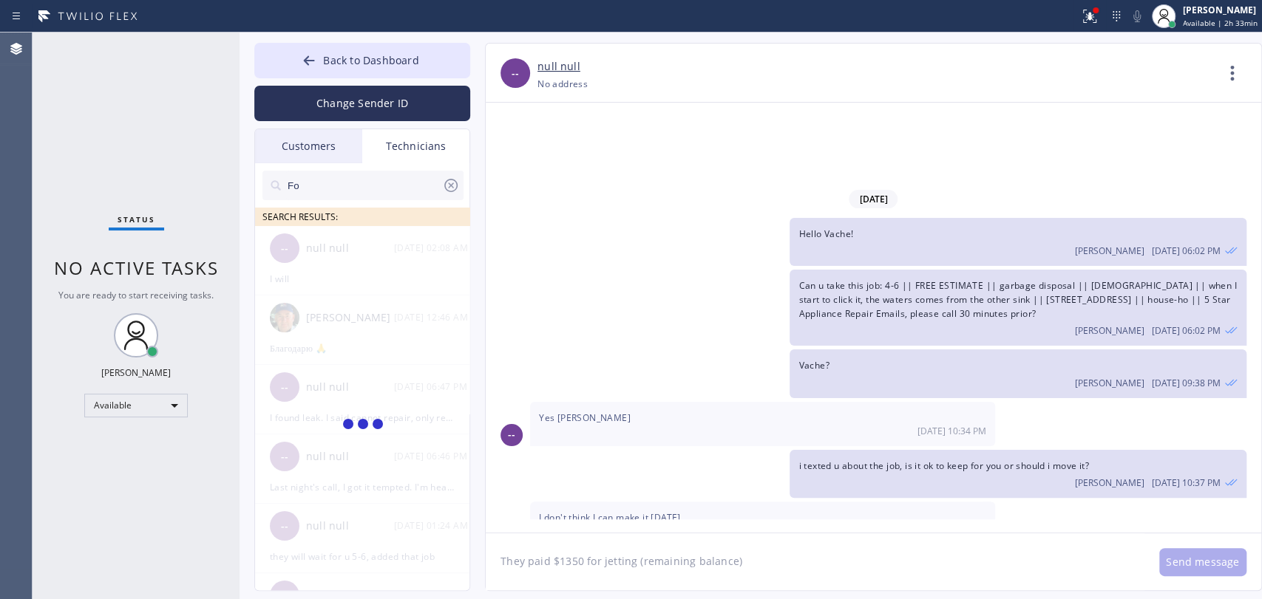
type input "F"
type input "i"
click at [336, 188] on input "firus" at bounding box center [364, 186] width 156 height 30
type input "firuz"
click at [325, 256] on div "Firuz Dadadzhanov" at bounding box center [350, 248] width 88 height 17
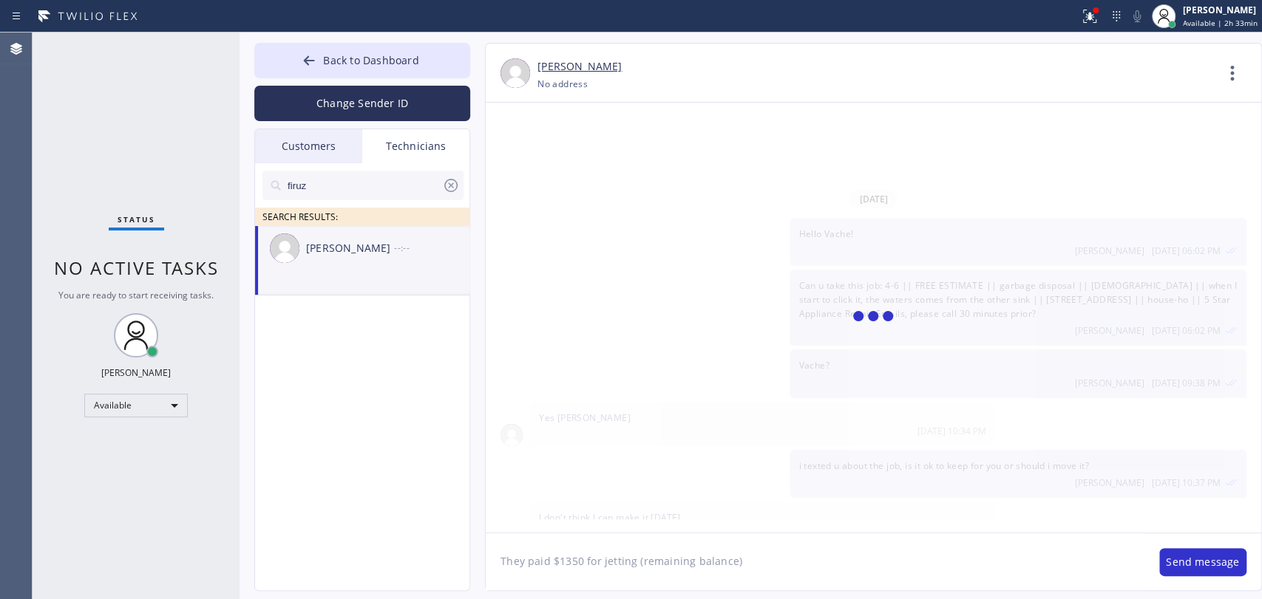
click at [633, 565] on textarea "They paid $1350 for jetting (remaining balance)" at bounding box center [815, 562] width 659 height 57
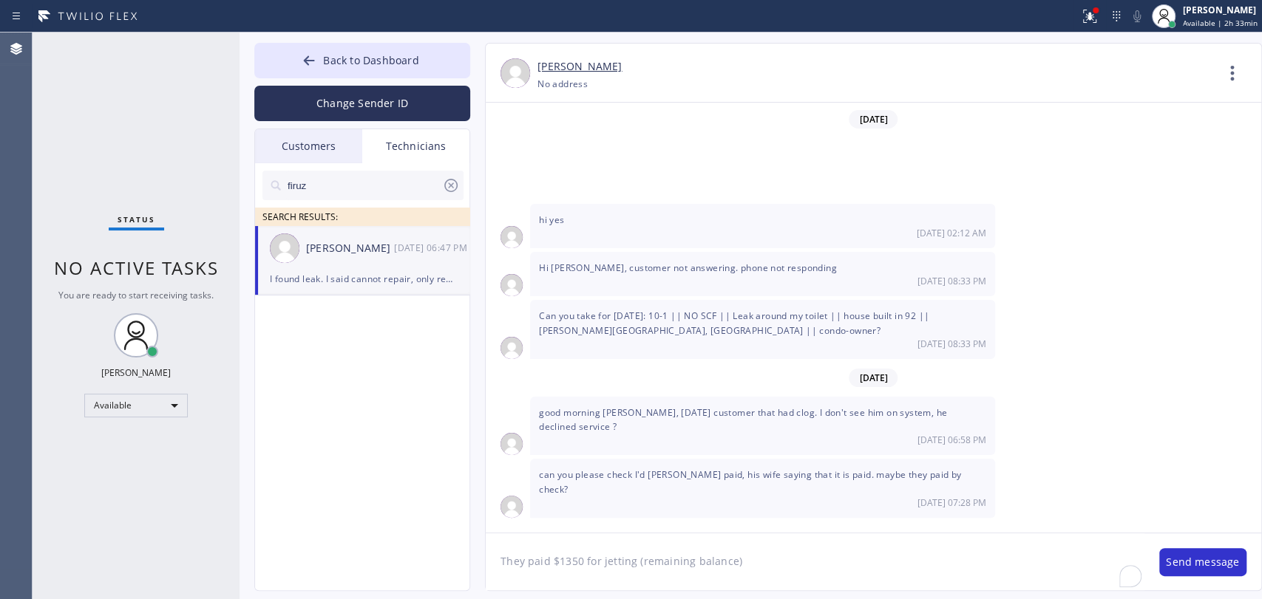
click at [633, 564] on textarea "They paid $1350 for jetting (remaining balance)" at bounding box center [815, 562] width 659 height 57
paste textarea "10-1 | $99 | Need a plumber to check the leaky bathroom sink | House/Ho | 1251 …"
type textarea "10-1 | $99 | Need a plumber to check the leaky bathroom sink | House/Ho | 1251 …"
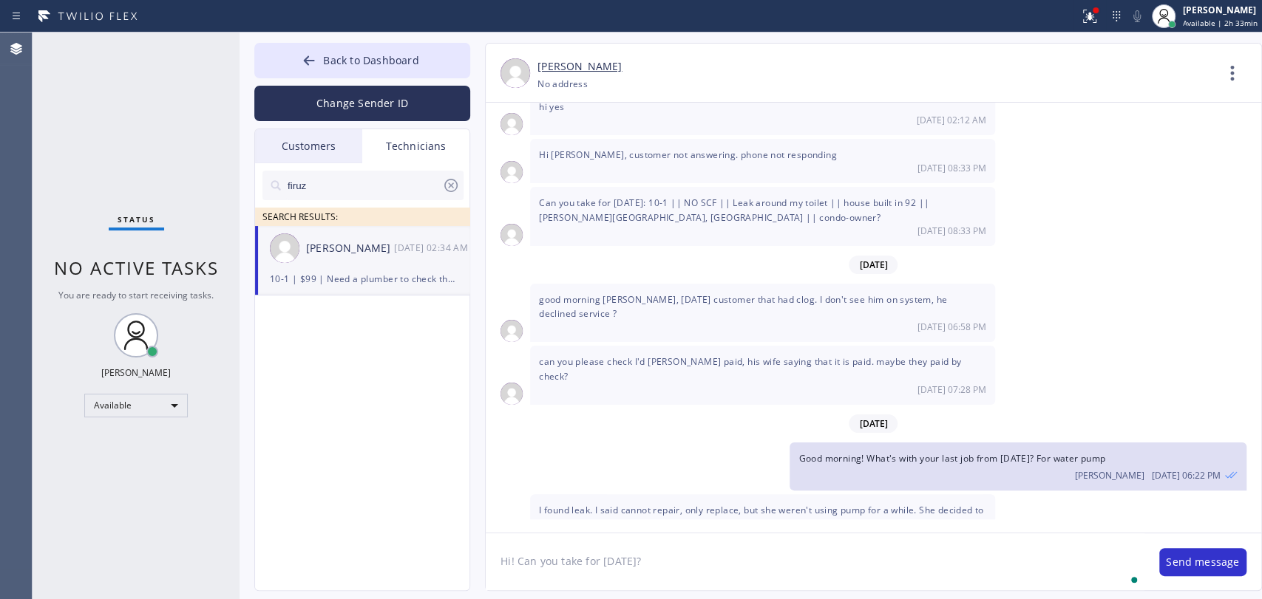
type textarea "Hi! Can you take for tomorrow?"
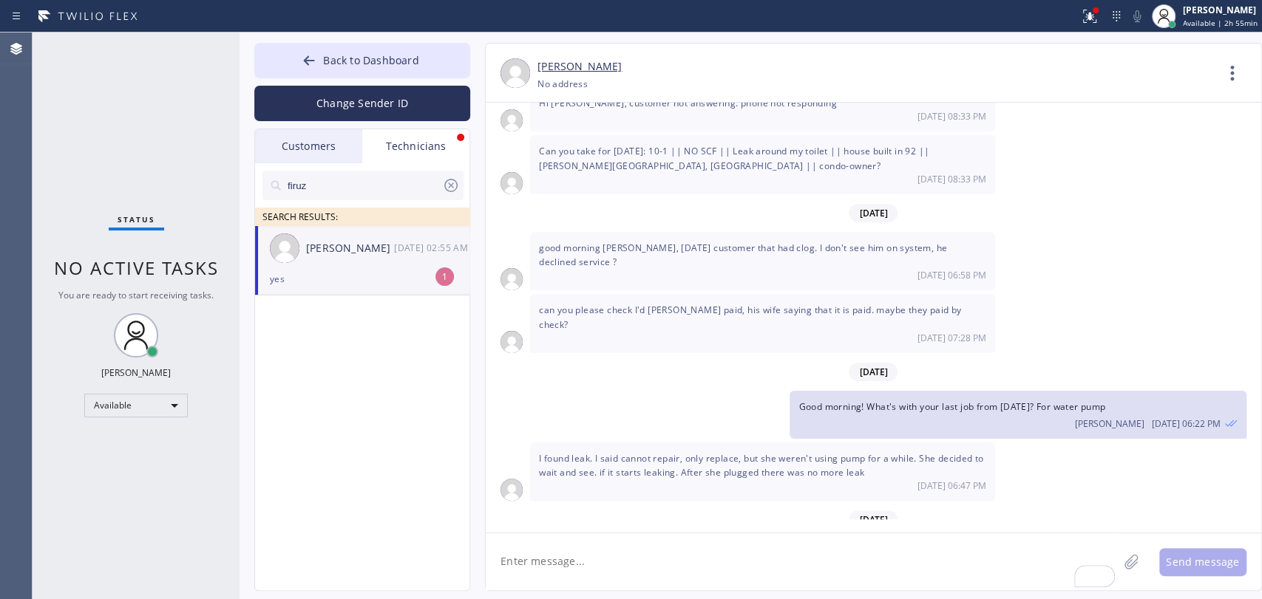
scroll to position [7307, 0]
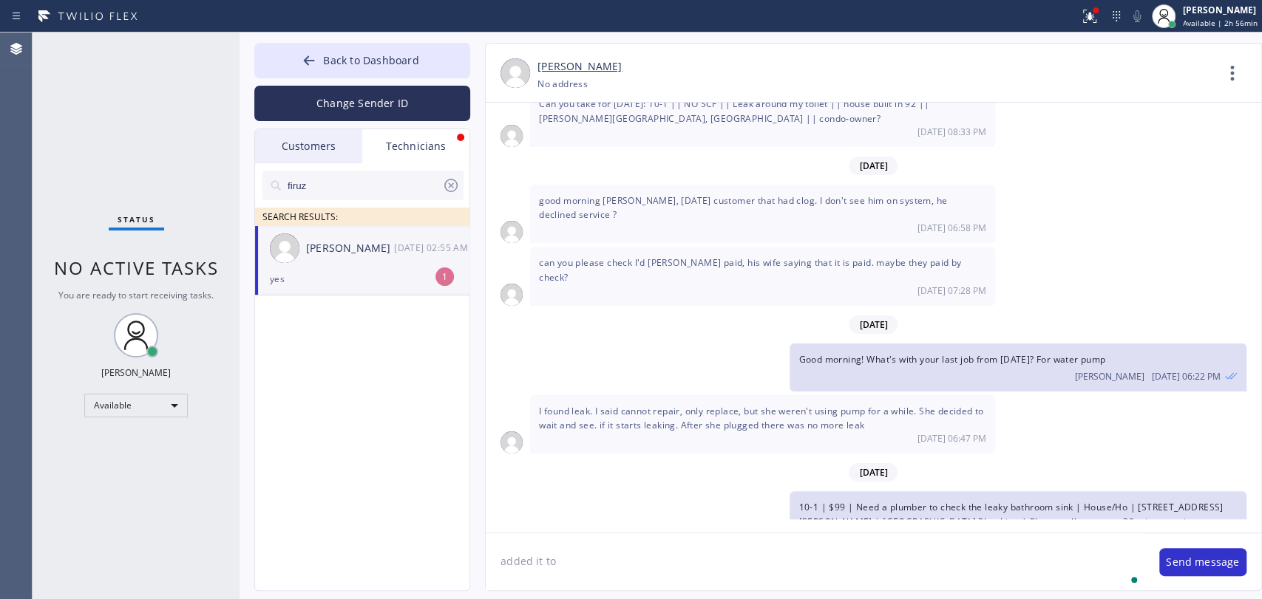
type textarea "added it to"
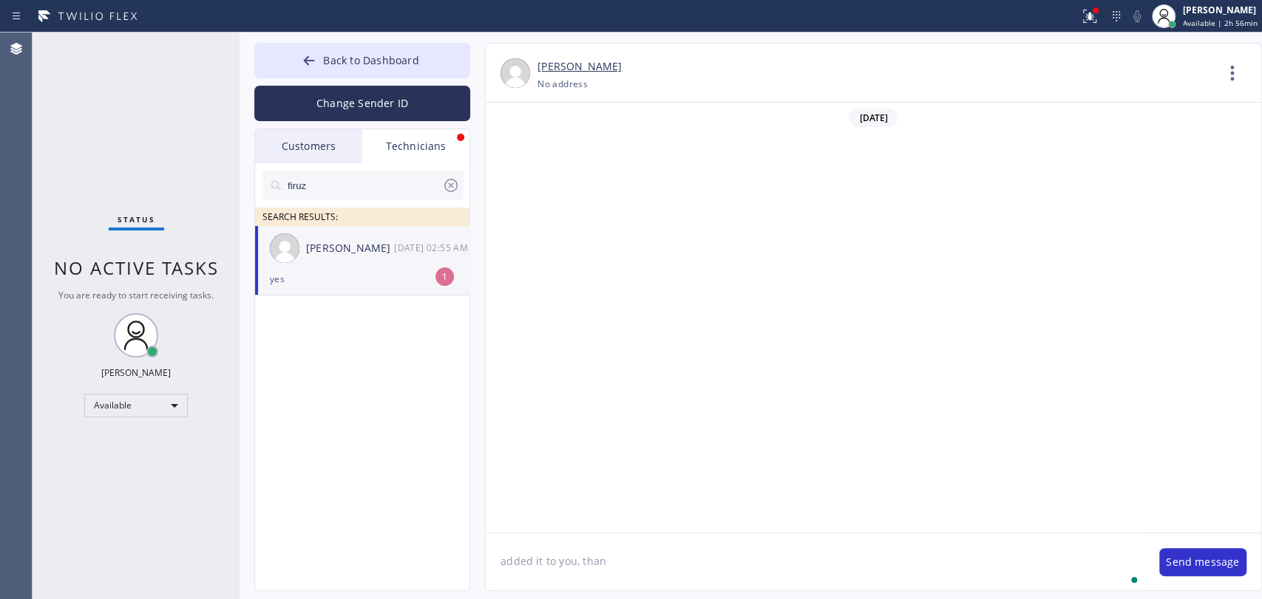
scroll to position [7307, 0]
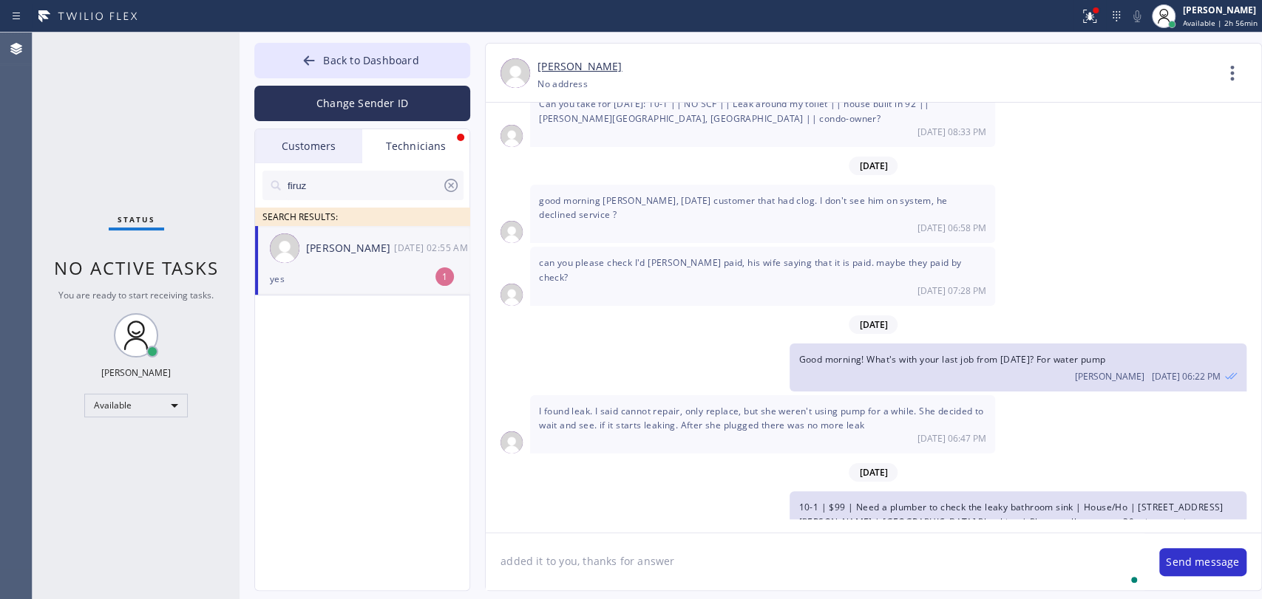
type textarea "added it to you, thanks for answer"
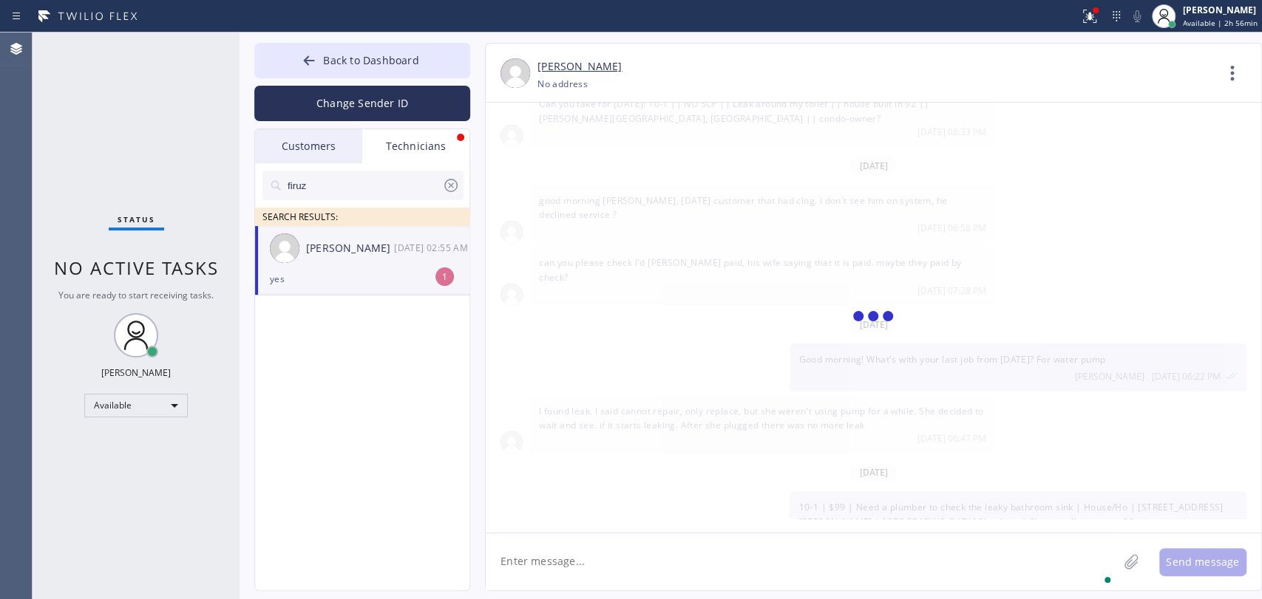
scroll to position [7358, 0]
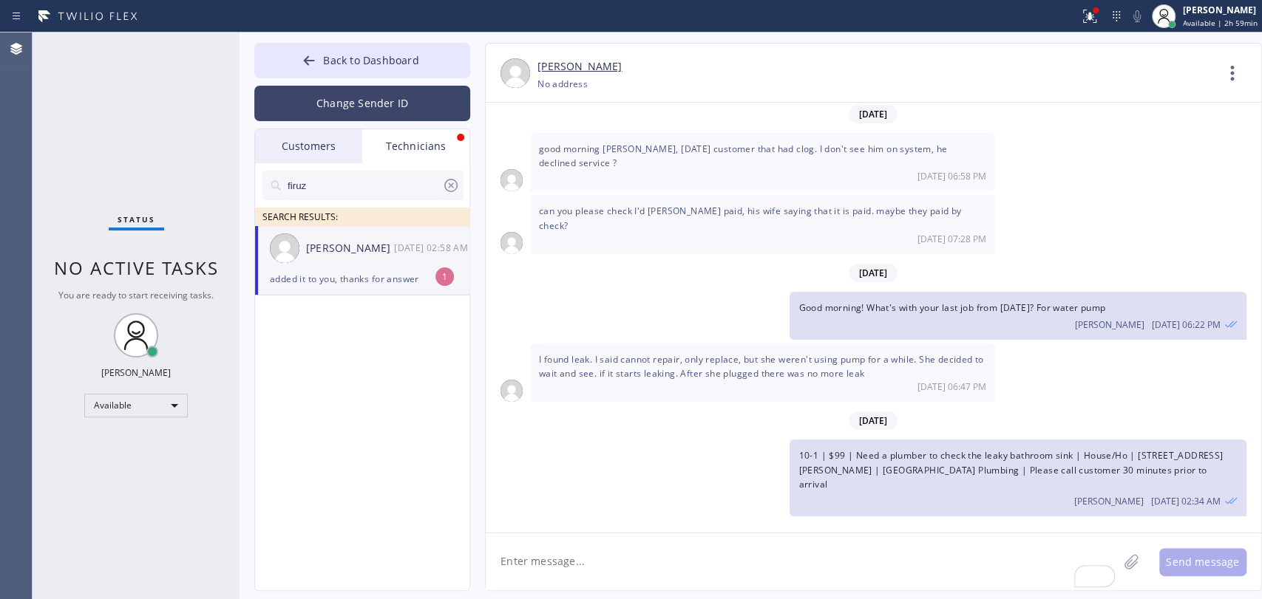
drag, startPoint x: 365, startPoint y: 263, endPoint x: 254, endPoint y: 115, distance: 185.4
click at [365, 264] on div "Firuz Dadadzhanov 09/10 02:58 AM" at bounding box center [363, 248] width 216 height 44
